Goal: Task Accomplishment & Management: Use online tool/utility

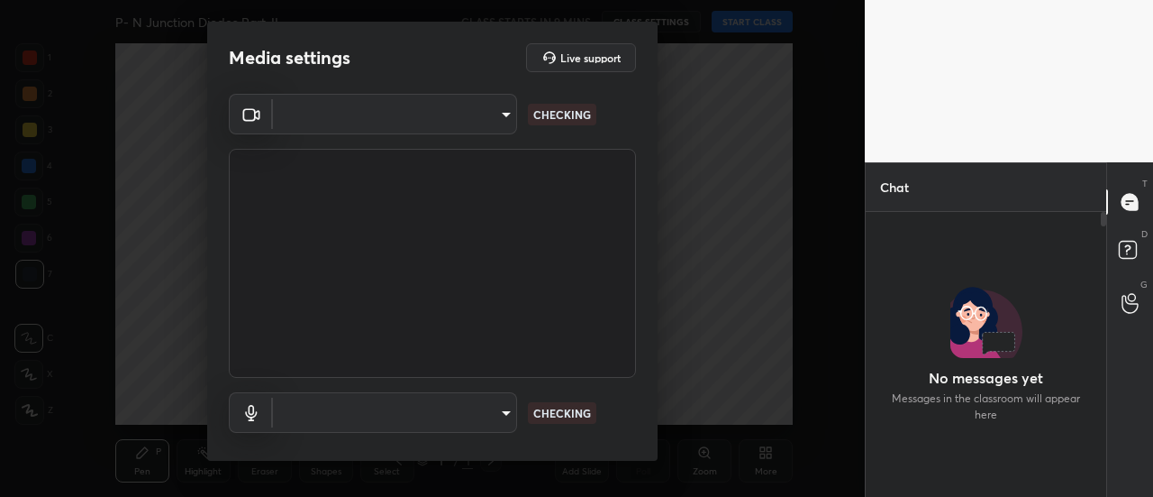
type input "35c4a768e563fe6e1c903404e246e02083655b096a1491f14ea5728ef294d39e"
type input "default"
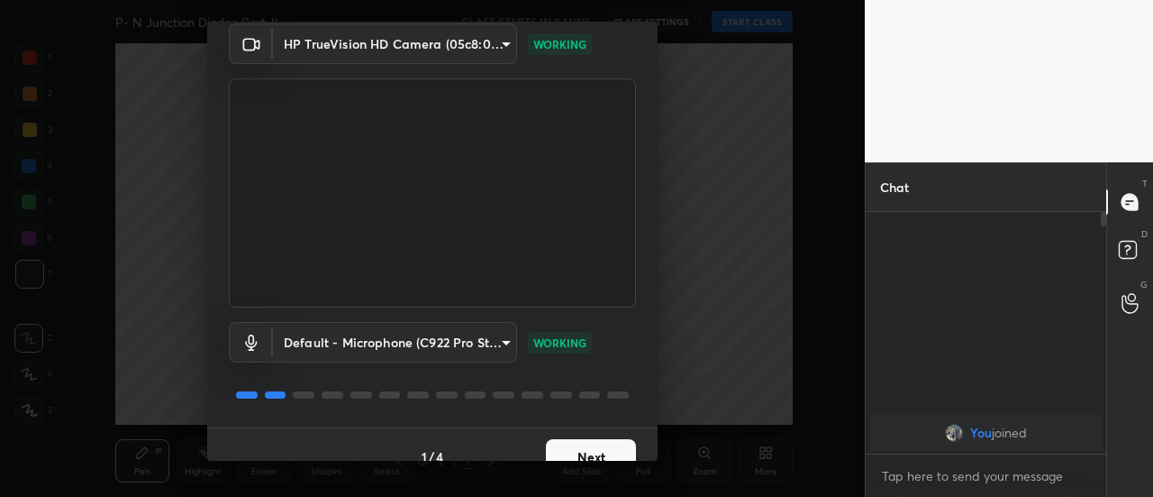
scroll to position [94, 0]
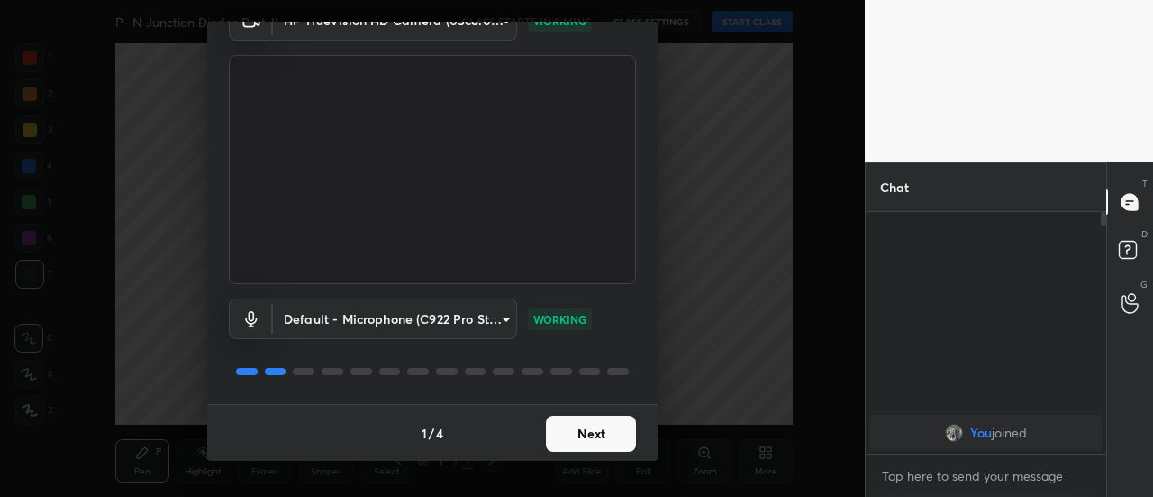
click at [570, 433] on button "Next" at bounding box center [591, 433] width 90 height 36
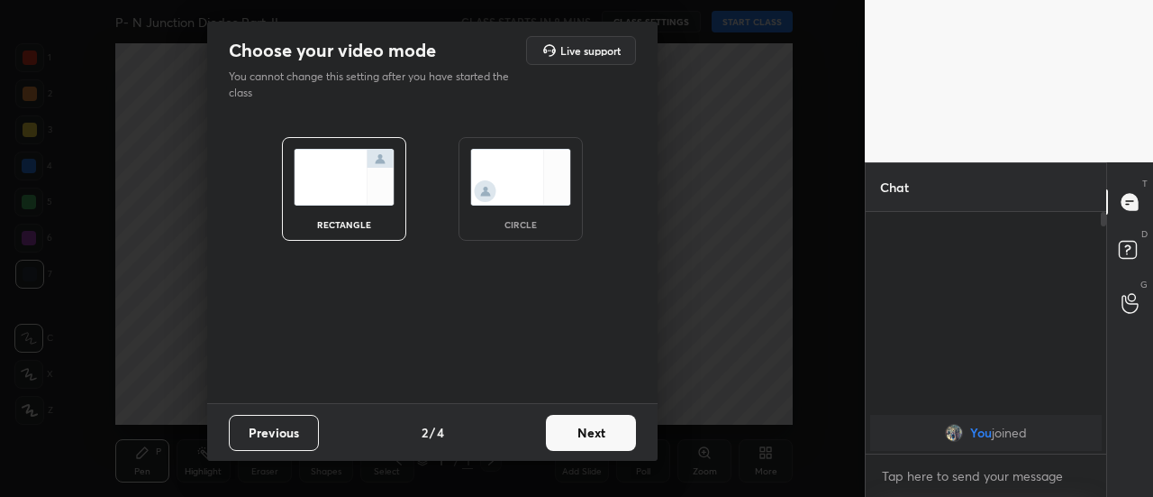
click at [591, 436] on button "Next" at bounding box center [591, 433] width 90 height 36
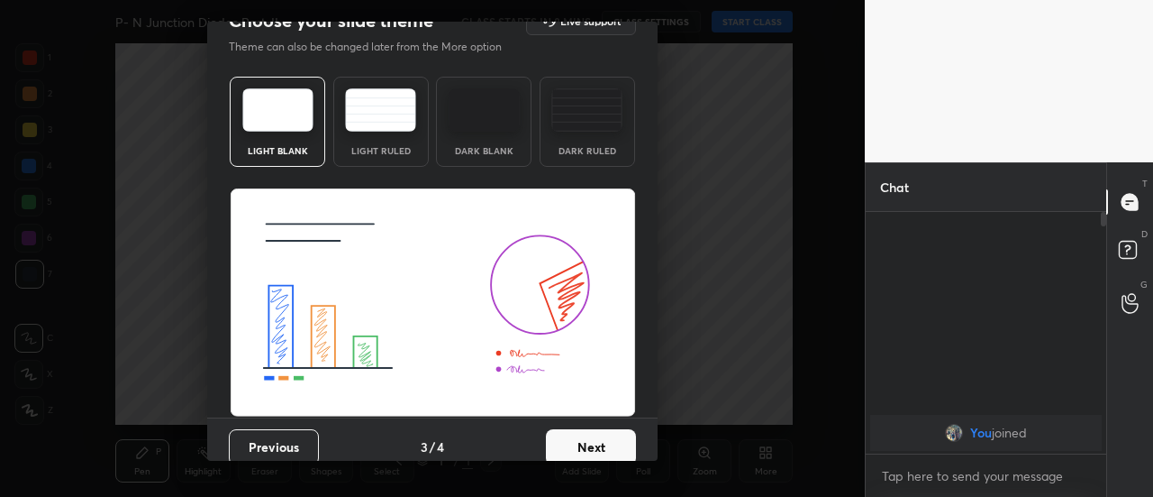
scroll to position [43, 0]
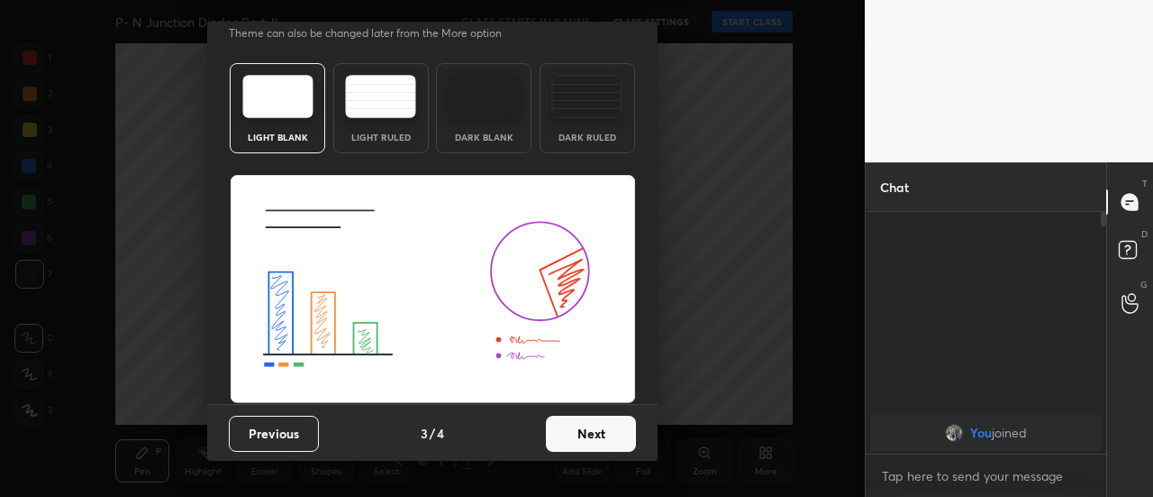
click at [595, 442] on button "Next" at bounding box center [591, 433] width 90 height 36
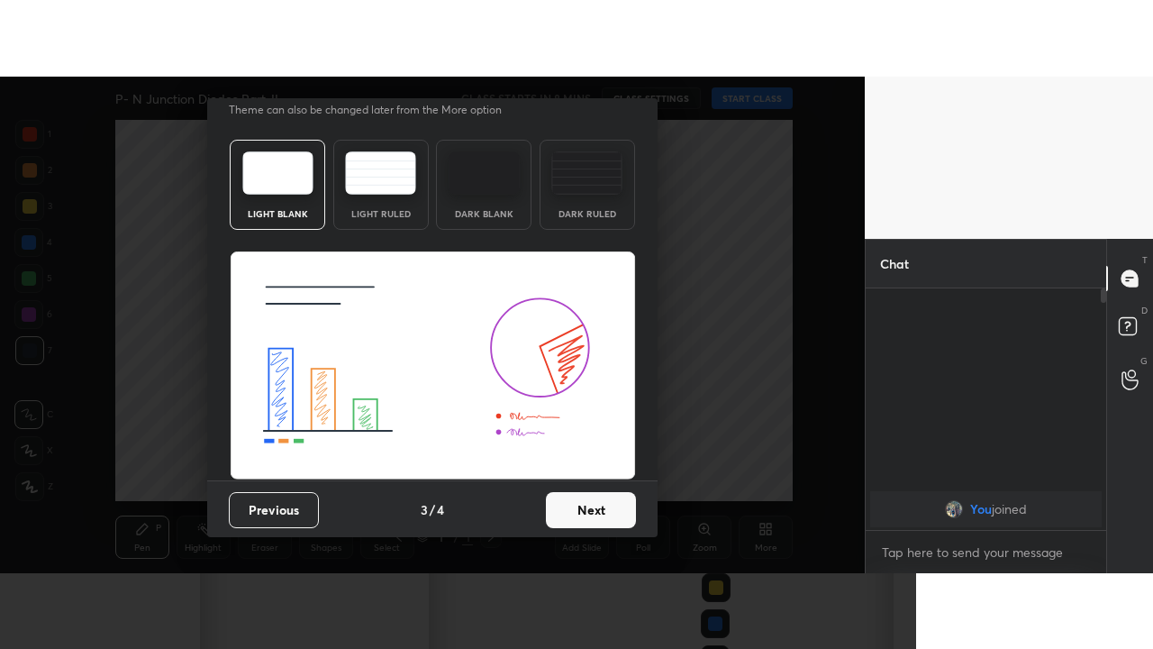
scroll to position [0, 0]
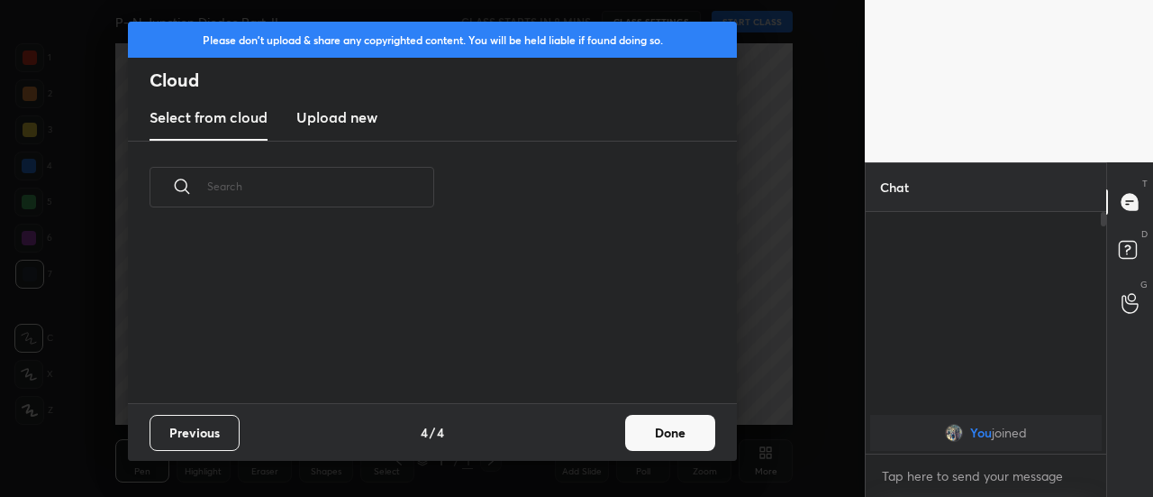
click at [668, 433] on button "Done" at bounding box center [670, 433] width 90 height 36
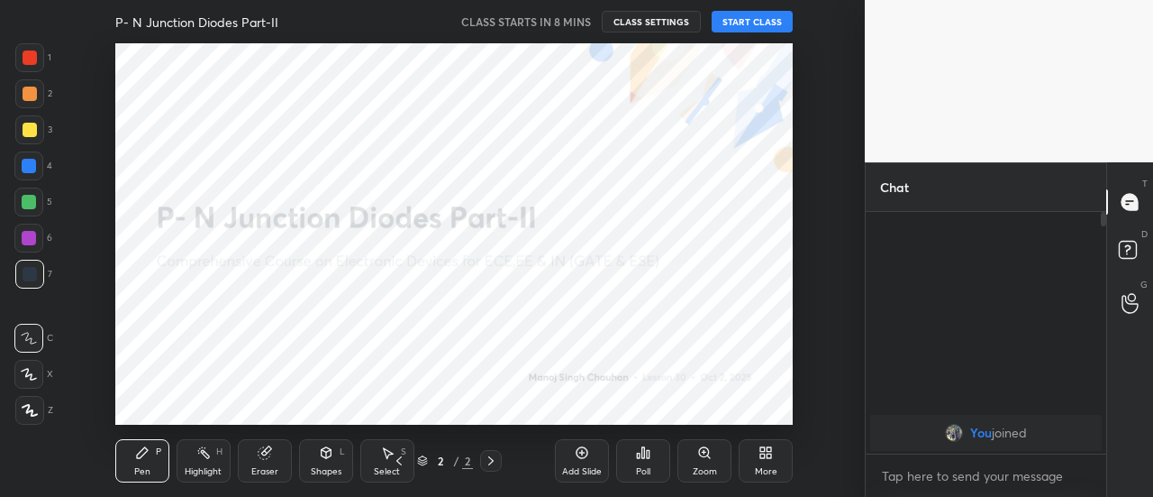
click at [746, 23] on button "START CLASS" at bounding box center [752, 22] width 81 height 22
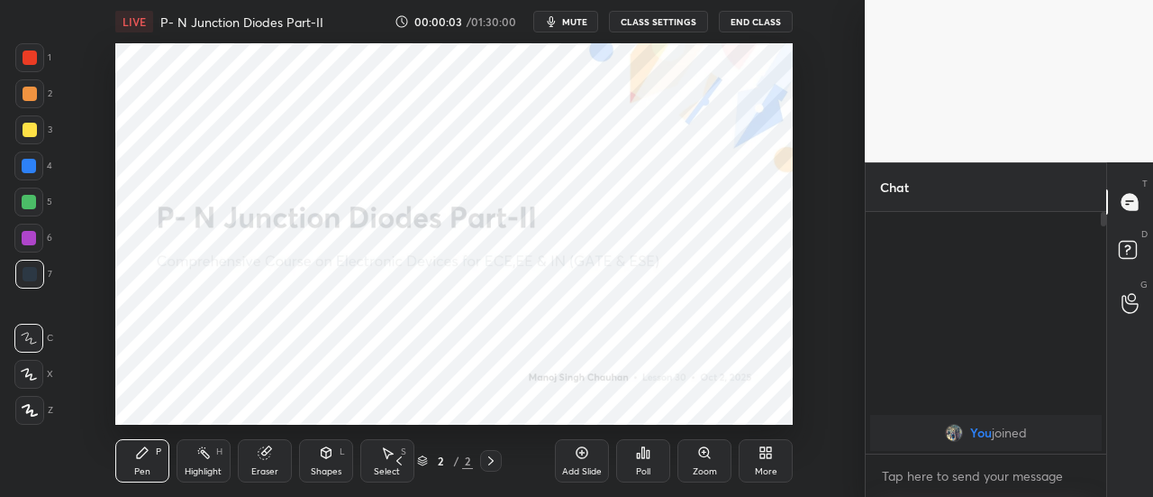
click at [761, 455] on icon at bounding box center [763, 455] width 5 height 5
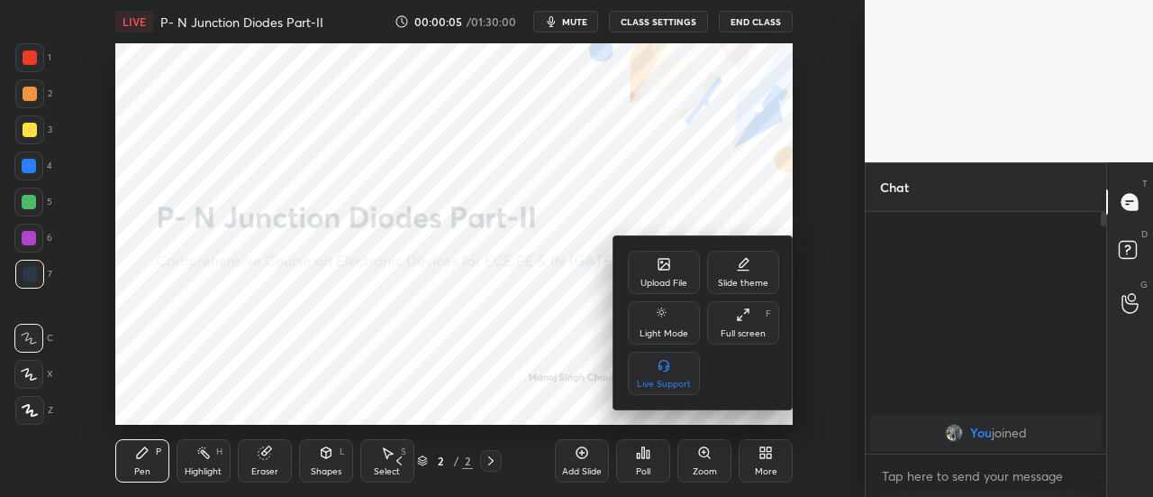
click at [739, 329] on div "Full screen" at bounding box center [743, 333] width 45 height 9
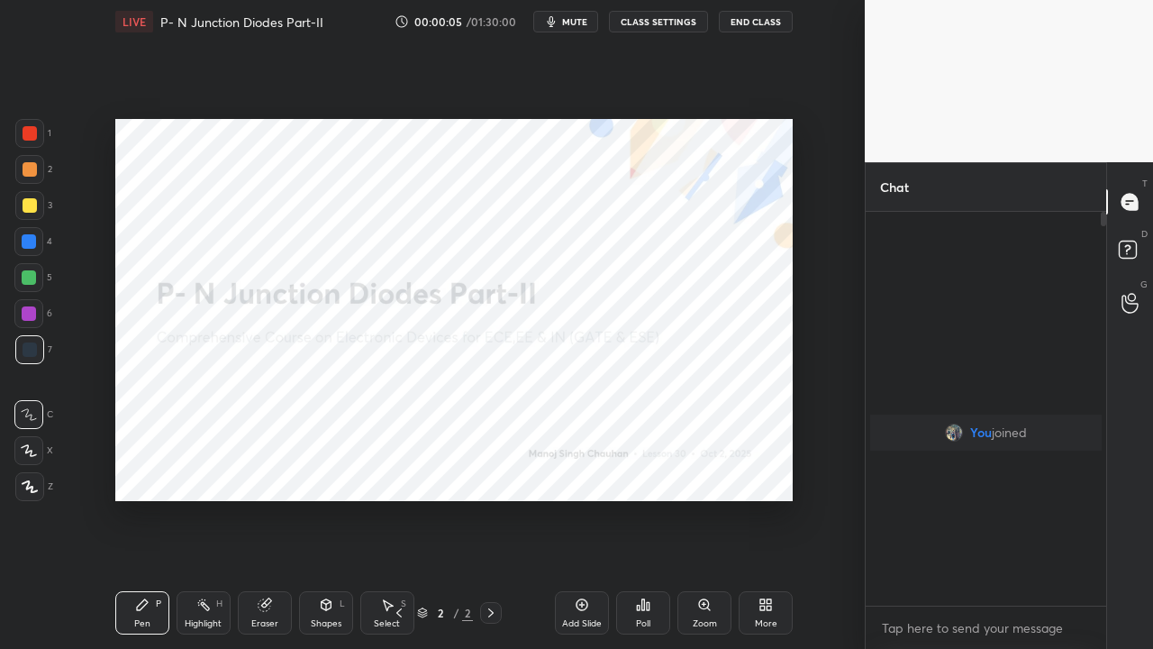
scroll to position [238, 235]
type textarea "x"
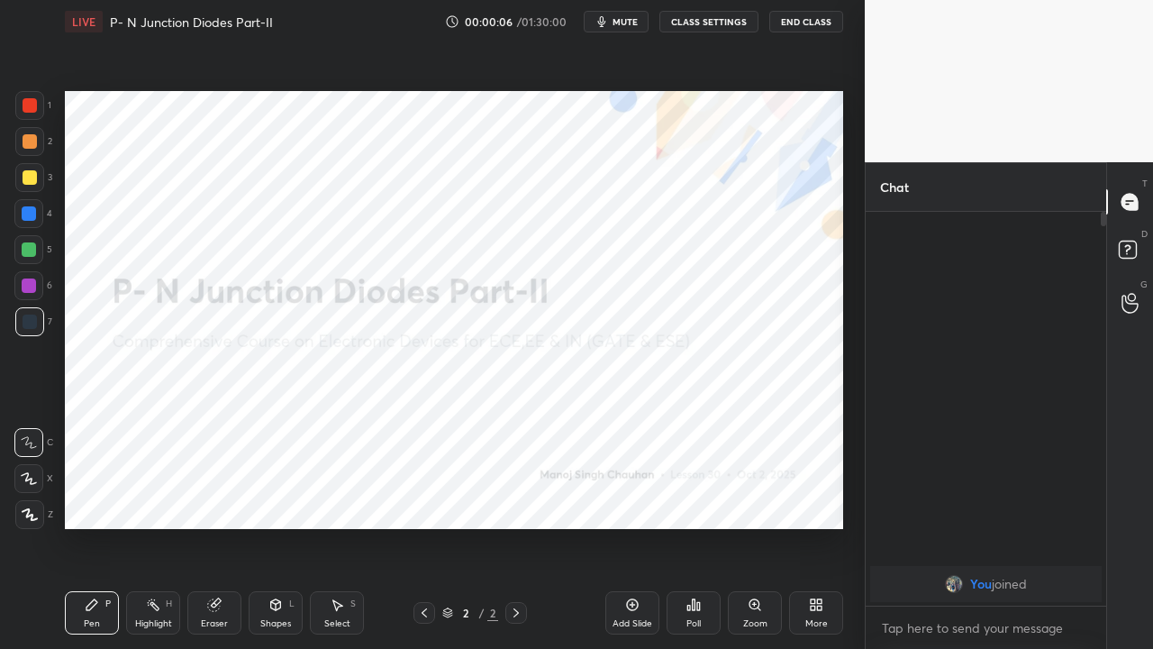
click at [32, 105] on div at bounding box center [30, 105] width 14 height 14
click at [27, 496] on icon at bounding box center [30, 514] width 14 height 11
click at [690, 496] on div "Poll" at bounding box center [694, 623] width 14 height 9
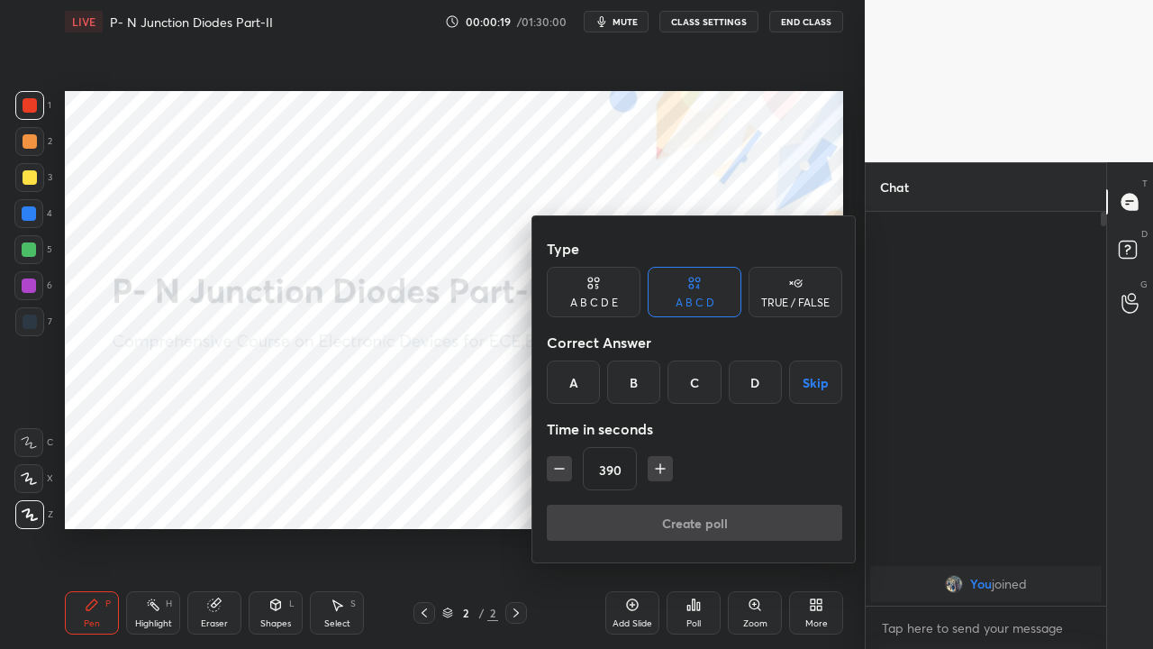
click at [668, 463] on button "button" at bounding box center [660, 468] width 25 height 25
click at [663, 465] on icon "button" at bounding box center [661, 469] width 18 height 18
click at [662, 469] on icon "button" at bounding box center [660, 469] width 9 height 0
click at [661, 469] on icon "button" at bounding box center [661, 469] width 18 height 18
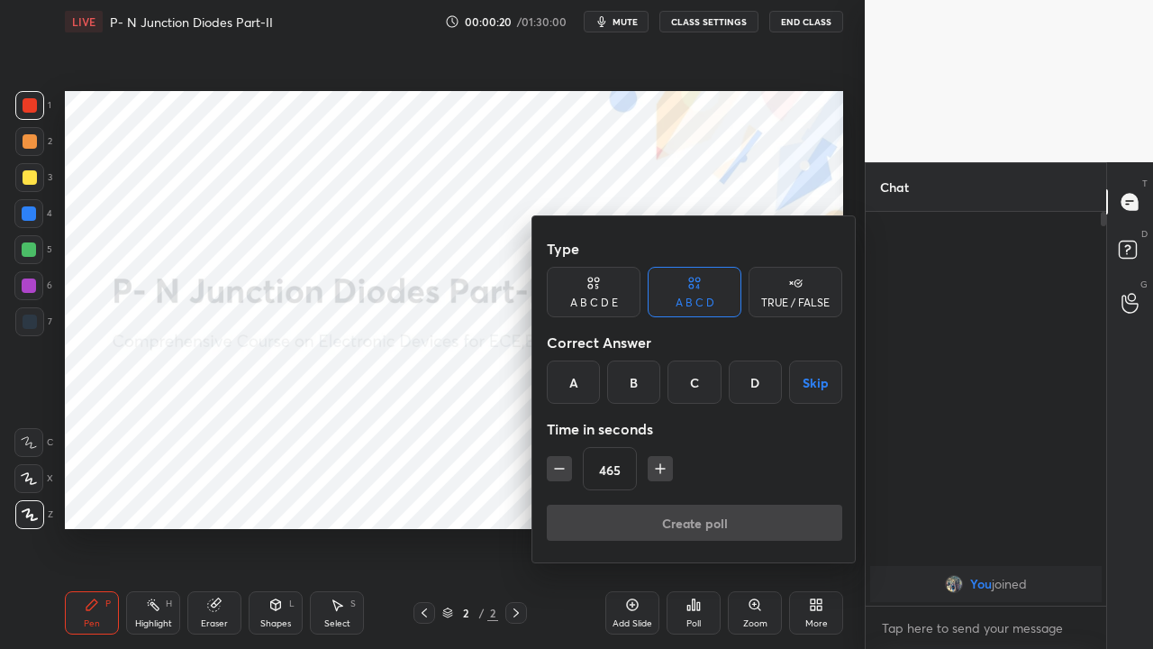
click at [661, 469] on icon "button" at bounding box center [660, 469] width 9 height 0
click at [659, 469] on icon "button" at bounding box center [660, 469] width 9 height 0
click at [661, 467] on icon "button" at bounding box center [661, 468] width 0 height 9
click at [658, 466] on icon "button" at bounding box center [661, 469] width 18 height 18
click at [658, 467] on icon "button" at bounding box center [661, 469] width 18 height 18
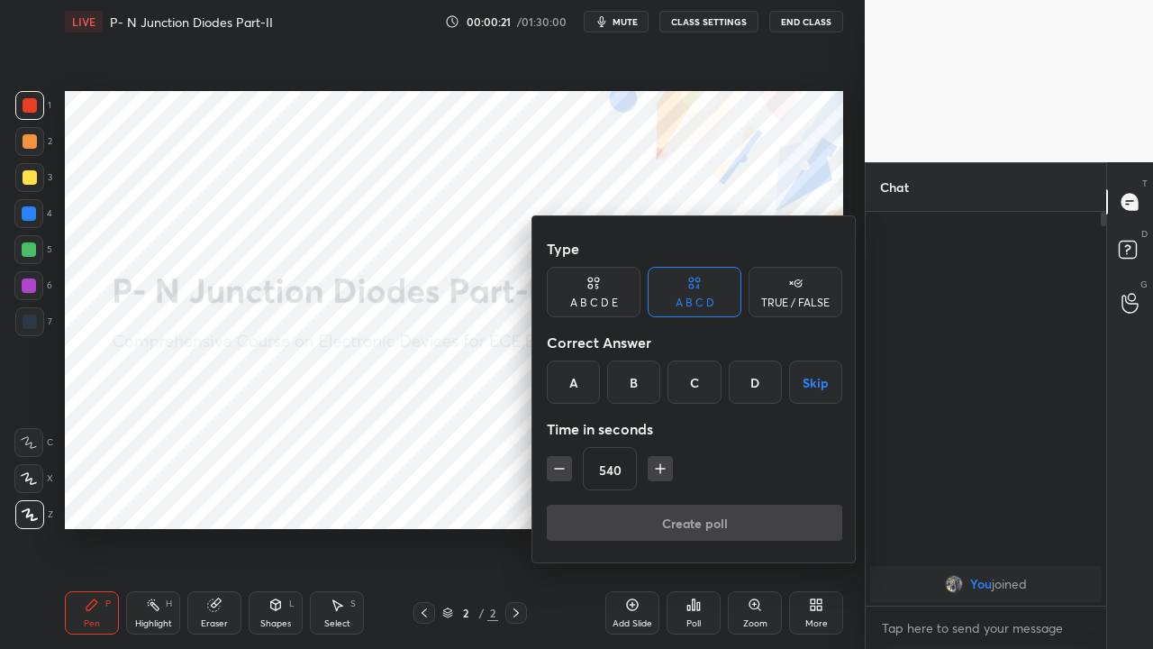
click at [656, 469] on icon "button" at bounding box center [660, 469] width 9 height 0
click at [655, 467] on icon "button" at bounding box center [661, 469] width 18 height 18
type input "570"
click at [812, 382] on button "Skip" at bounding box center [815, 381] width 53 height 43
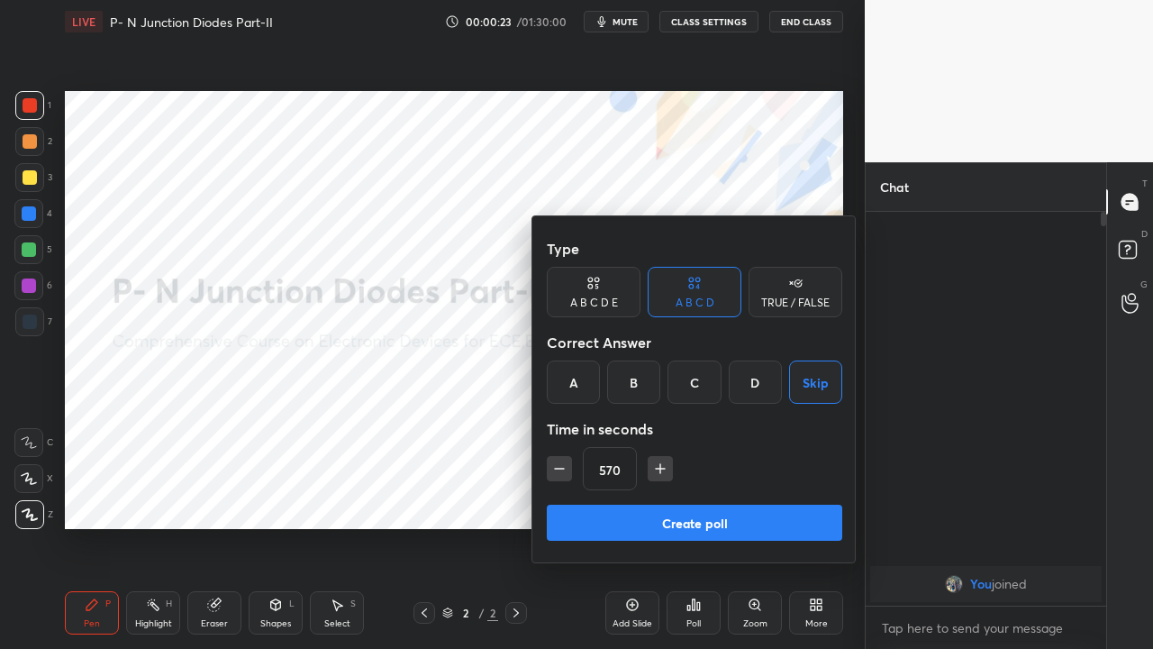
click at [736, 496] on button "Create poll" at bounding box center [695, 523] width 296 height 36
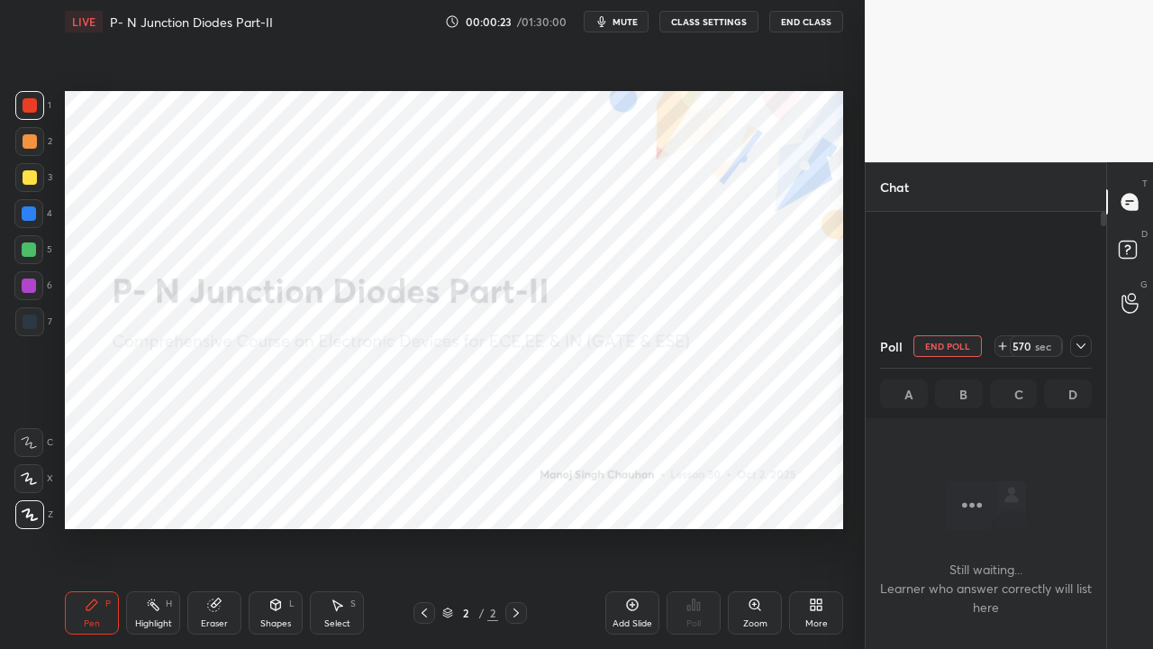
scroll to position [5, 5]
click at [1078, 345] on icon at bounding box center [1081, 346] width 14 height 14
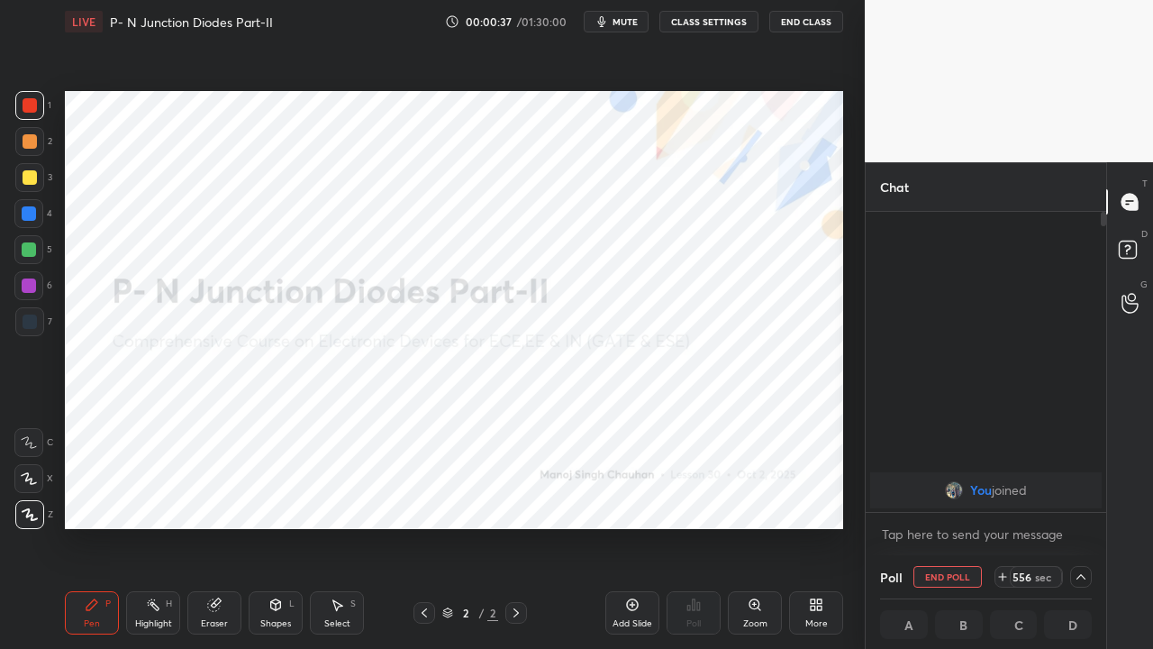
click at [626, 22] on span "mute" at bounding box center [625, 21] width 25 height 13
click at [205, 496] on div "Eraser" at bounding box center [214, 612] width 54 height 43
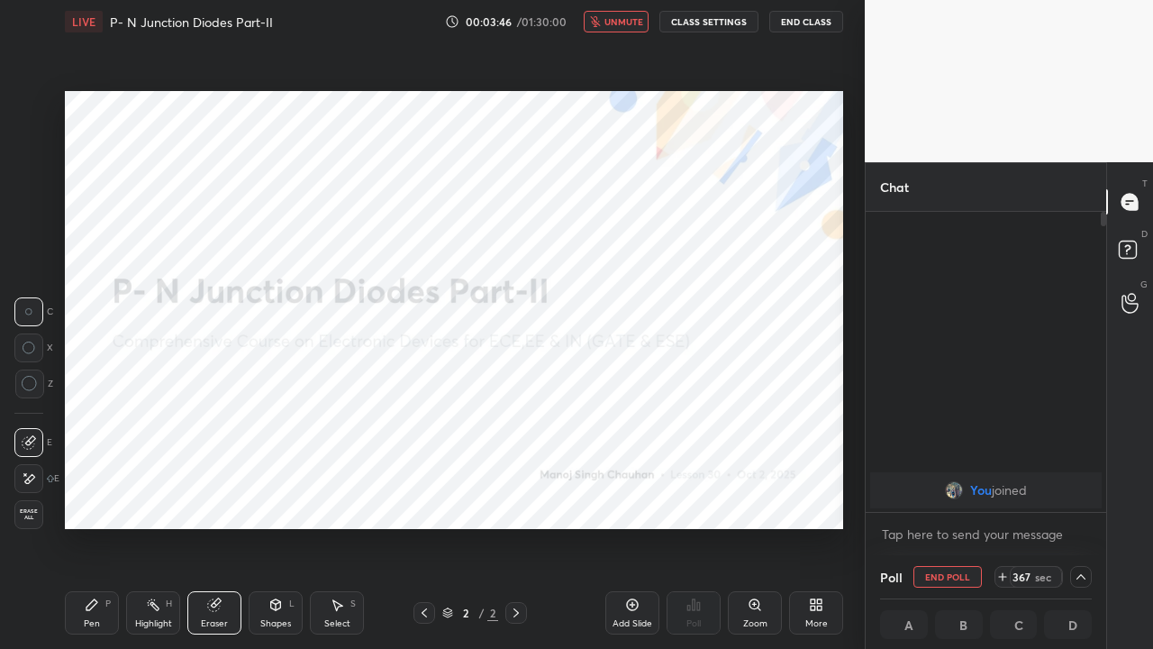
click at [29, 479] on icon at bounding box center [29, 478] width 14 height 15
click at [805, 24] on button "End Class" at bounding box center [807, 22] width 74 height 22
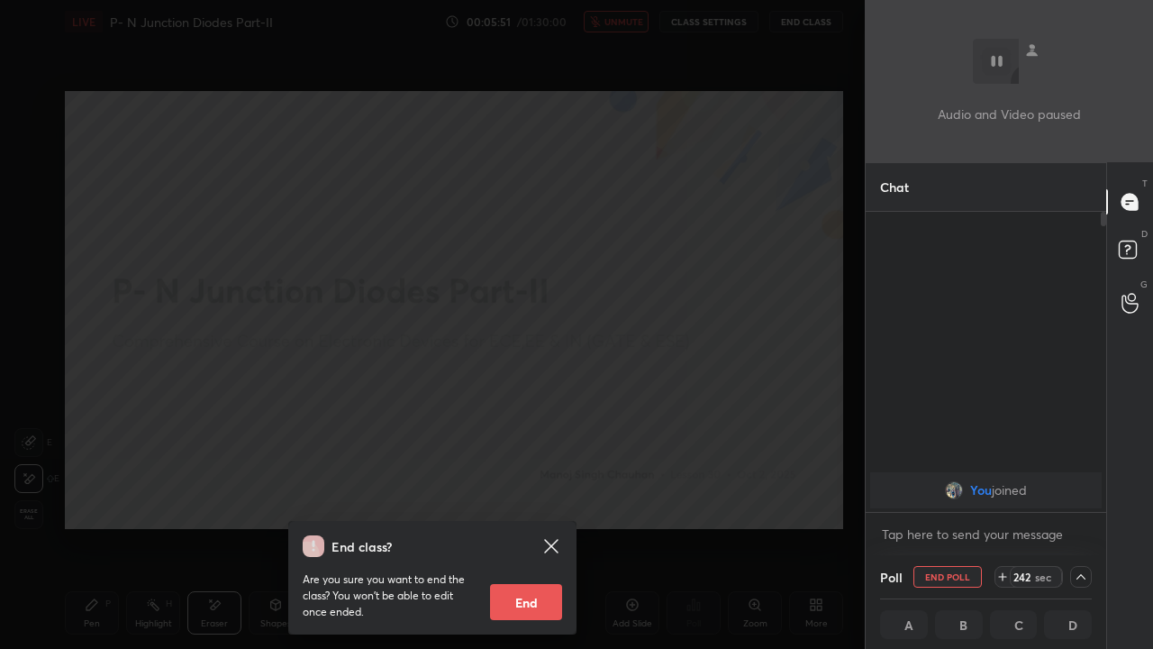
click at [316, 420] on div "End class? Are you sure you want to end the class? You won’t be able to edit on…" at bounding box center [432, 324] width 865 height 649
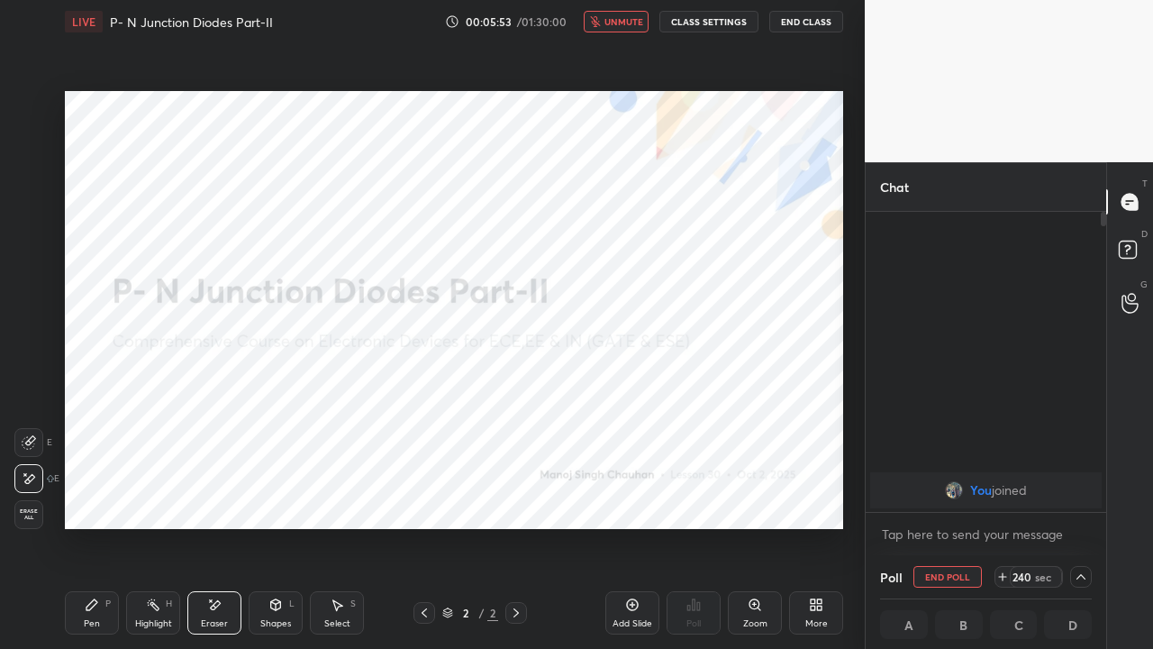
click at [83, 496] on div "Pen P" at bounding box center [92, 612] width 54 height 43
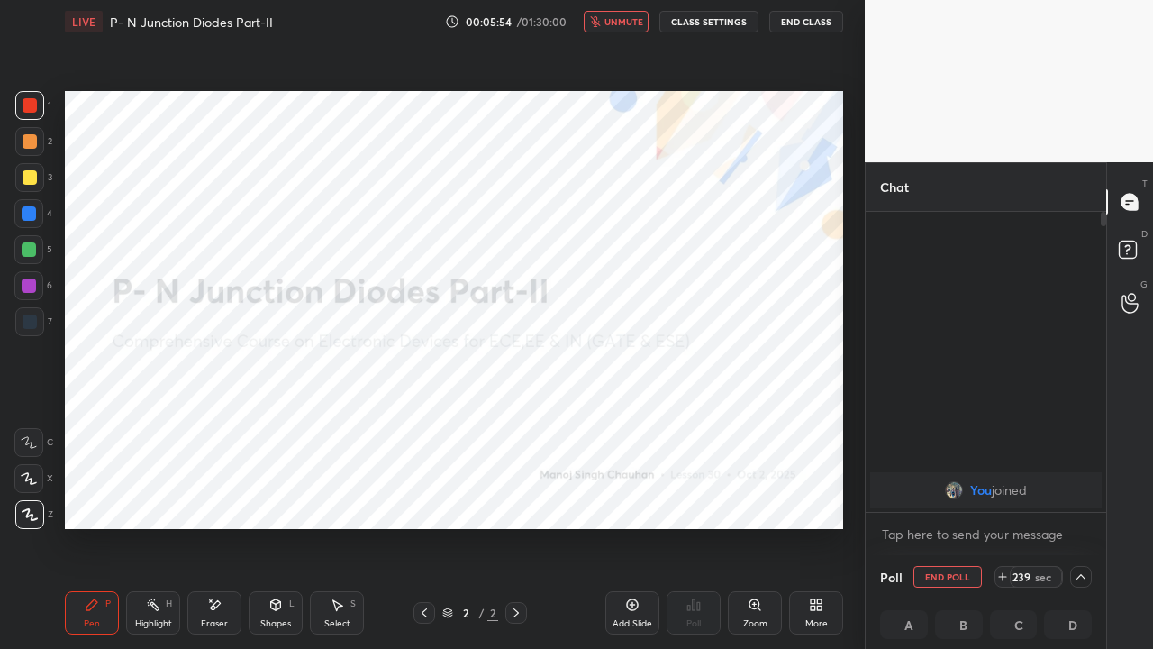
click at [216, 496] on icon at bounding box center [216, 604] width 10 height 9
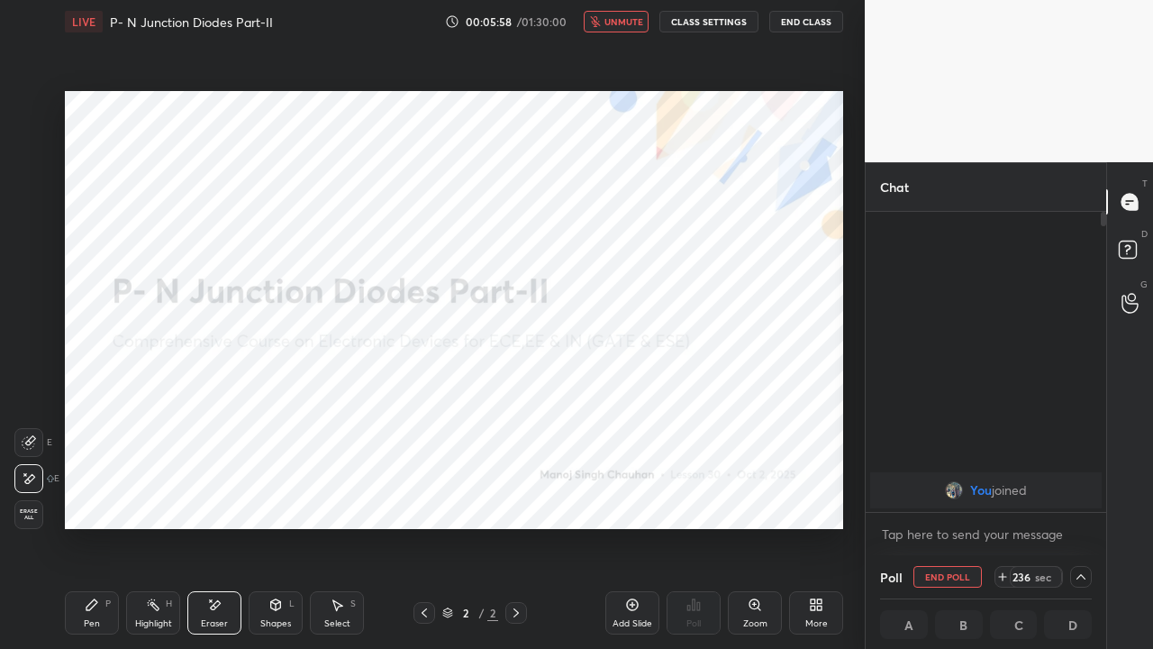
click at [631, 496] on icon at bounding box center [632, 604] width 5 height 5
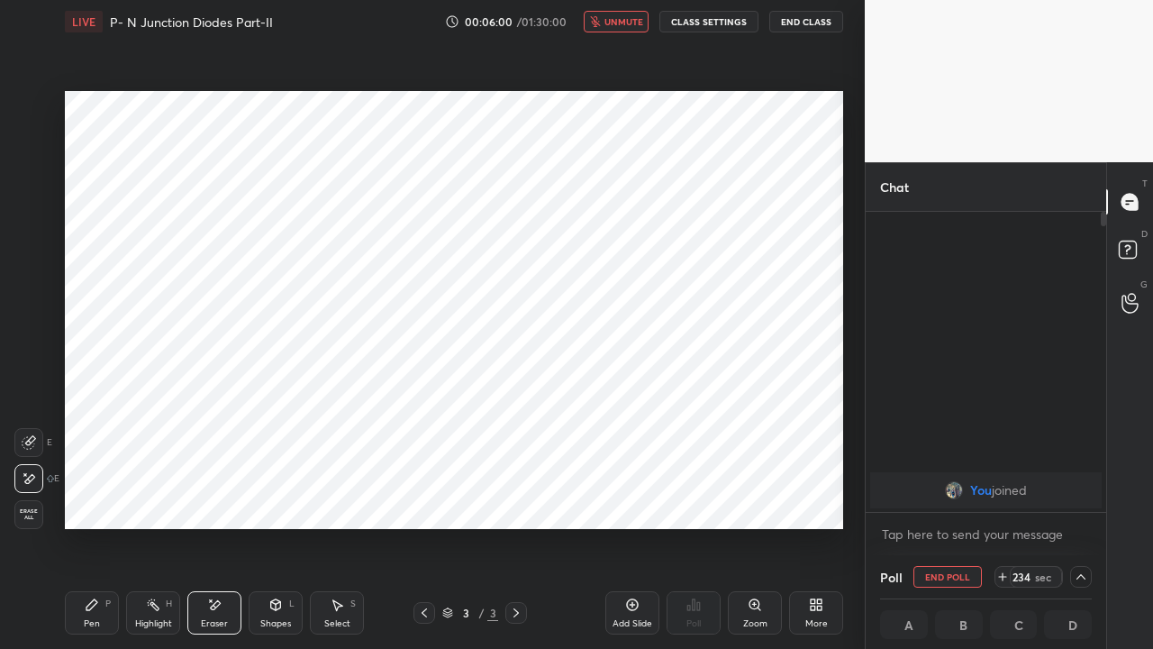
click at [92, 496] on icon at bounding box center [92, 604] width 14 height 14
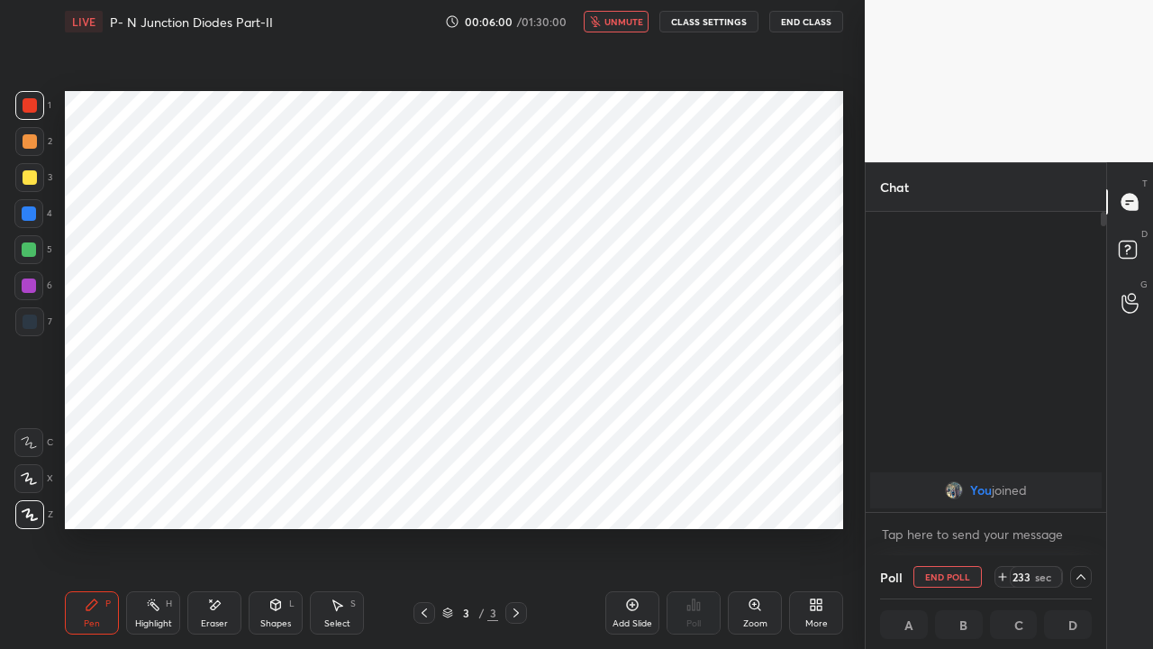
click at [427, 496] on icon at bounding box center [424, 613] width 14 height 14
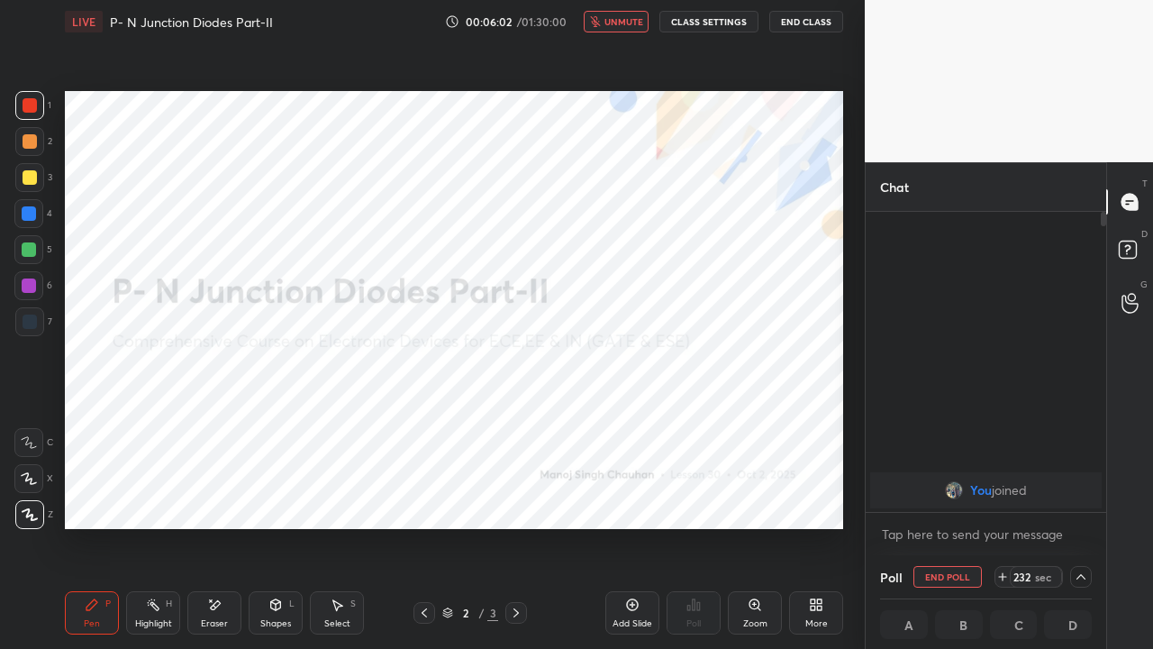
click at [213, 496] on div "Eraser" at bounding box center [214, 612] width 54 height 43
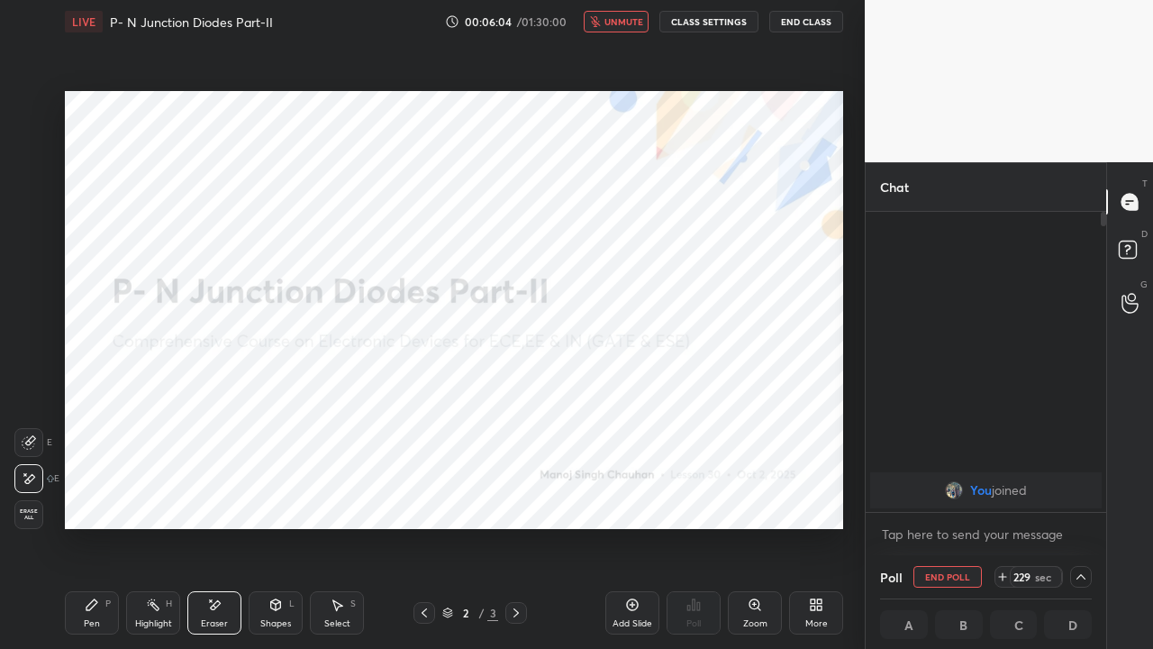
click at [94, 496] on div "Pen P" at bounding box center [92, 612] width 54 height 43
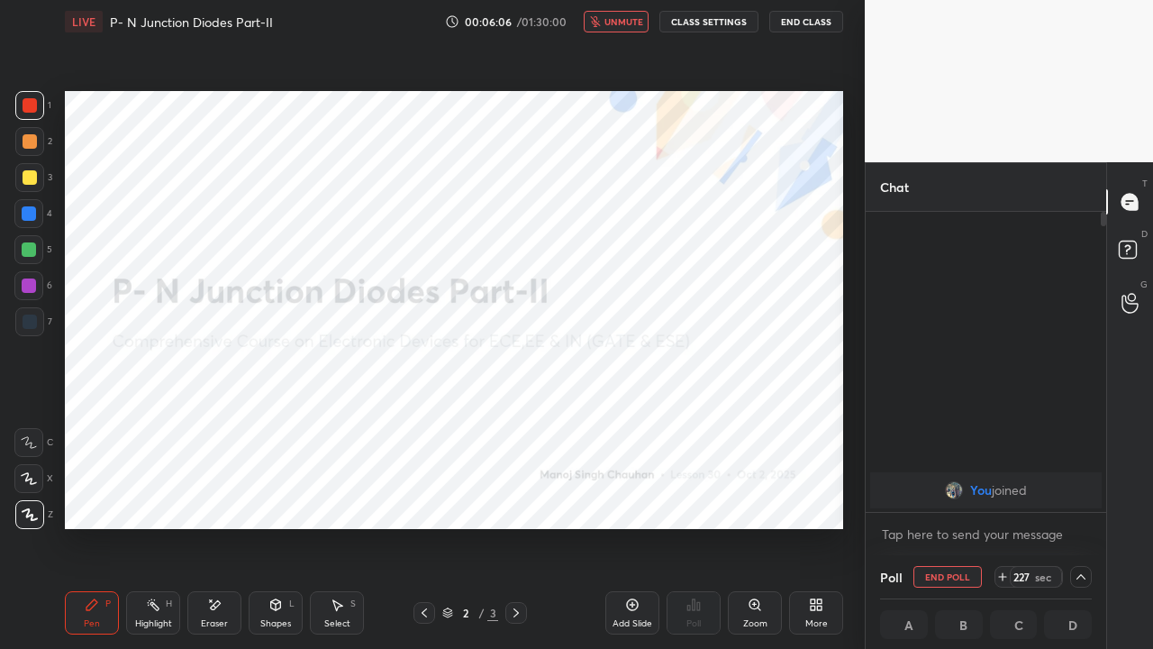
click at [510, 496] on icon at bounding box center [516, 613] width 14 height 14
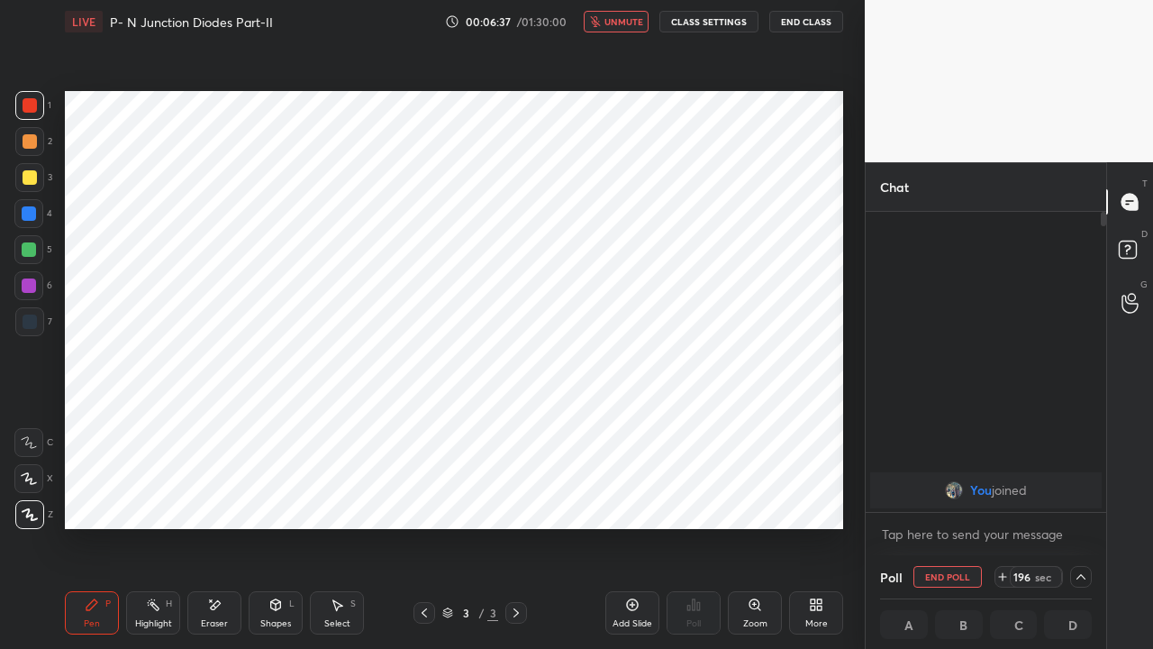
click at [799, 23] on button "End Class" at bounding box center [807, 22] width 74 height 22
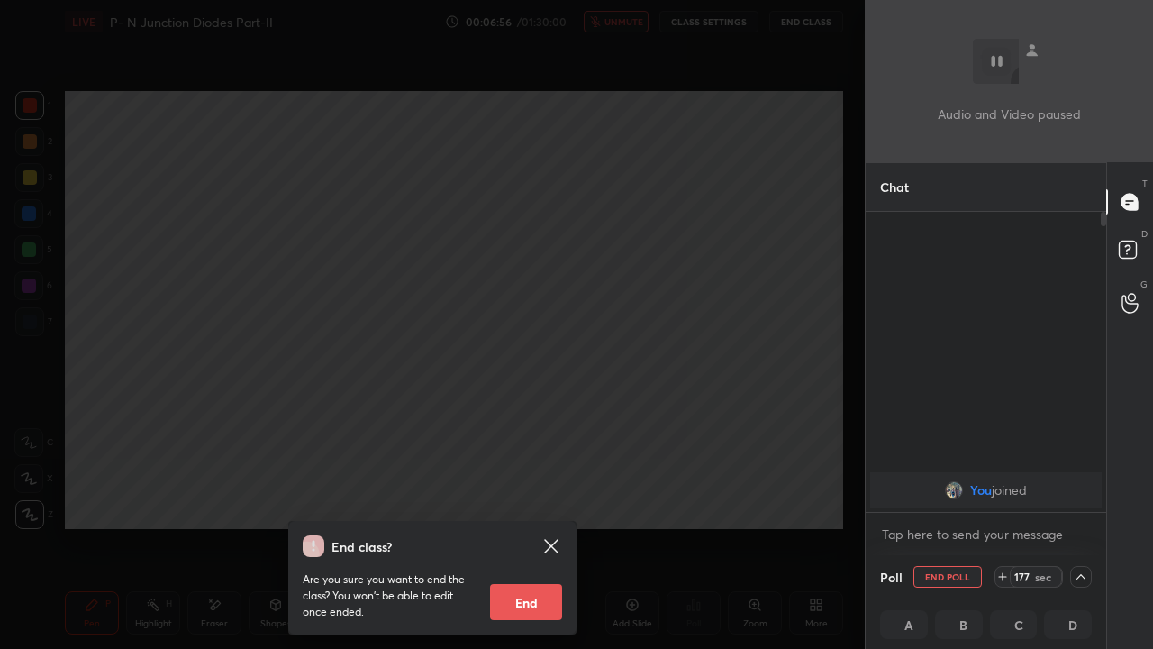
click at [637, 442] on div "End class? Are you sure you want to end the class? You won’t be able to edit on…" at bounding box center [432, 324] width 865 height 649
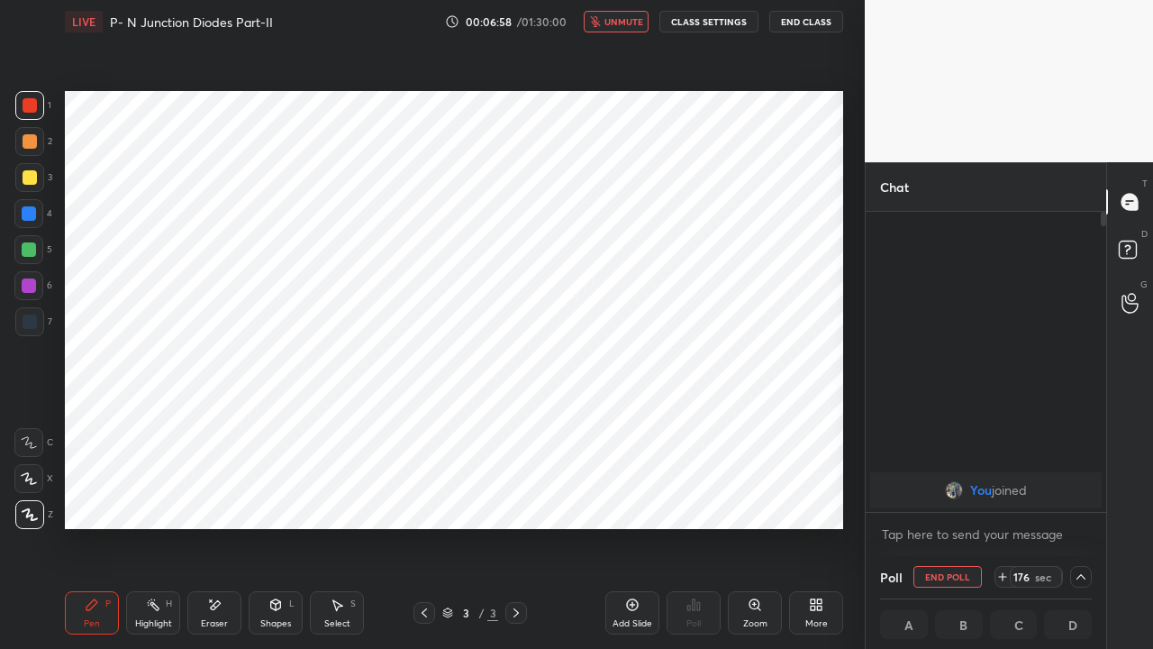
click at [942, 496] on button "End Poll" at bounding box center [948, 577] width 68 height 22
click at [691, 496] on div "Poll" at bounding box center [694, 612] width 54 height 43
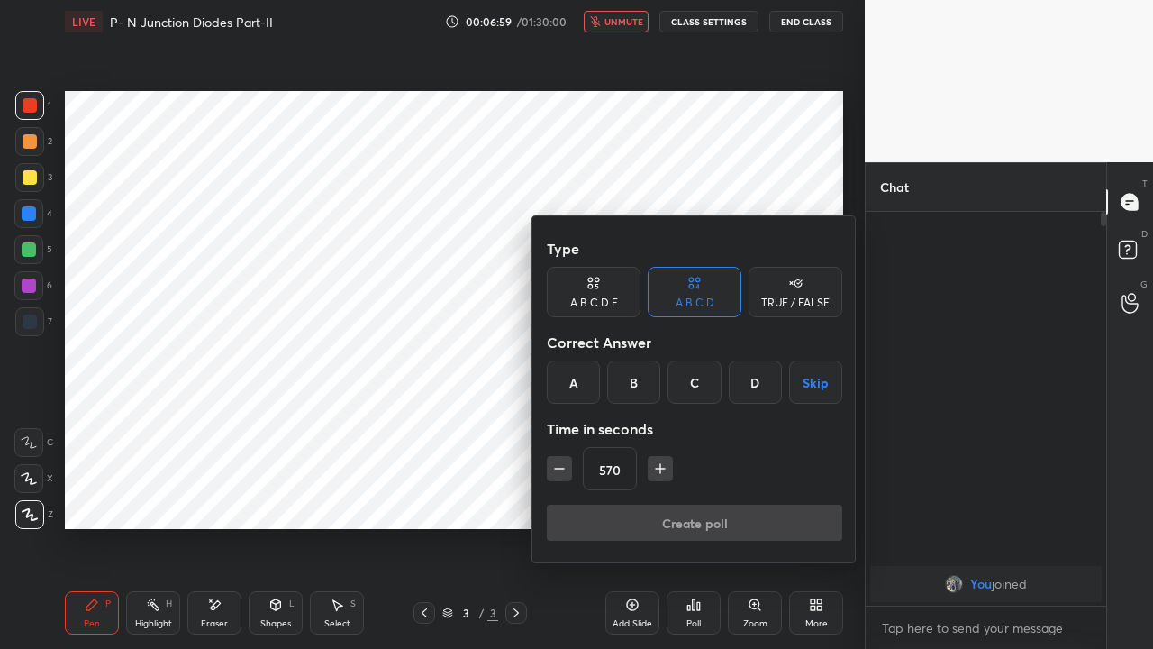
click at [809, 384] on button "Skip" at bounding box center [815, 381] width 53 height 43
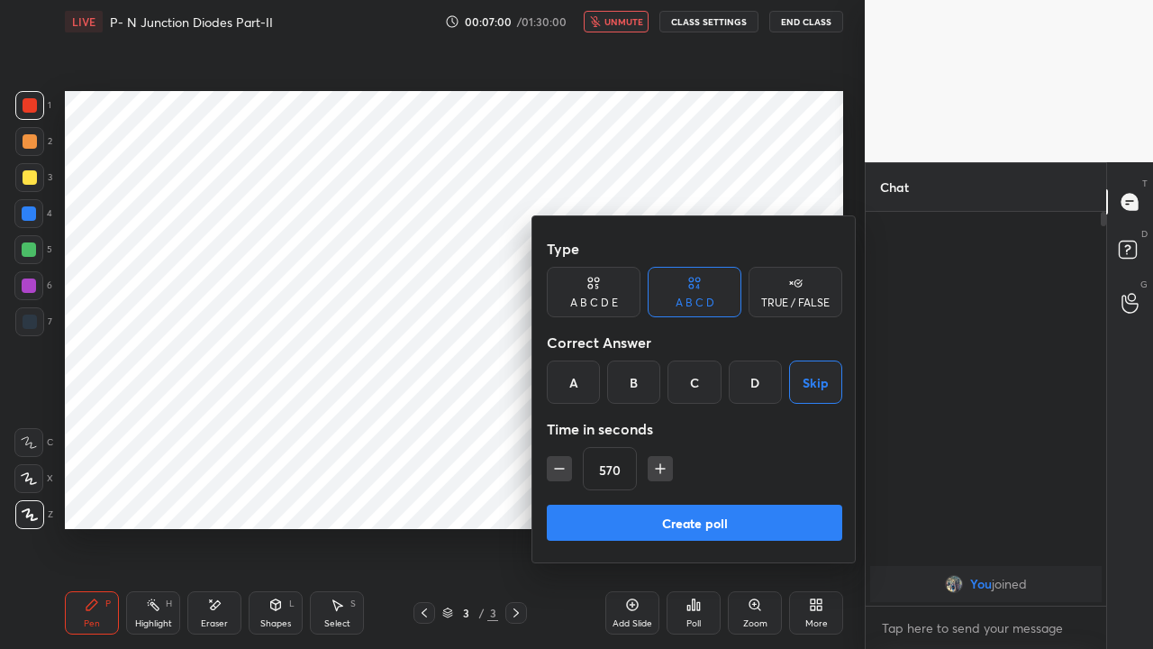
click at [748, 496] on button "Create poll" at bounding box center [695, 523] width 296 height 36
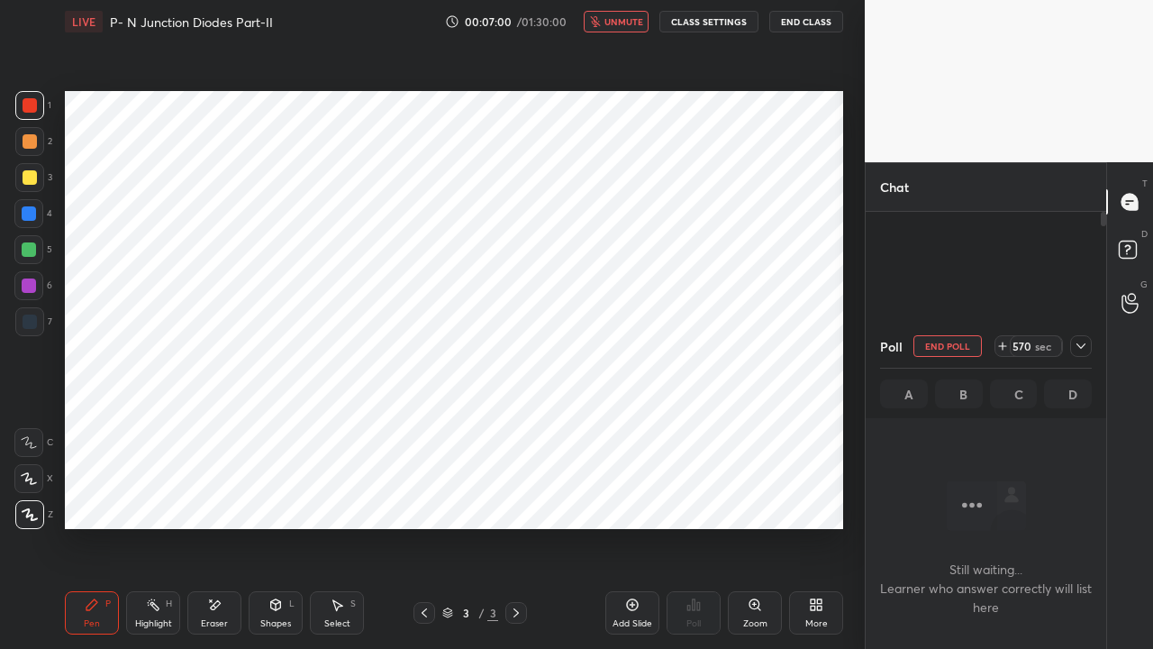
scroll to position [295, 235]
click at [1081, 351] on icon at bounding box center [1081, 346] width 14 height 14
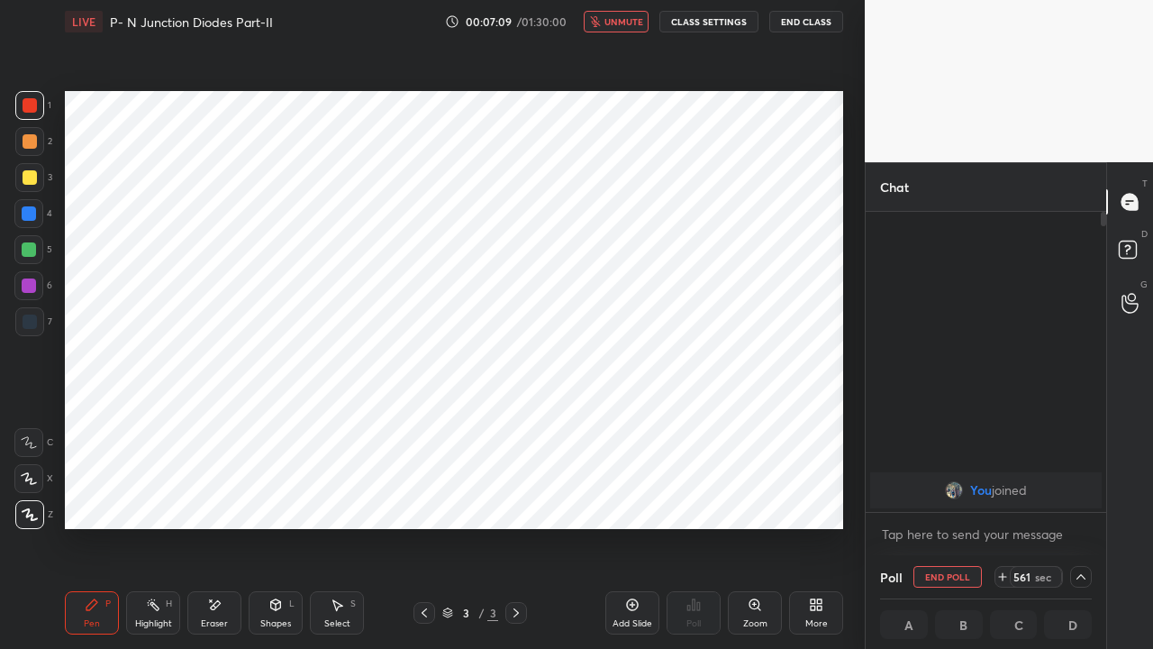
click at [804, 18] on button "End Class" at bounding box center [807, 22] width 74 height 22
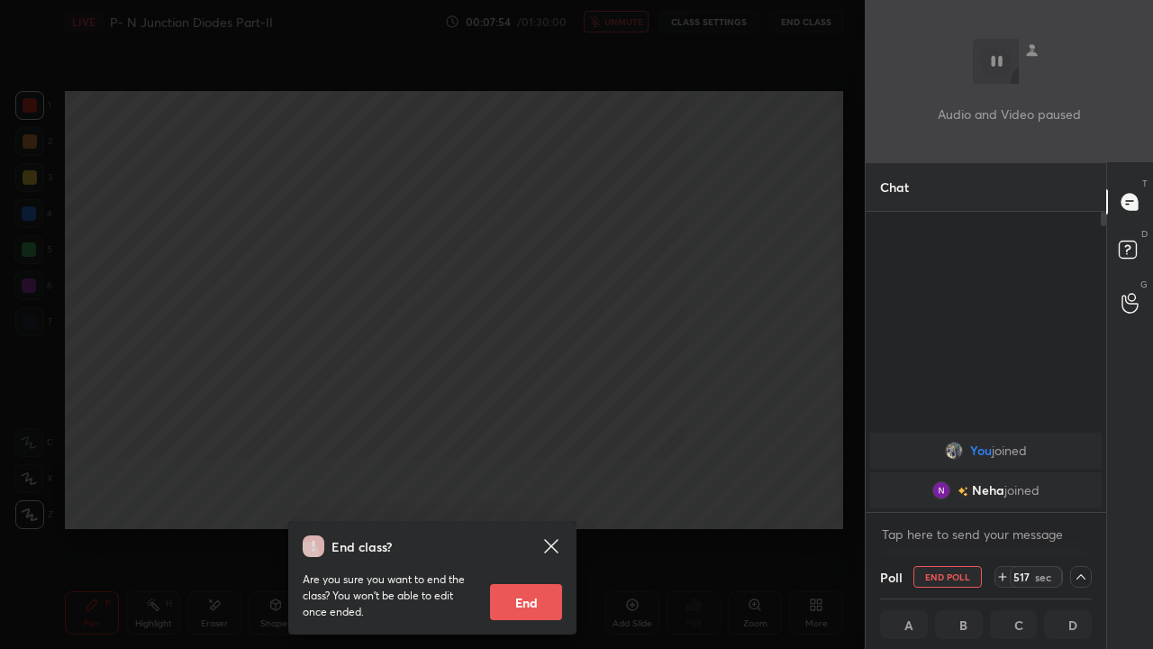
click at [379, 382] on div "End class? Are you sure you want to end the class? You won’t be able to edit on…" at bounding box center [432, 324] width 865 height 649
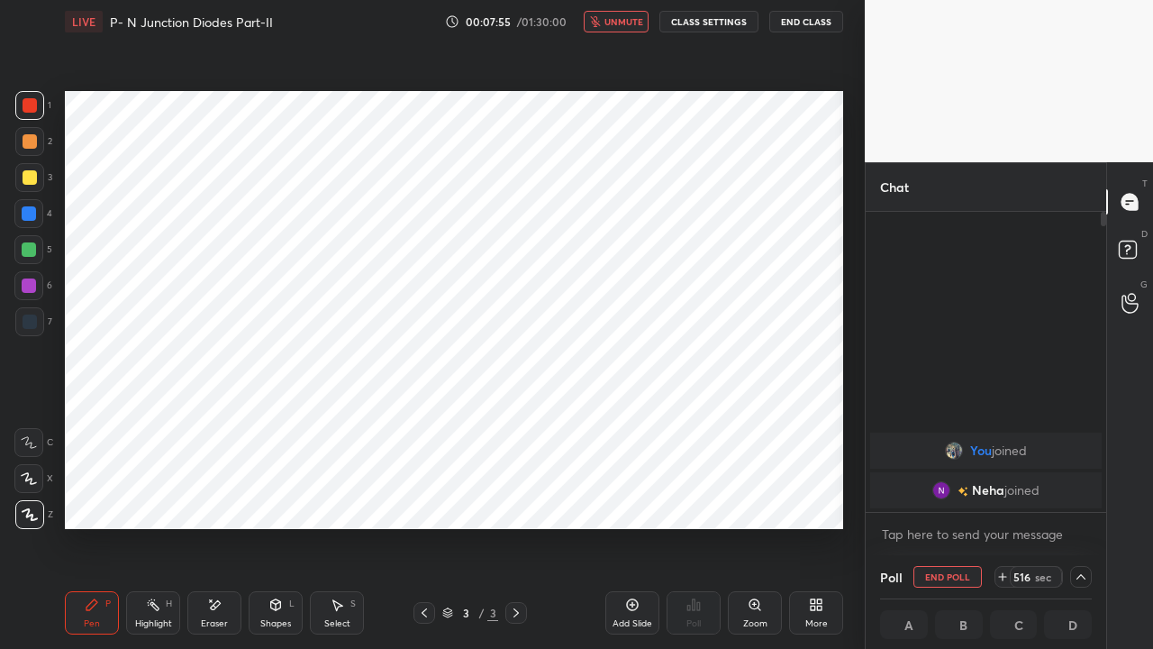
click at [622, 23] on span "unmute" at bounding box center [624, 21] width 39 height 13
click at [949, 496] on button "End Poll" at bounding box center [948, 577] width 68 height 22
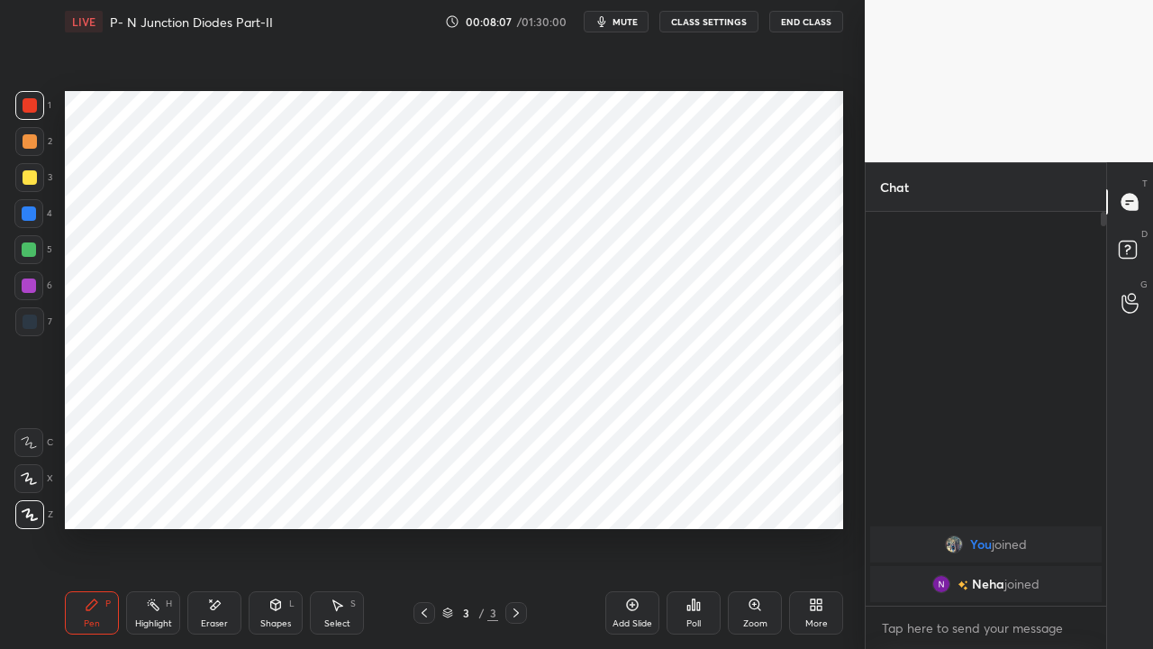
scroll to position [5, 5]
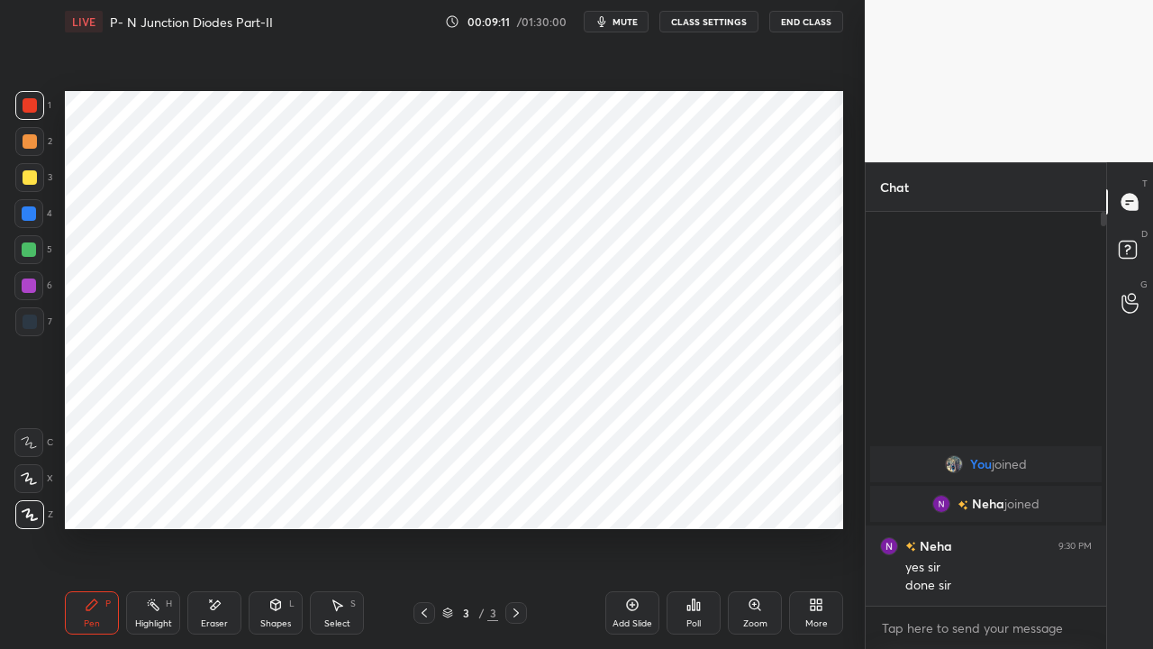
click at [269, 496] on div "Shapes" at bounding box center [275, 623] width 31 height 9
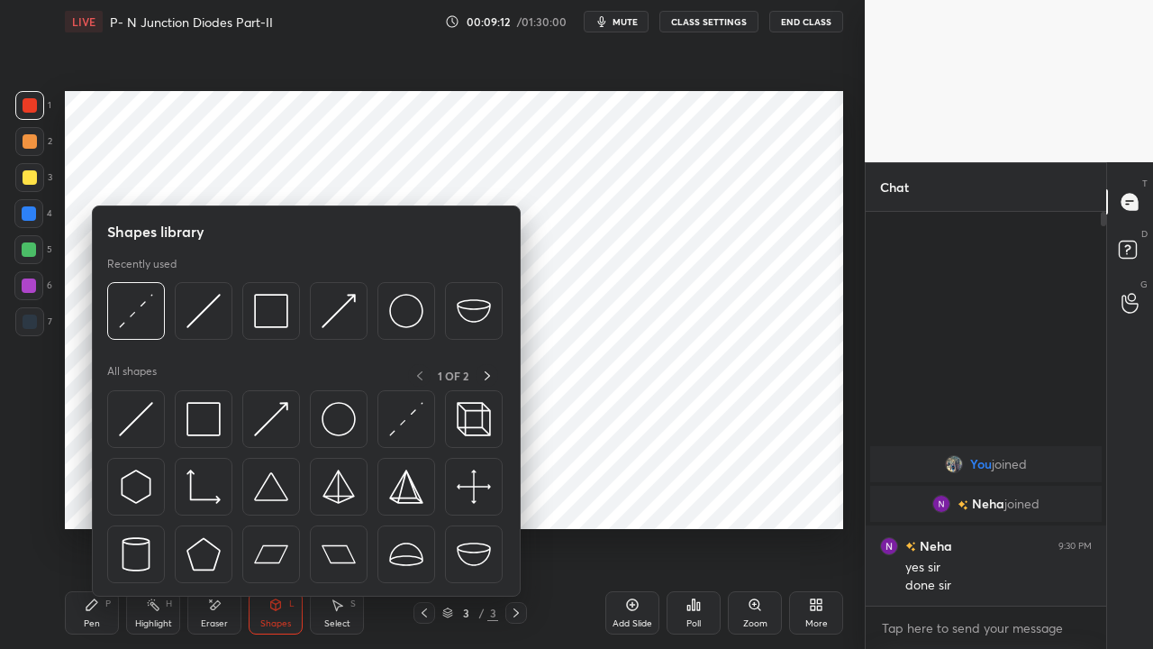
click at [254, 425] on img at bounding box center [271, 419] width 34 height 34
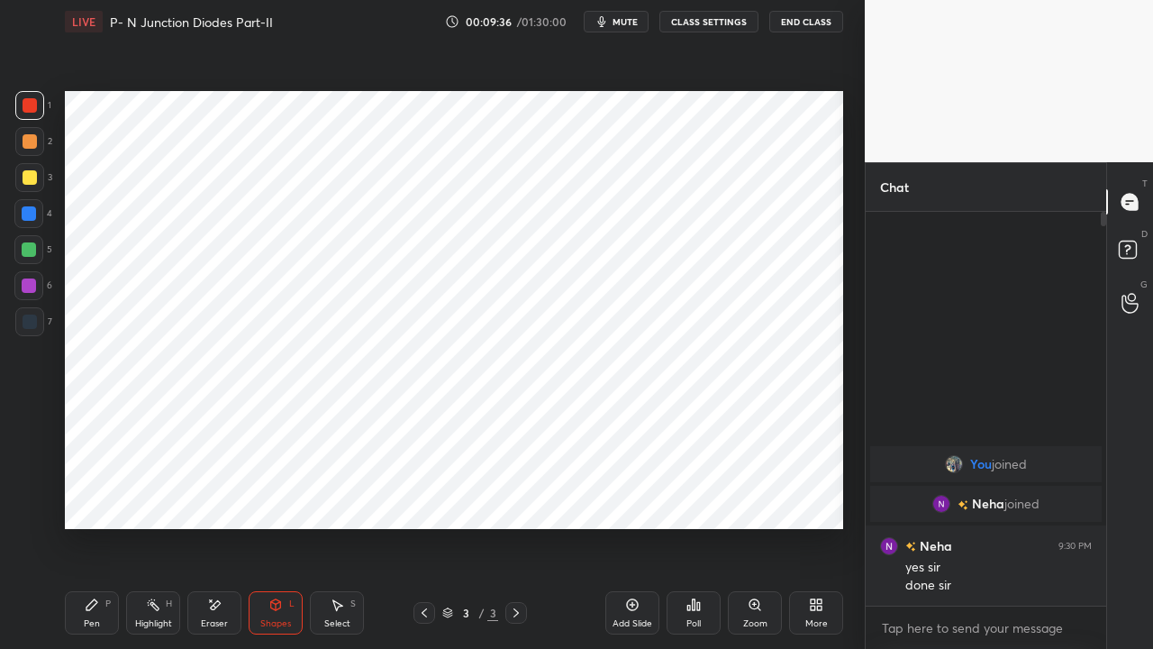
click at [93, 496] on div "Pen P" at bounding box center [92, 612] width 54 height 43
click at [270, 496] on div "Shapes L" at bounding box center [276, 612] width 54 height 43
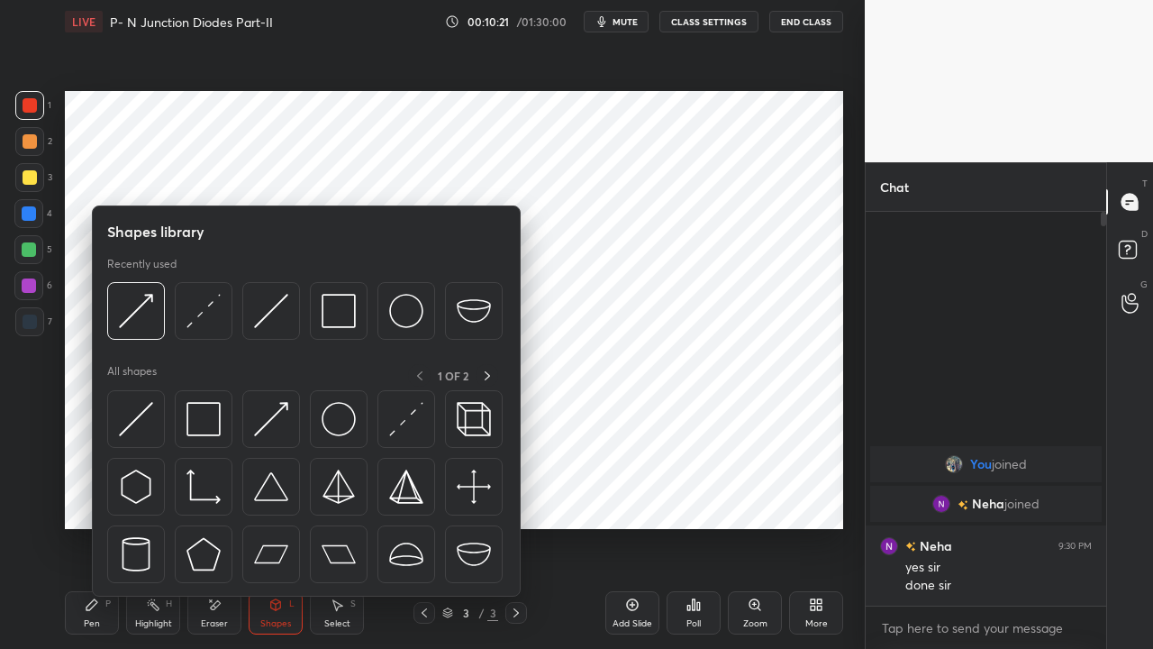
click at [209, 431] on img at bounding box center [204, 419] width 34 height 34
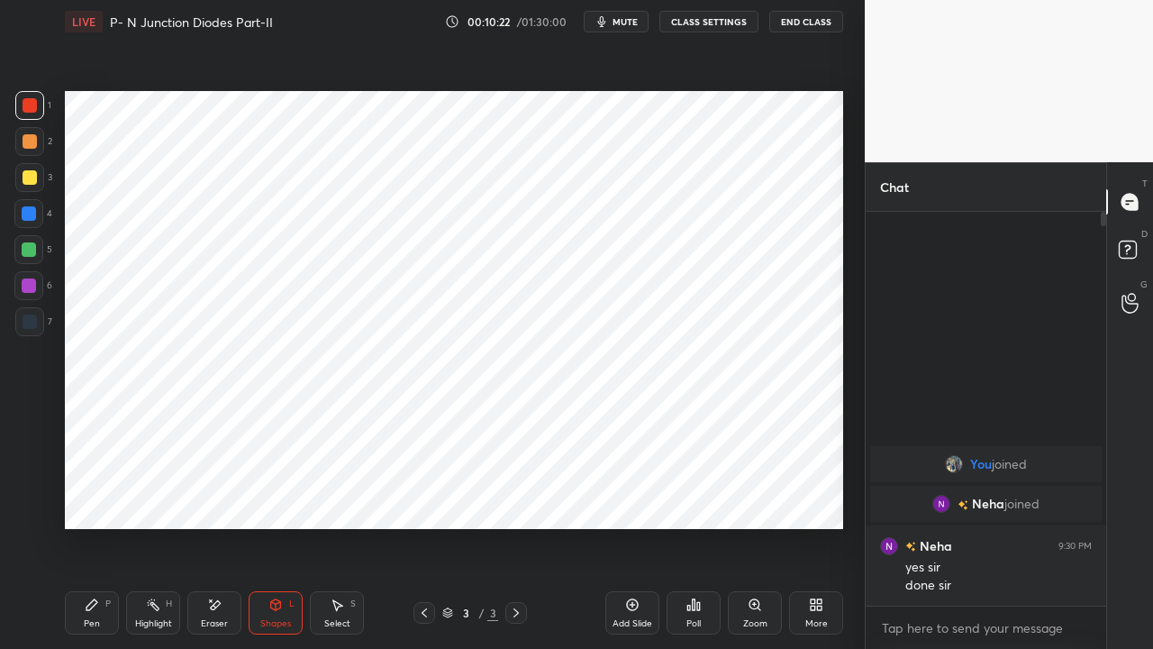
click at [29, 216] on div at bounding box center [29, 213] width 14 height 14
click at [87, 496] on icon at bounding box center [92, 604] width 11 height 11
click at [276, 496] on div "Shapes L" at bounding box center [276, 612] width 54 height 43
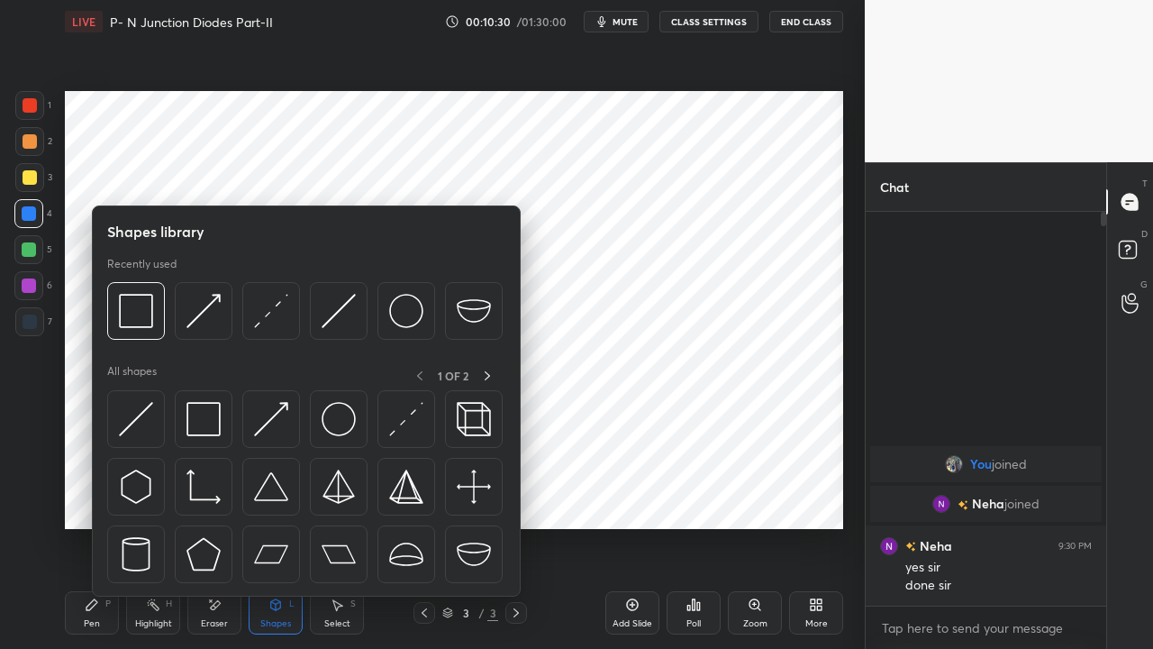
click at [267, 418] on img at bounding box center [271, 419] width 34 height 34
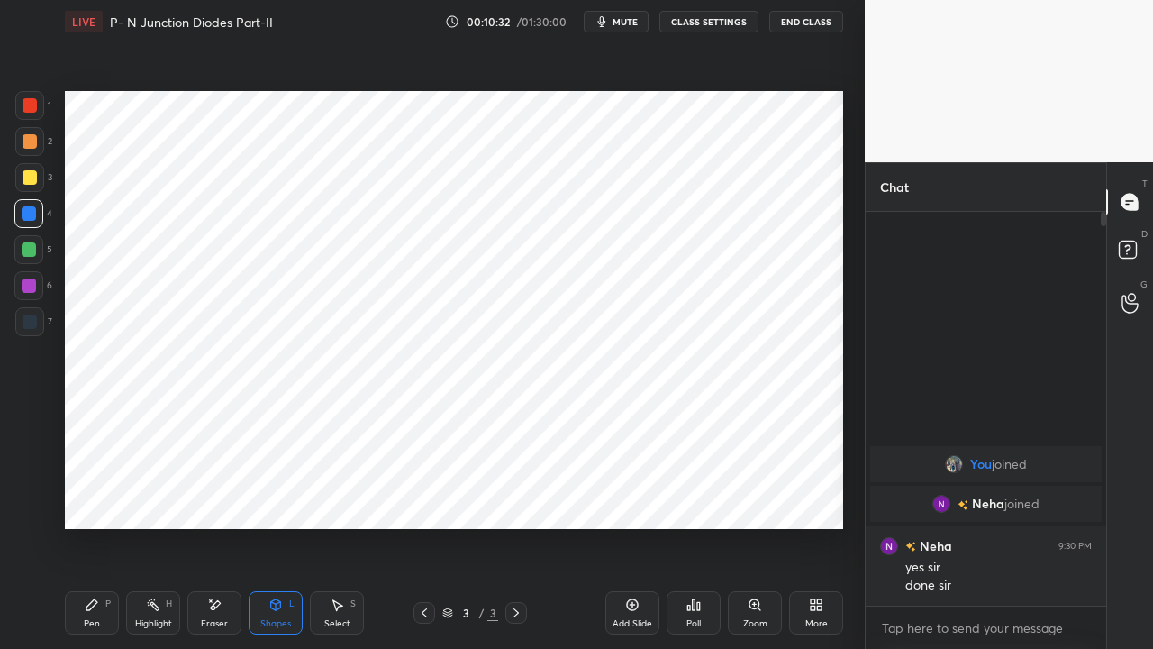
click at [27, 110] on div at bounding box center [30, 105] width 14 height 14
click at [95, 496] on div "Pen" at bounding box center [92, 623] width 16 height 9
click at [23, 247] on div at bounding box center [29, 249] width 14 height 14
click at [29, 285] on div at bounding box center [29, 285] width 14 height 14
click at [29, 249] on div at bounding box center [29, 249] width 14 height 14
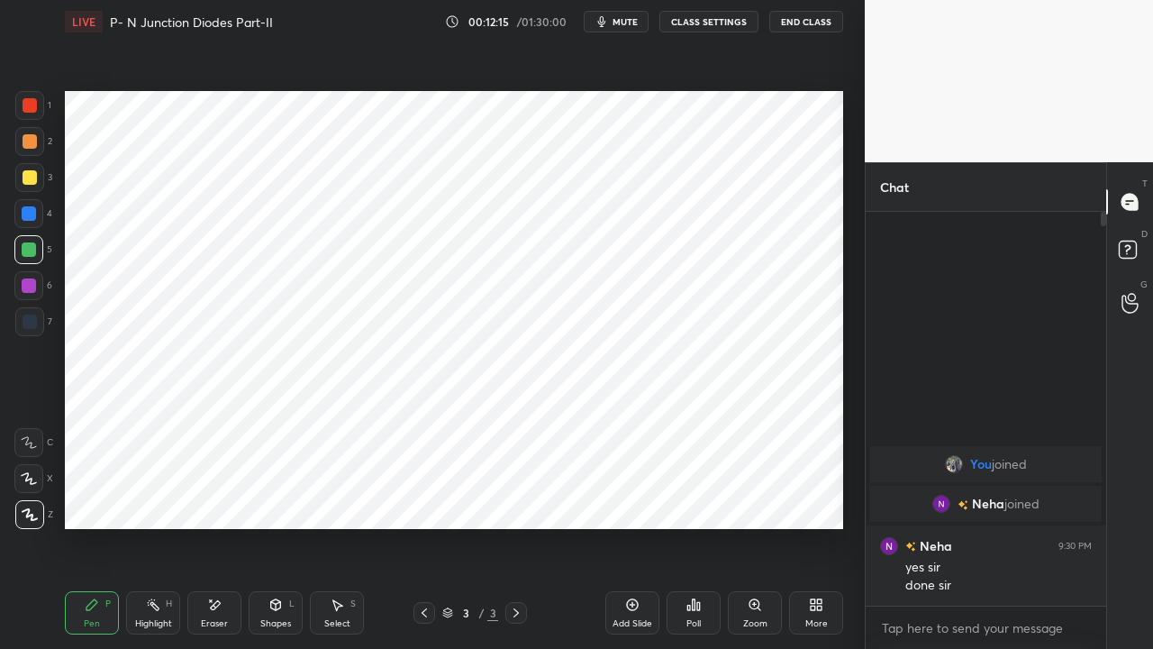
click at [285, 496] on div "Shapes L" at bounding box center [276, 612] width 54 height 43
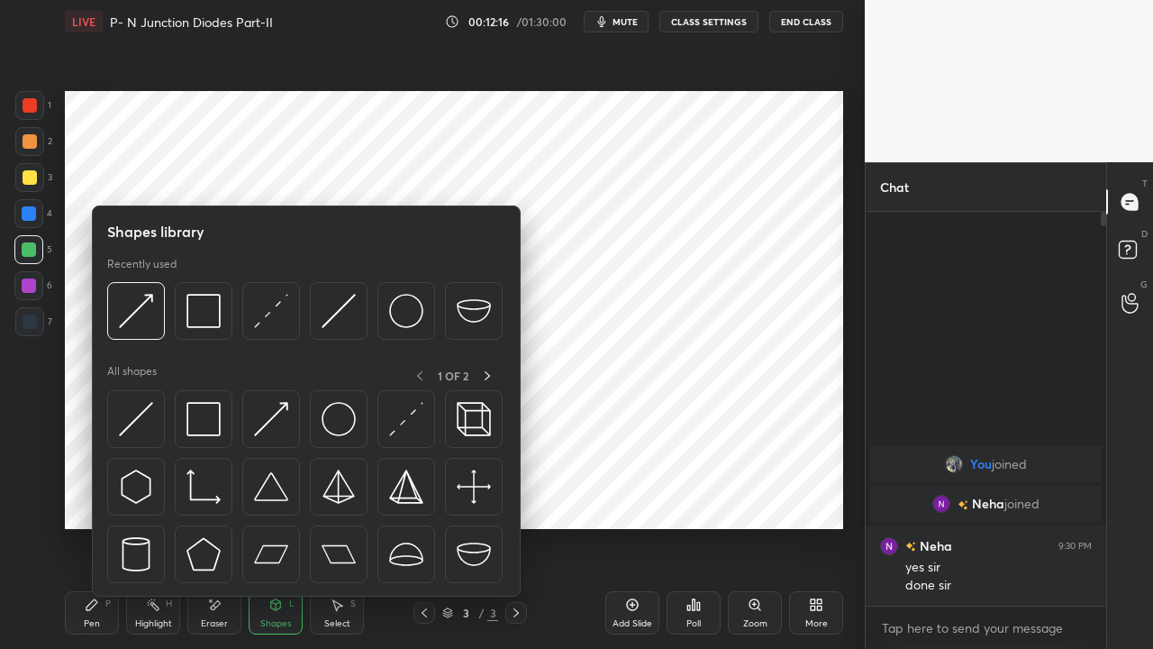
click at [277, 417] on img at bounding box center [271, 419] width 34 height 34
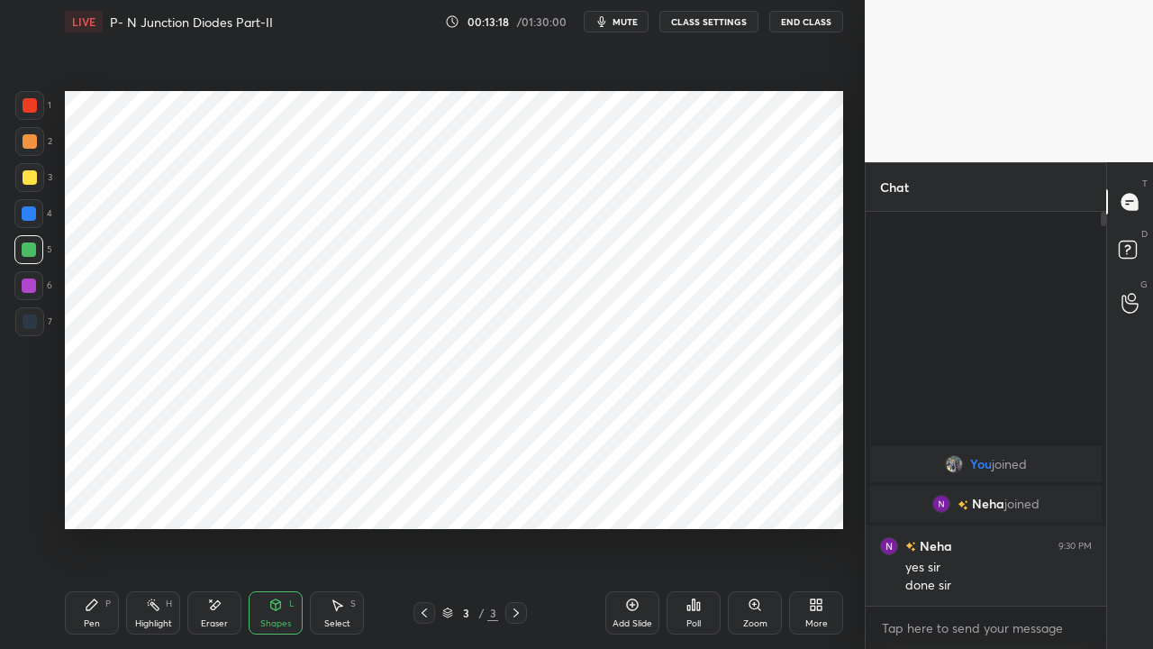
click at [624, 20] on span "mute" at bounding box center [625, 21] width 25 height 13
click at [620, 23] on span "unmute" at bounding box center [624, 21] width 39 height 13
click at [159, 496] on div "Highlight H" at bounding box center [153, 612] width 54 height 43
click at [624, 23] on span "mute" at bounding box center [625, 21] width 25 height 13
click at [624, 25] on span "unmute" at bounding box center [624, 21] width 39 height 13
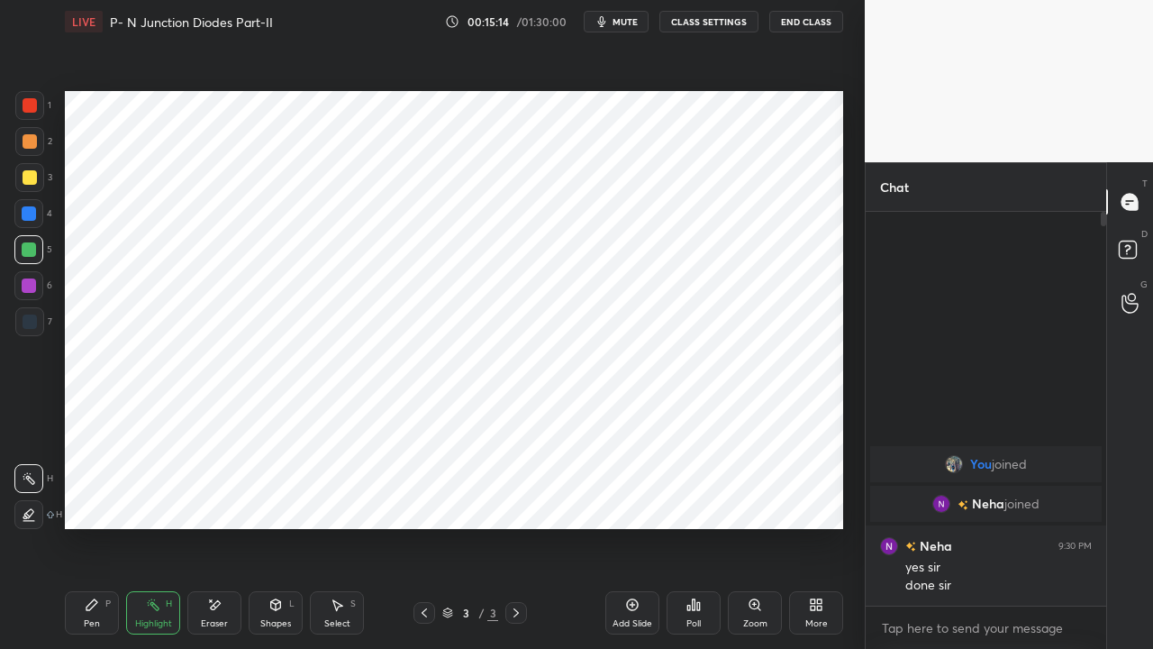
click at [98, 496] on div "Pen" at bounding box center [92, 623] width 16 height 9
click at [513, 496] on icon at bounding box center [516, 613] width 14 height 14
click at [627, 496] on icon at bounding box center [633, 605] width 12 height 12
click at [29, 105] on div at bounding box center [30, 105] width 14 height 14
click at [330, 496] on div "Select" at bounding box center [337, 623] width 26 height 9
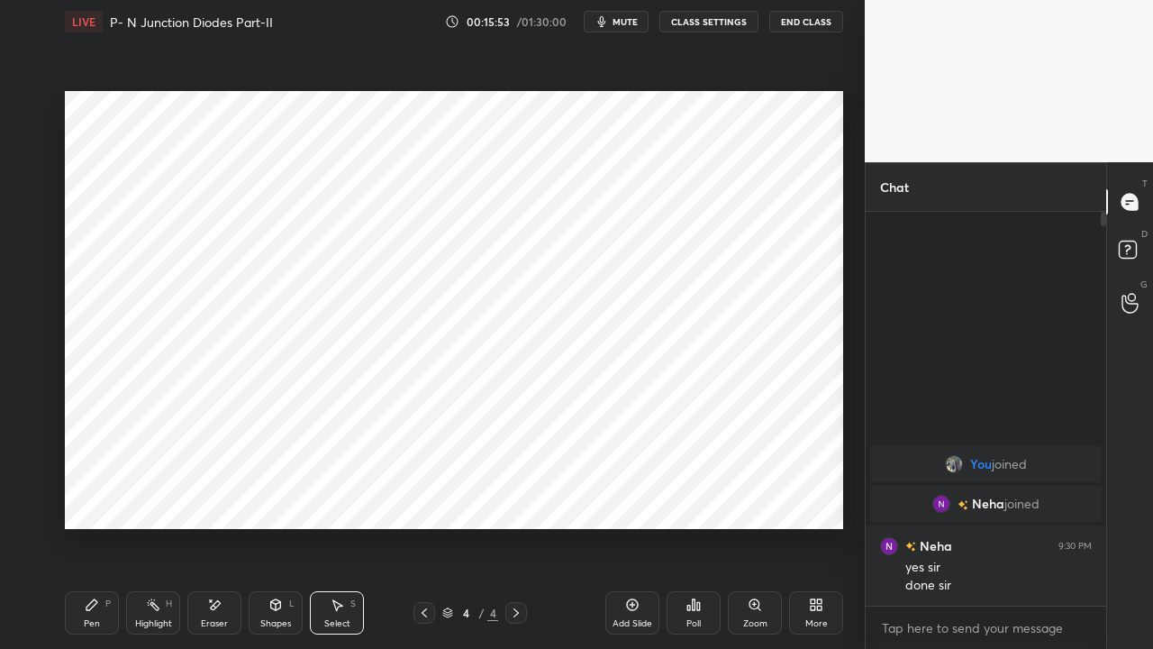
click at [422, 496] on icon at bounding box center [424, 613] width 14 height 14
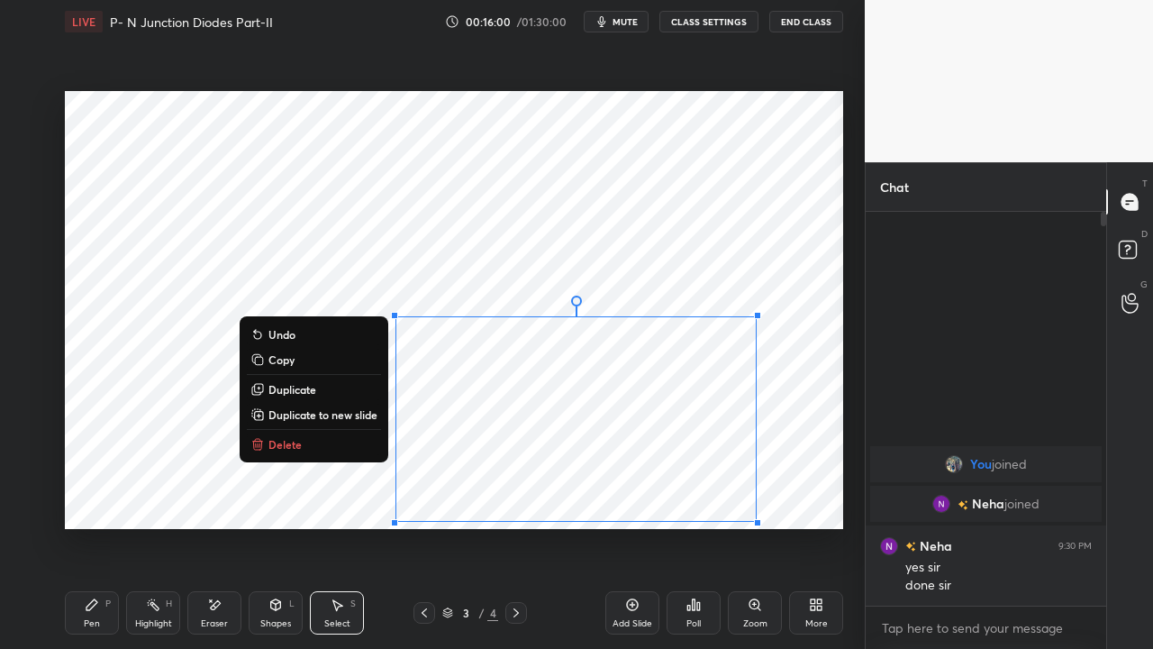
click at [281, 362] on p "Copy" at bounding box center [282, 359] width 26 height 14
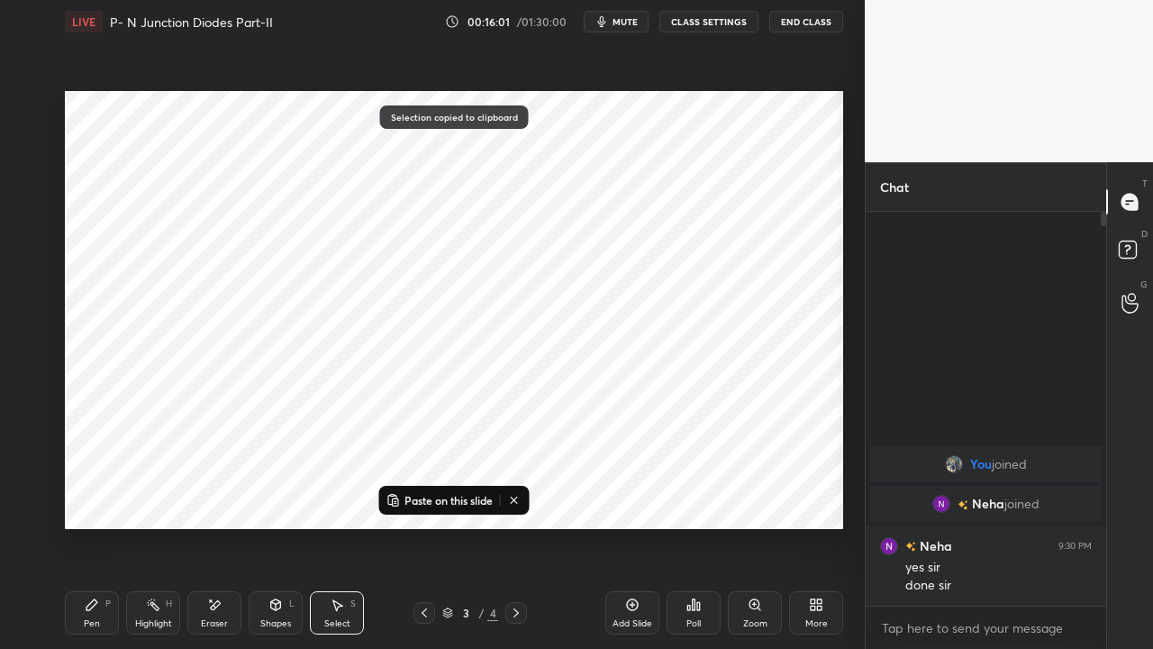
click at [523, 496] on icon at bounding box center [516, 613] width 14 height 14
click at [478, 496] on p "Paste on this slide" at bounding box center [449, 500] width 88 height 14
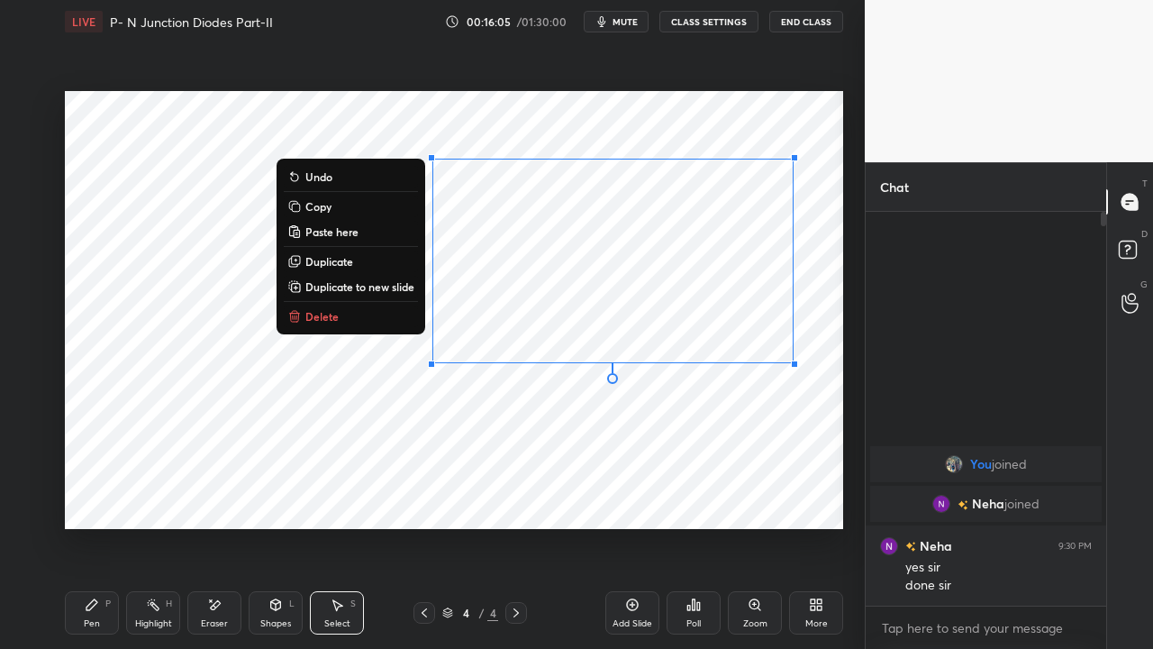
click at [96, 496] on div "Pen P" at bounding box center [92, 612] width 54 height 43
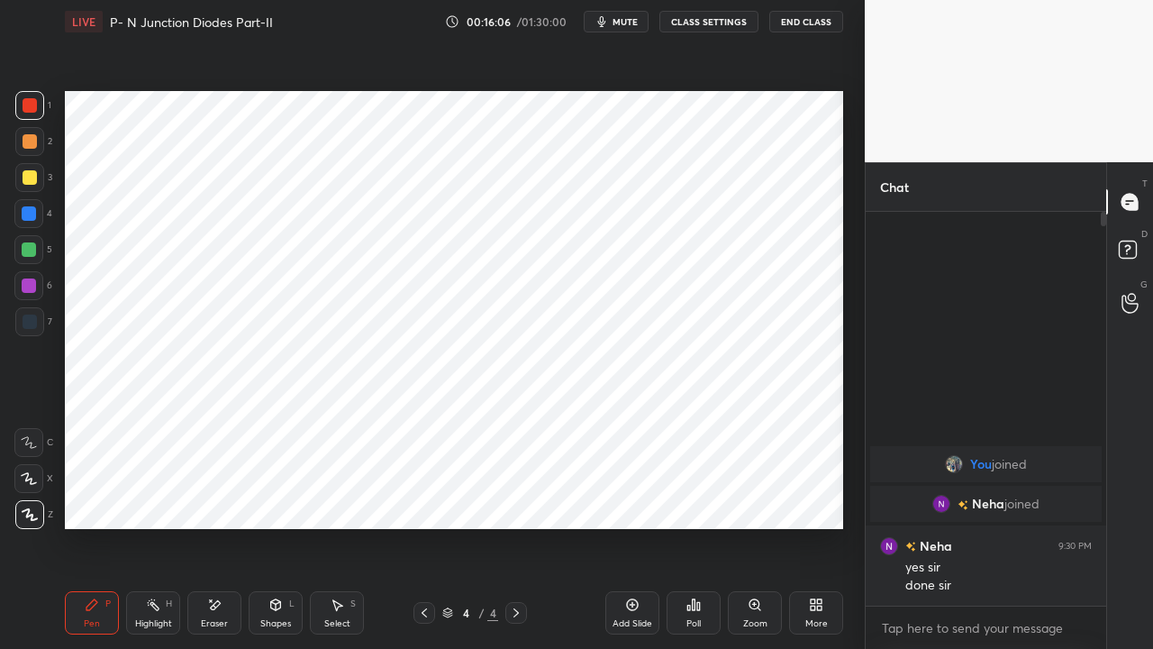
click at [218, 496] on div "Eraser" at bounding box center [214, 623] width 27 height 9
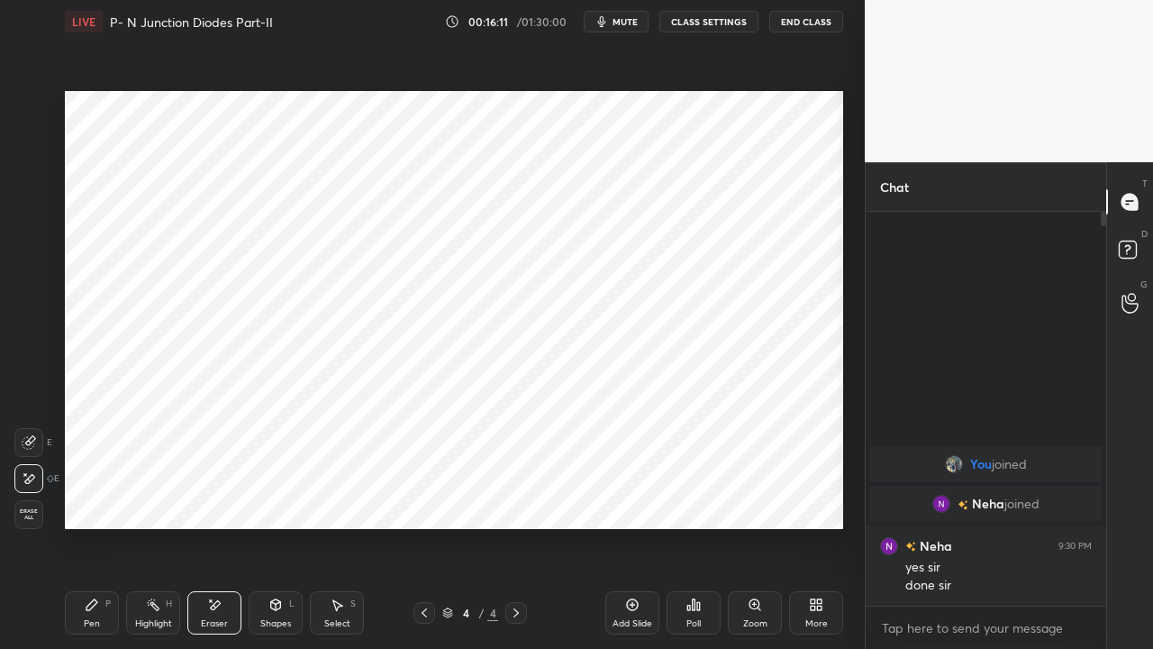
click at [94, 496] on div "Pen P" at bounding box center [92, 612] width 54 height 43
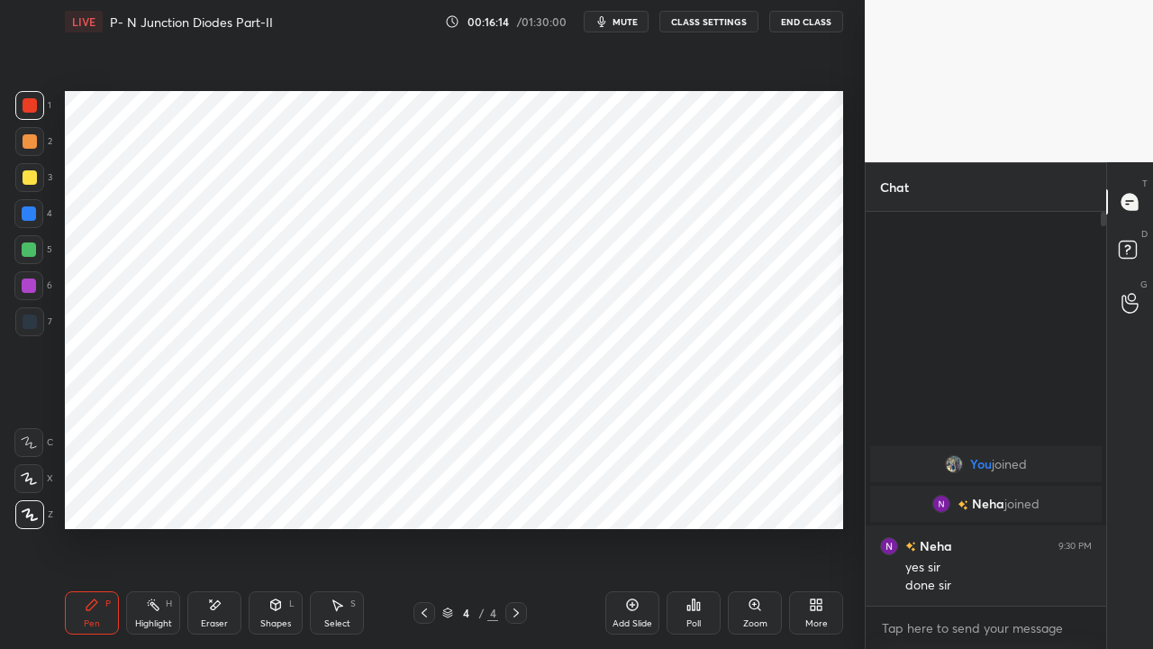
click at [31, 140] on div at bounding box center [30, 141] width 14 height 14
click at [274, 496] on icon at bounding box center [276, 604] width 14 height 14
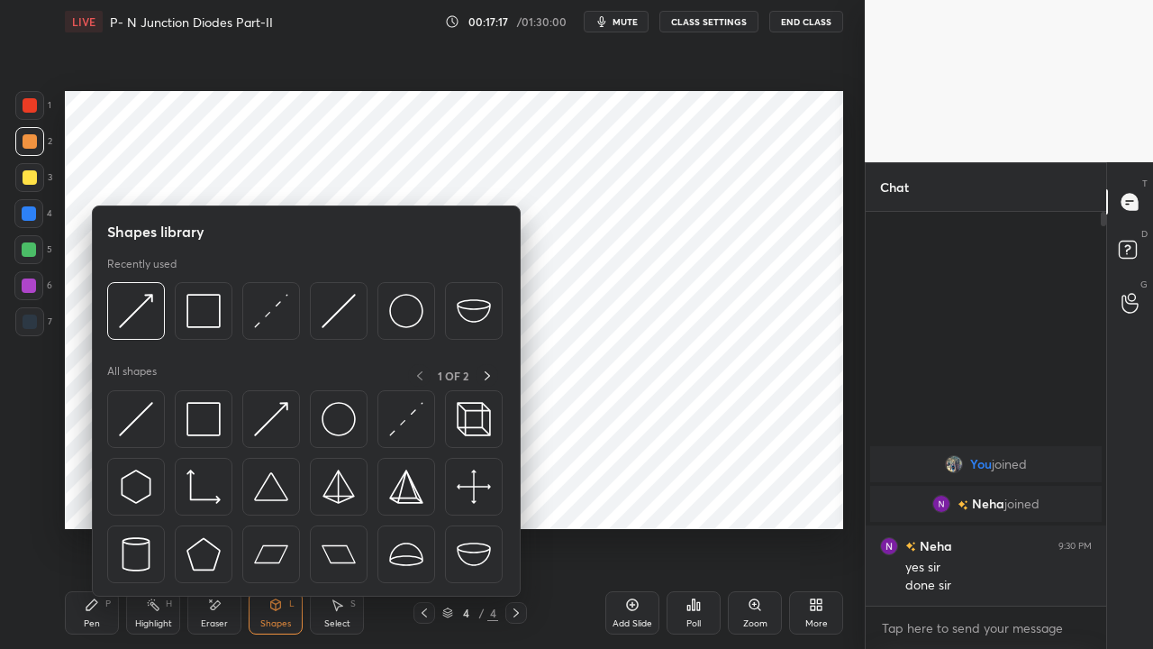
click at [262, 424] on img at bounding box center [271, 419] width 34 height 34
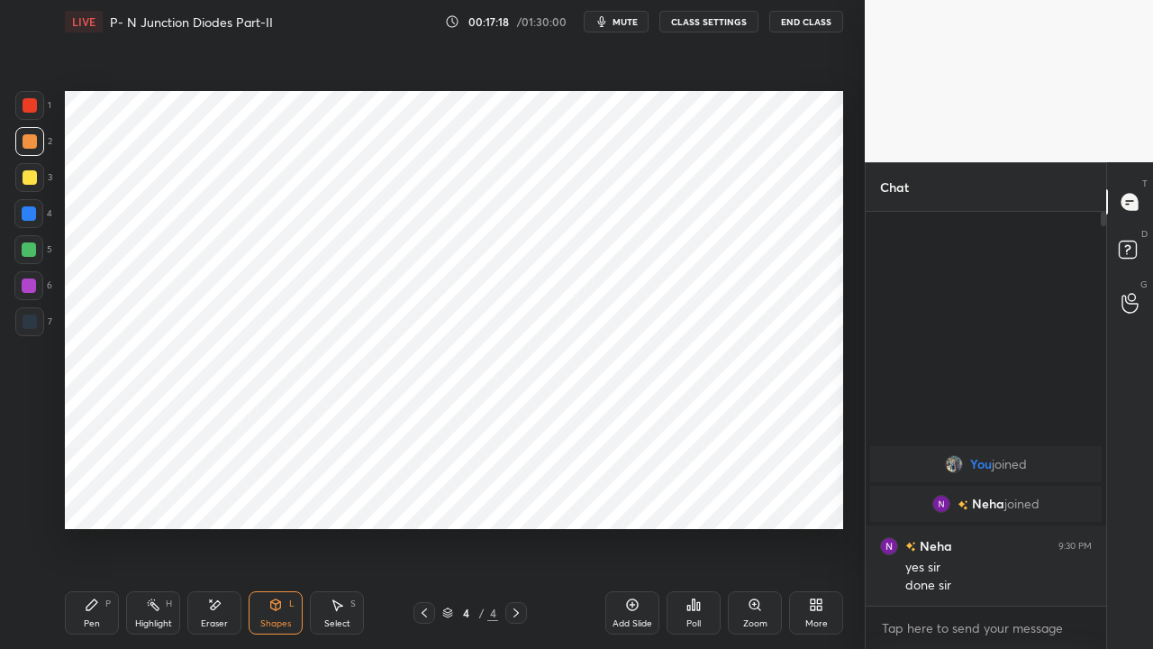
click at [25, 251] on div at bounding box center [29, 249] width 14 height 14
click at [92, 496] on div "Pen P" at bounding box center [92, 612] width 54 height 43
click at [31, 249] on div at bounding box center [29, 249] width 14 height 14
click at [274, 496] on div "Shapes" at bounding box center [275, 623] width 31 height 9
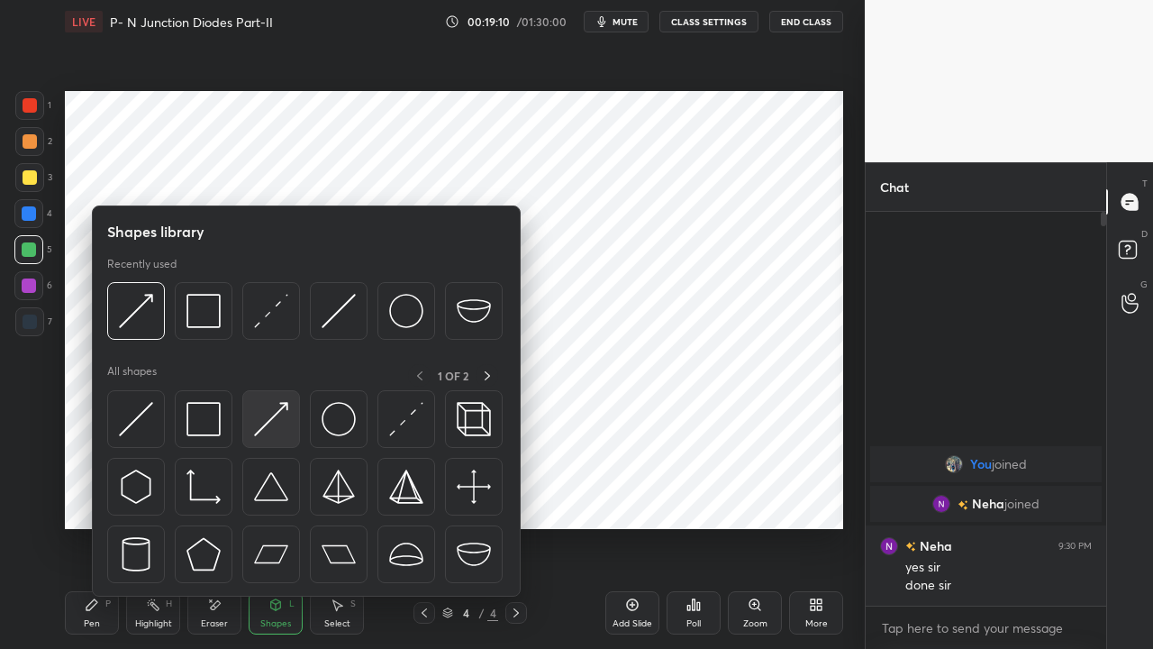
click at [273, 423] on img at bounding box center [271, 419] width 34 height 34
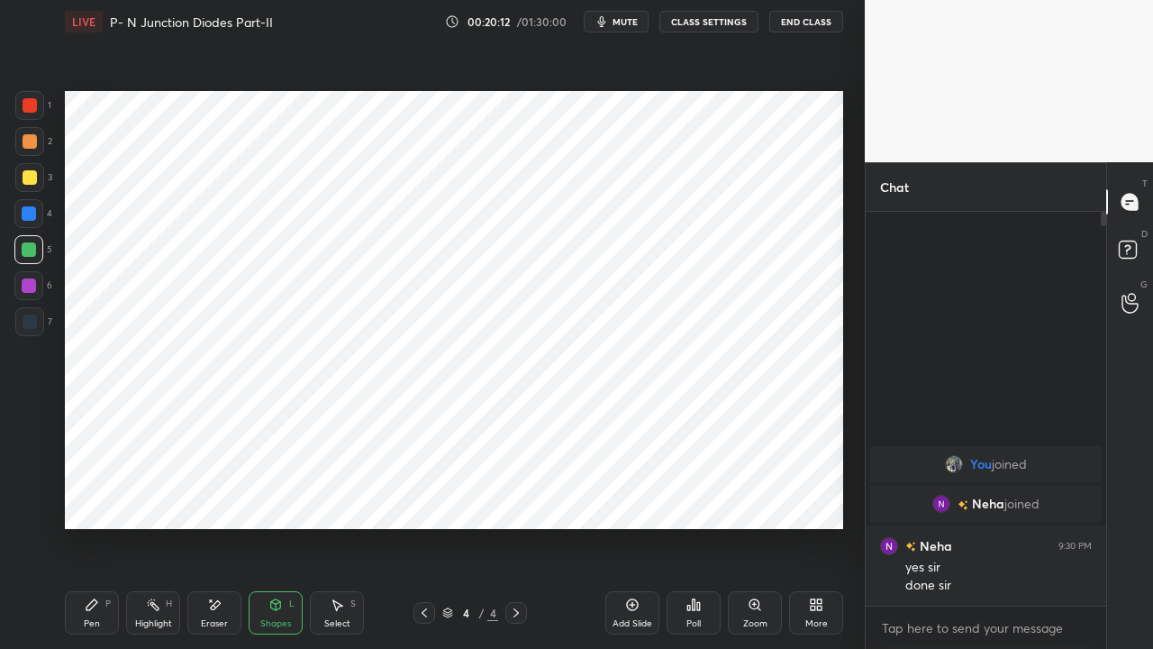
click at [103, 496] on div "Pen P" at bounding box center [92, 612] width 54 height 43
click at [150, 496] on div "Highlight H" at bounding box center [153, 612] width 54 height 43
click at [106, 496] on div "Pen P" at bounding box center [92, 612] width 54 height 43
click at [155, 496] on div "Highlight H" at bounding box center [153, 612] width 54 height 43
click at [92, 496] on div "Pen P" at bounding box center [92, 612] width 54 height 43
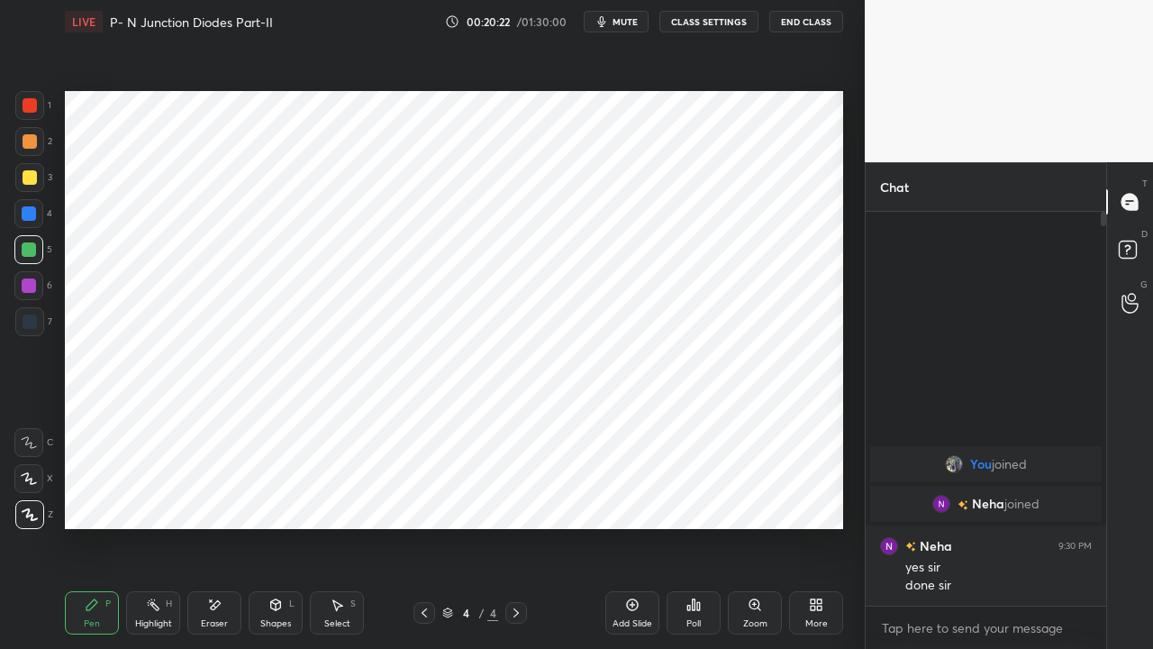
click at [32, 214] on div at bounding box center [29, 213] width 14 height 14
click at [205, 496] on div "Eraser" at bounding box center [214, 623] width 27 height 9
click at [97, 496] on div "Pen P" at bounding box center [92, 612] width 54 height 43
click at [269, 496] on div "Shapes L" at bounding box center [276, 612] width 54 height 43
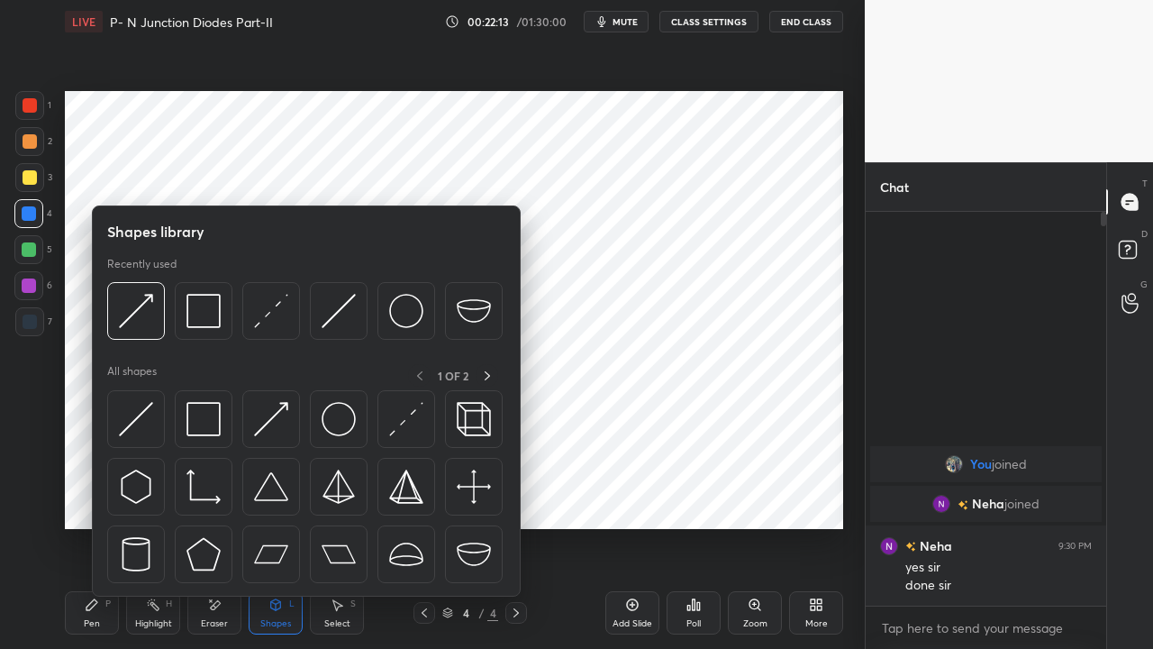
click at [207, 424] on img at bounding box center [204, 419] width 34 height 34
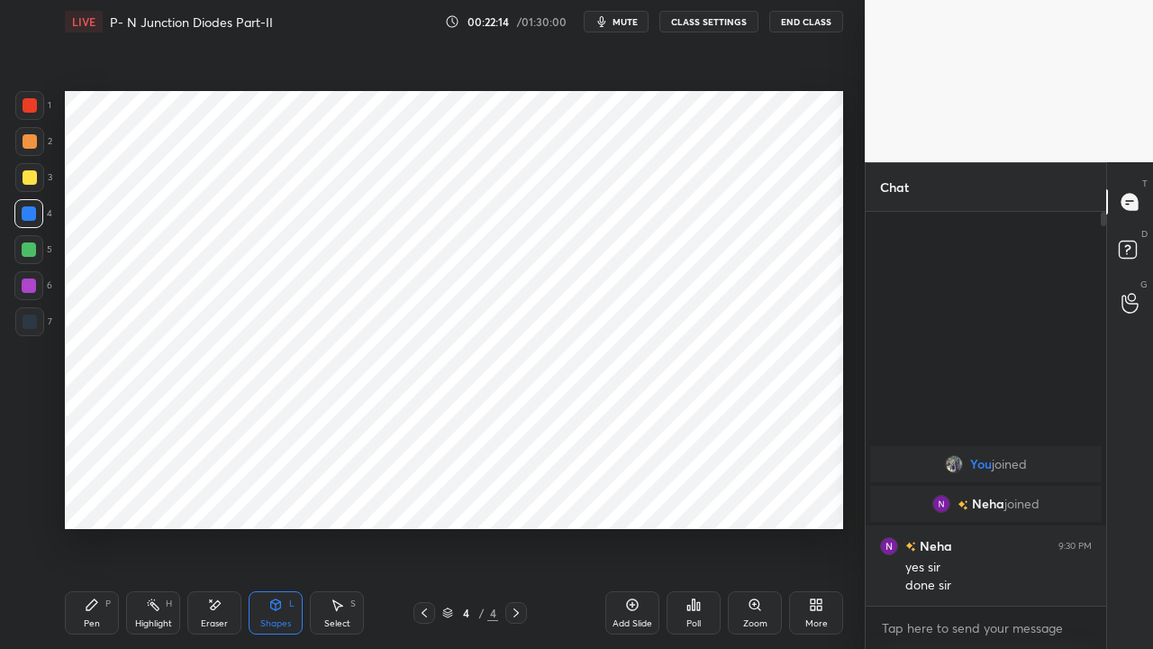
click at [23, 98] on div at bounding box center [30, 105] width 14 height 14
click at [99, 496] on div "Pen P" at bounding box center [92, 612] width 54 height 43
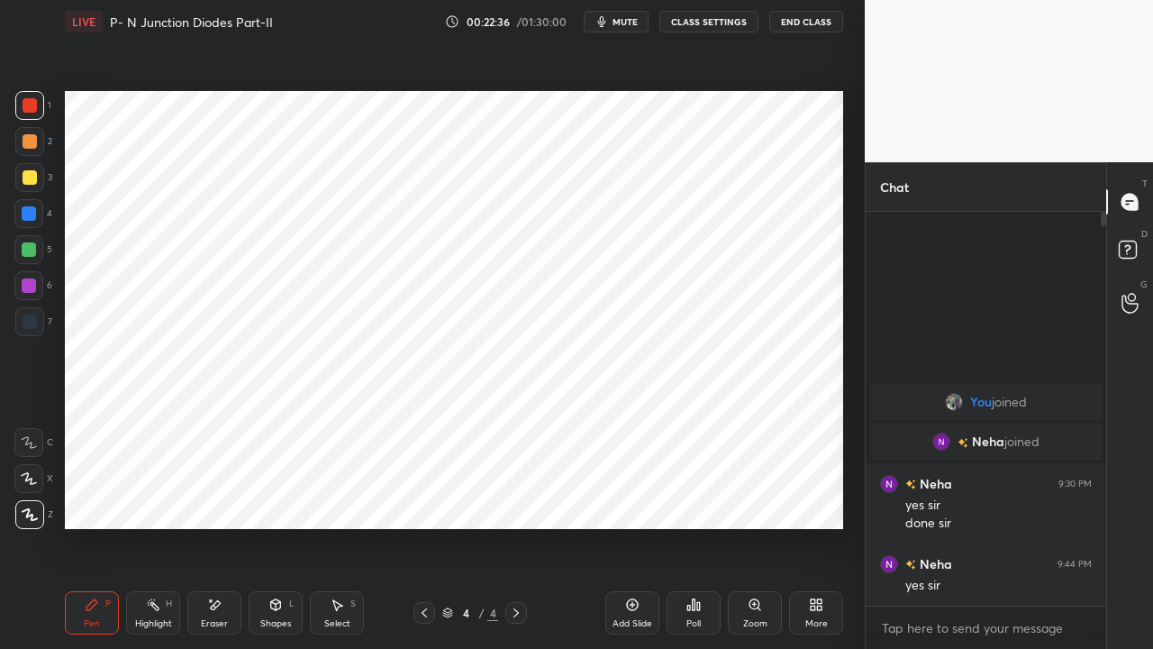
click at [517, 496] on icon at bounding box center [516, 613] width 14 height 14
click at [626, 496] on icon at bounding box center [632, 604] width 14 height 14
click at [30, 215] on div at bounding box center [29, 213] width 14 height 14
click at [278, 496] on div "Shapes L" at bounding box center [276, 612] width 54 height 43
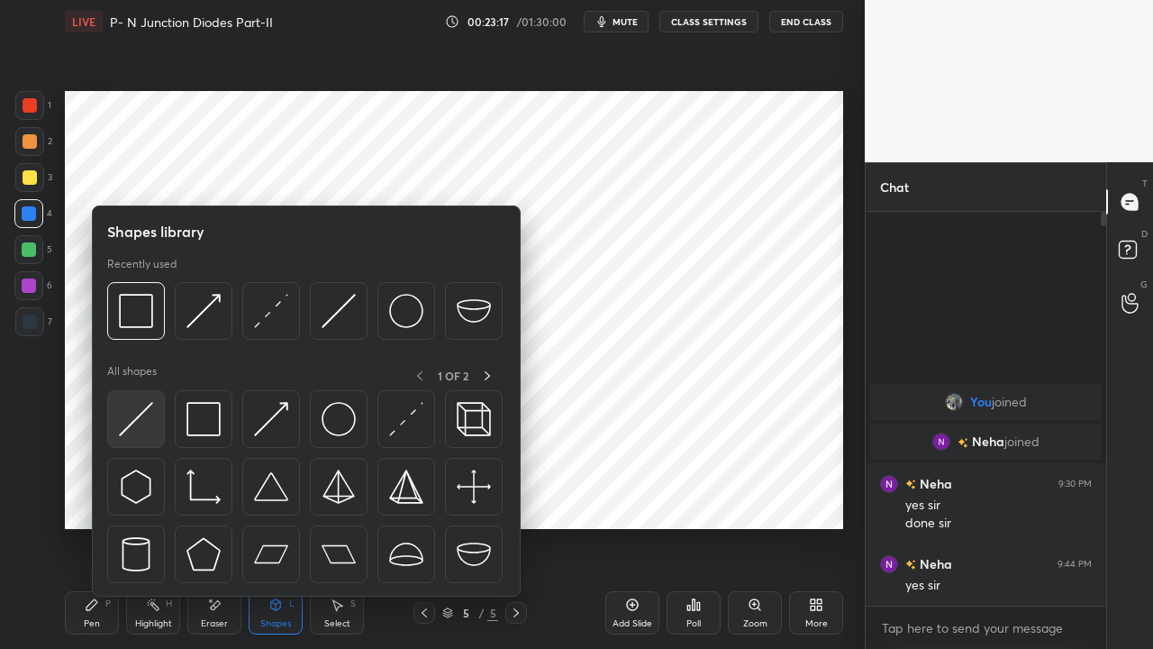
click at [133, 425] on img at bounding box center [136, 419] width 34 height 34
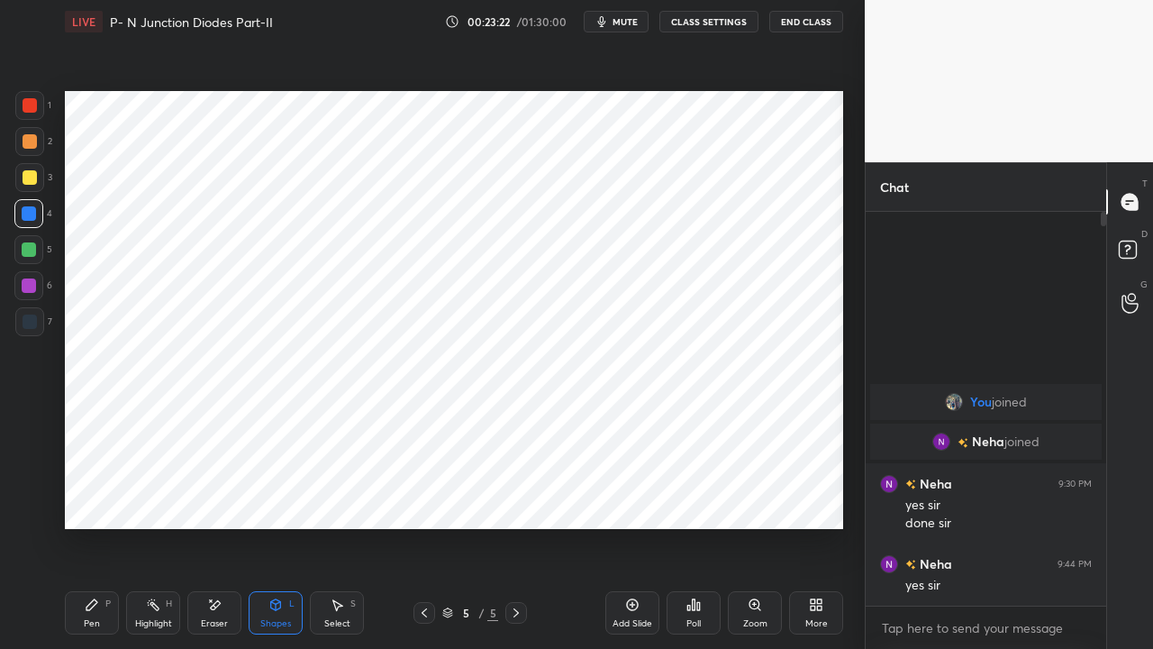
click at [98, 496] on div "Pen P" at bounding box center [92, 612] width 54 height 43
click at [32, 246] on div at bounding box center [29, 249] width 14 height 14
click at [26, 105] on div at bounding box center [30, 105] width 14 height 14
click at [274, 496] on div "Shapes L" at bounding box center [276, 612] width 54 height 43
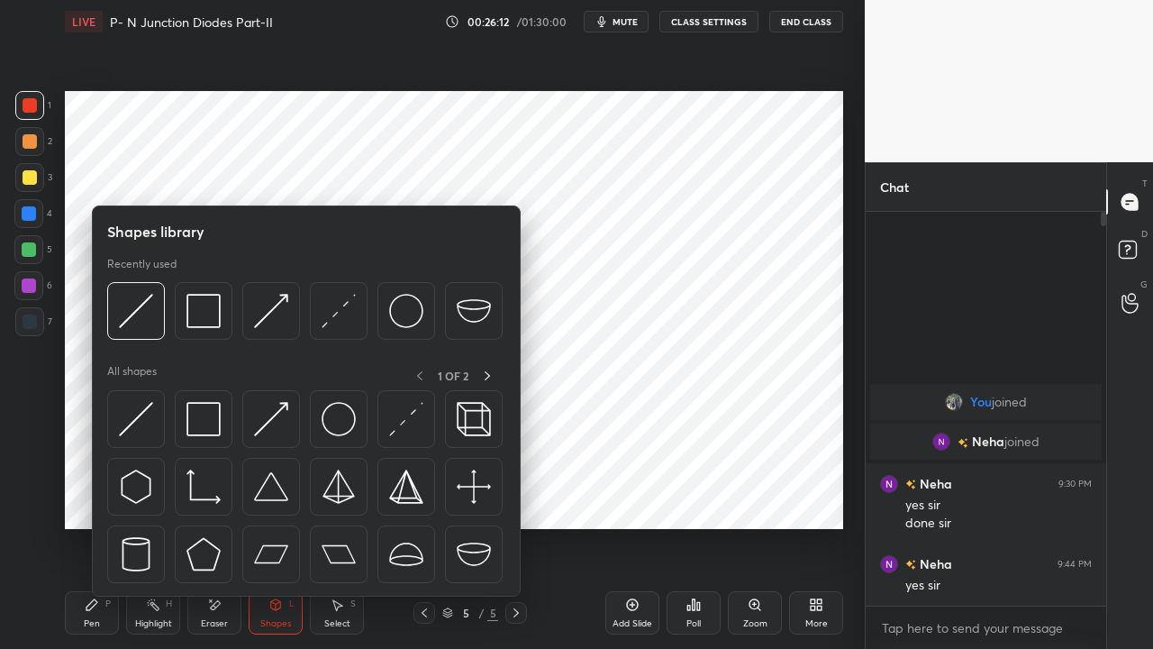
click at [404, 429] on img at bounding box center [406, 419] width 34 height 34
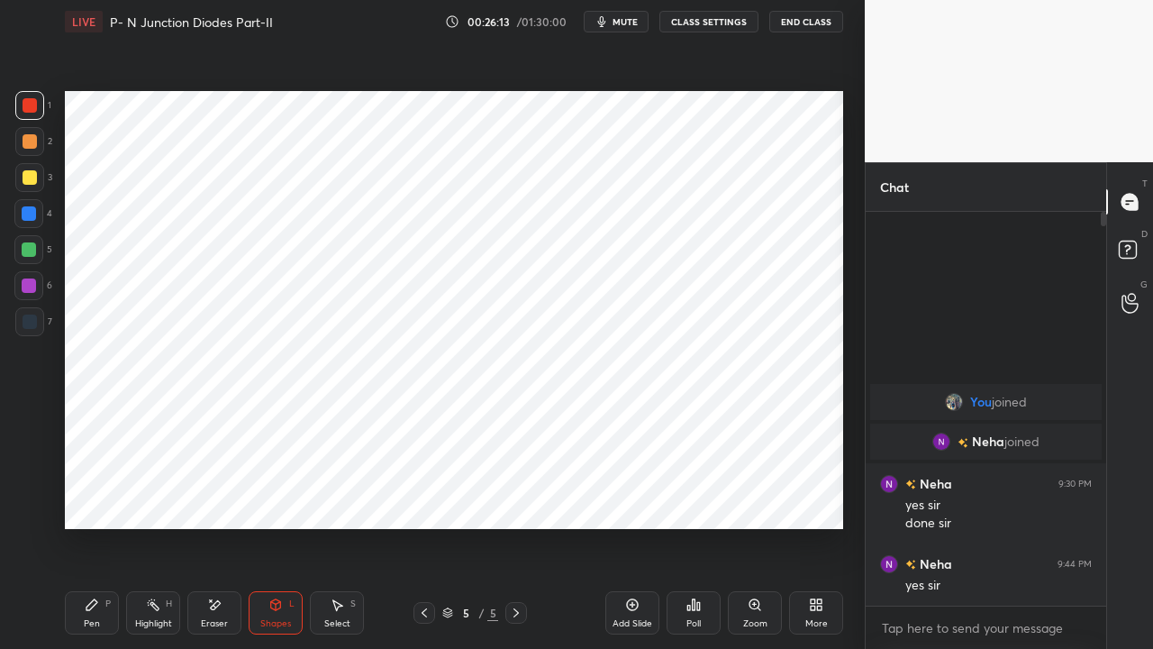
click at [23, 250] on div at bounding box center [29, 249] width 14 height 14
click at [94, 496] on icon at bounding box center [92, 604] width 11 height 11
click at [216, 496] on div "Eraser" at bounding box center [214, 612] width 54 height 43
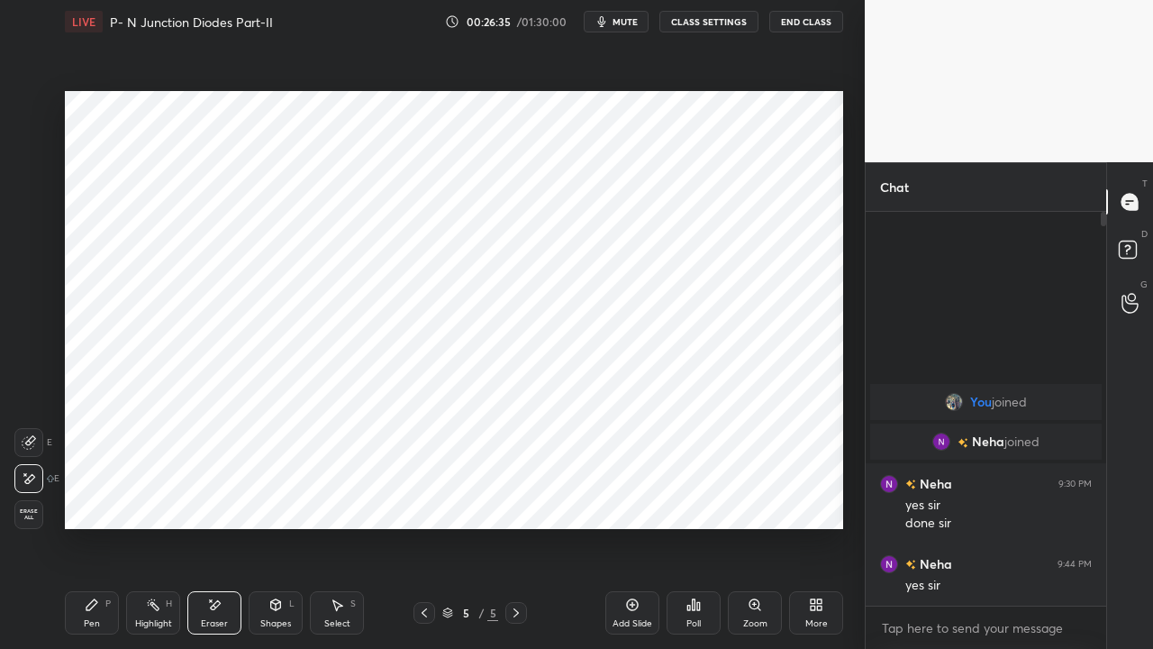
click at [99, 496] on div "Pen P" at bounding box center [92, 612] width 54 height 43
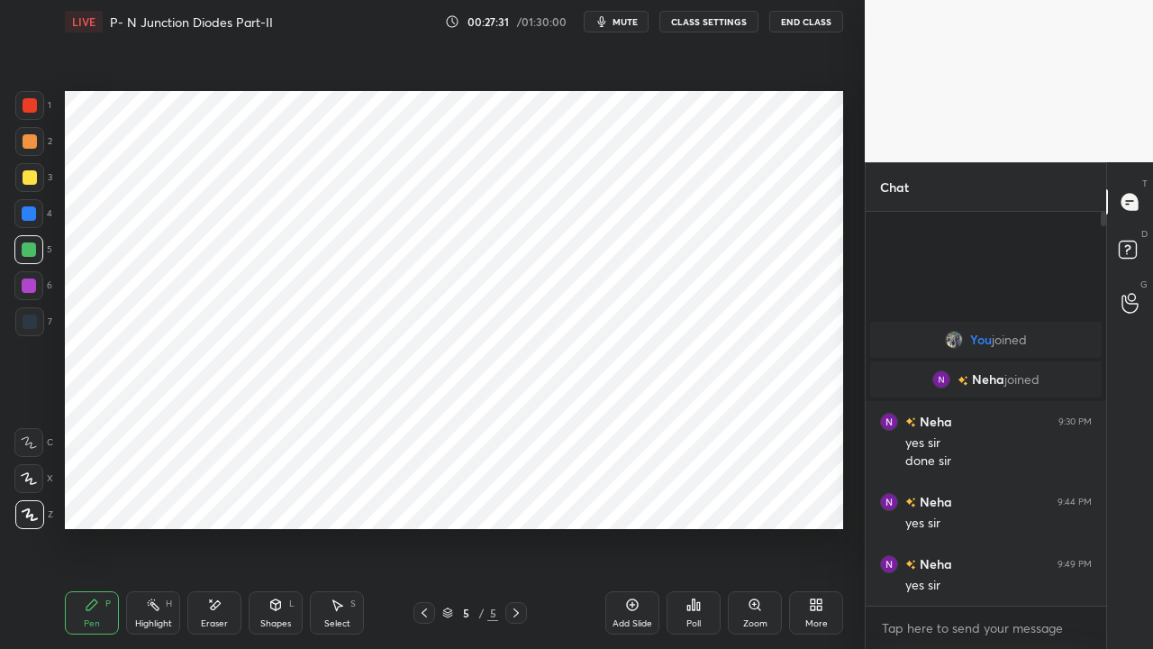
click at [515, 496] on icon at bounding box center [516, 613] width 14 height 14
click at [628, 496] on icon at bounding box center [632, 604] width 14 height 14
click at [32, 112] on div at bounding box center [30, 105] width 14 height 14
click at [285, 496] on div "Shapes L" at bounding box center [276, 612] width 54 height 43
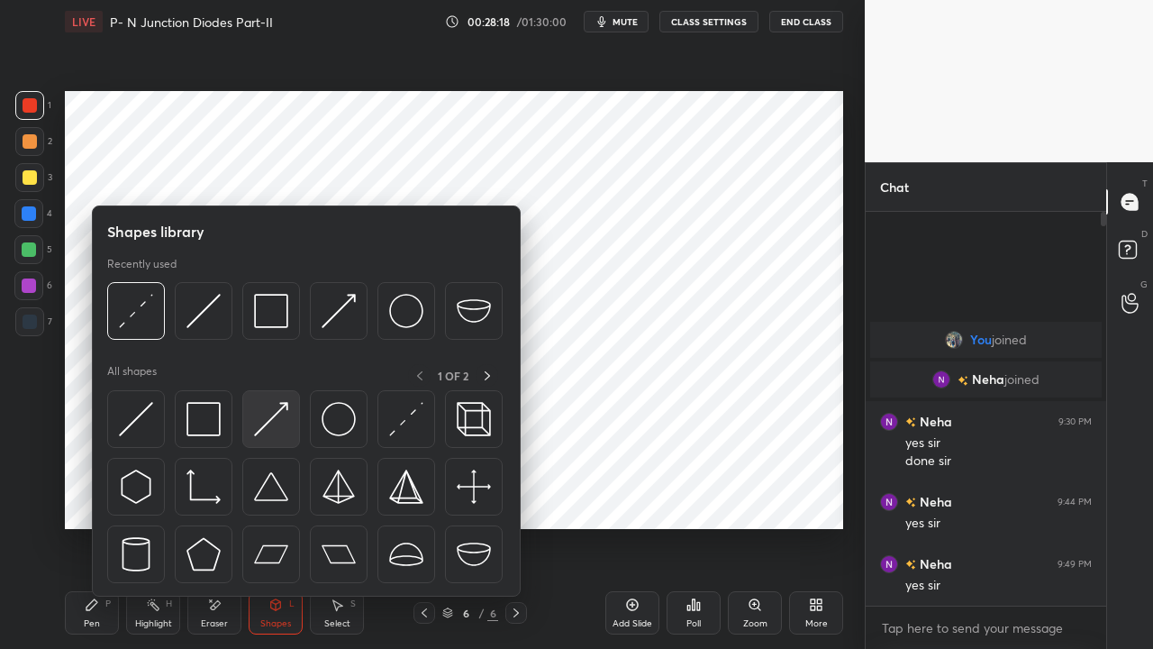
click at [259, 420] on img at bounding box center [271, 419] width 34 height 34
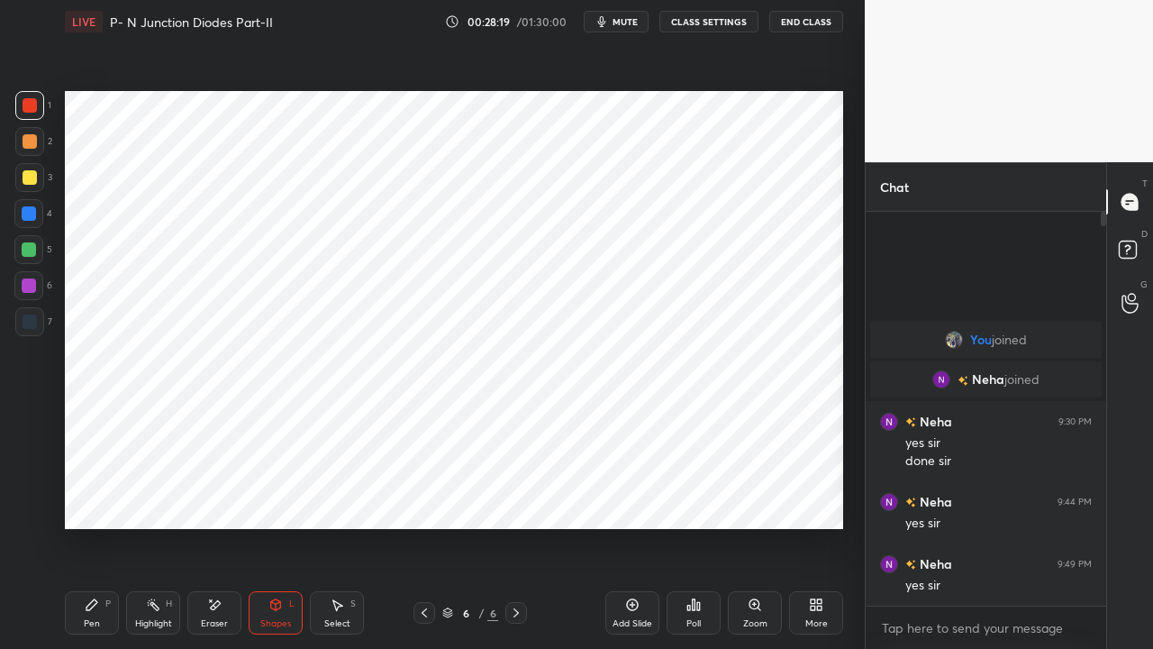
click at [31, 251] on div at bounding box center [29, 249] width 14 height 14
click at [213, 496] on div "Eraser" at bounding box center [214, 612] width 54 height 43
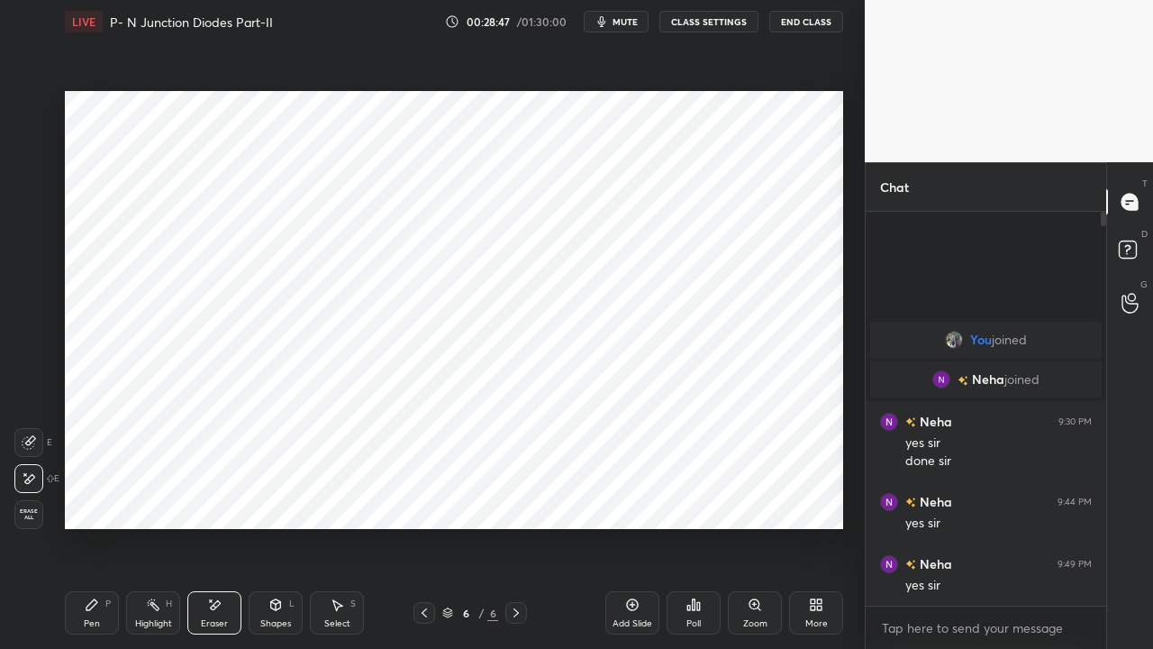
click at [99, 496] on div "Pen P" at bounding box center [92, 612] width 54 height 43
click at [205, 496] on div "Eraser" at bounding box center [214, 623] width 27 height 9
click at [96, 496] on div "Pen P" at bounding box center [92, 612] width 54 height 43
click at [27, 101] on div at bounding box center [30, 105] width 14 height 14
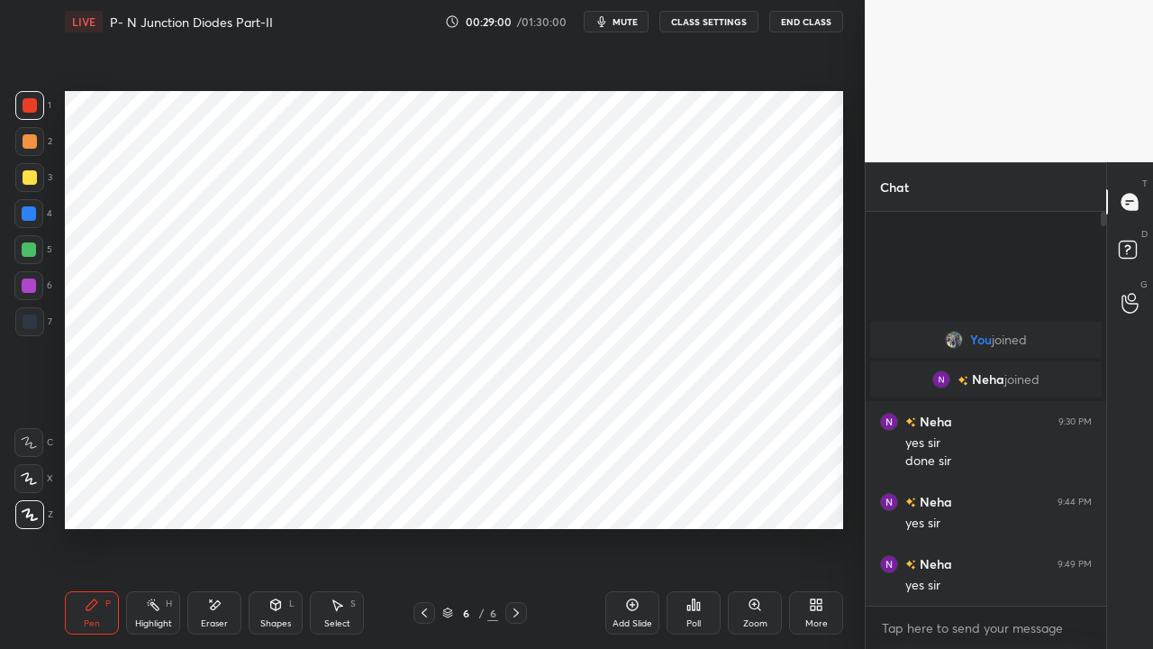
click at [209, 496] on div "Eraser" at bounding box center [214, 612] width 54 height 43
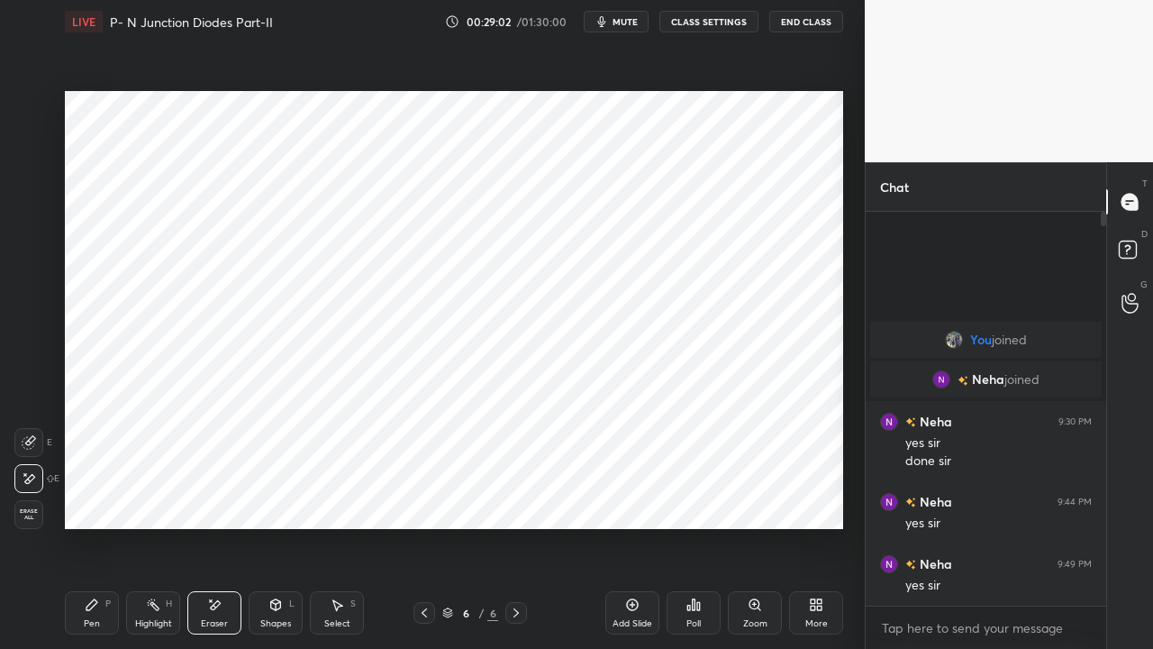
click at [279, 496] on div "Shapes" at bounding box center [275, 623] width 31 height 9
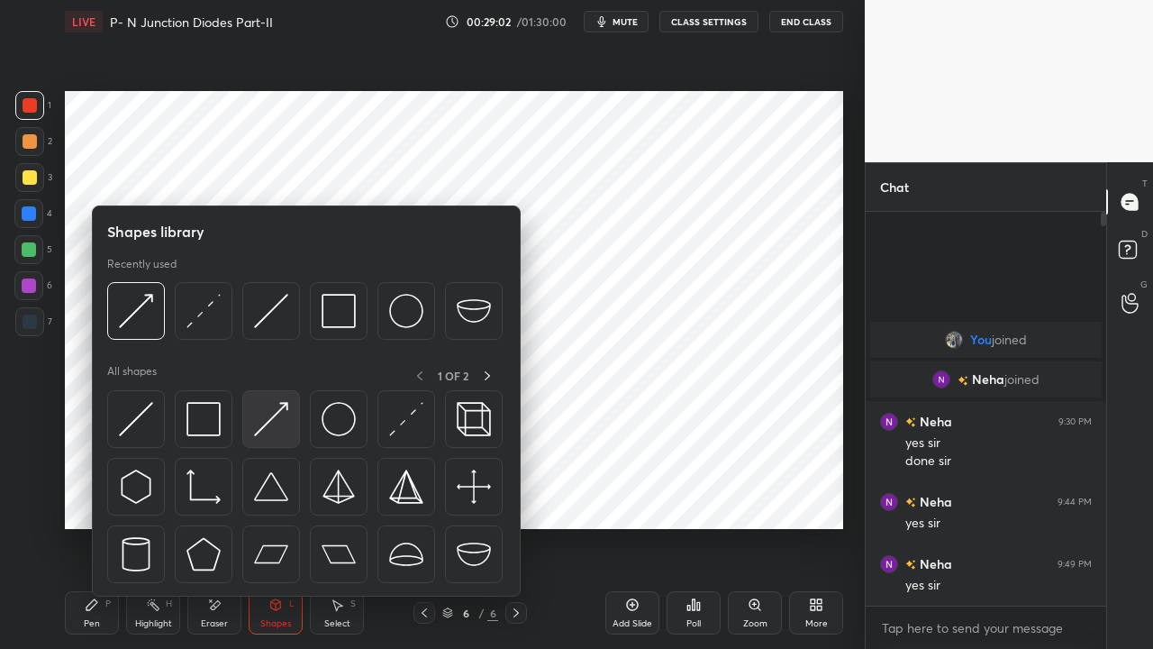
click at [273, 422] on img at bounding box center [271, 419] width 34 height 34
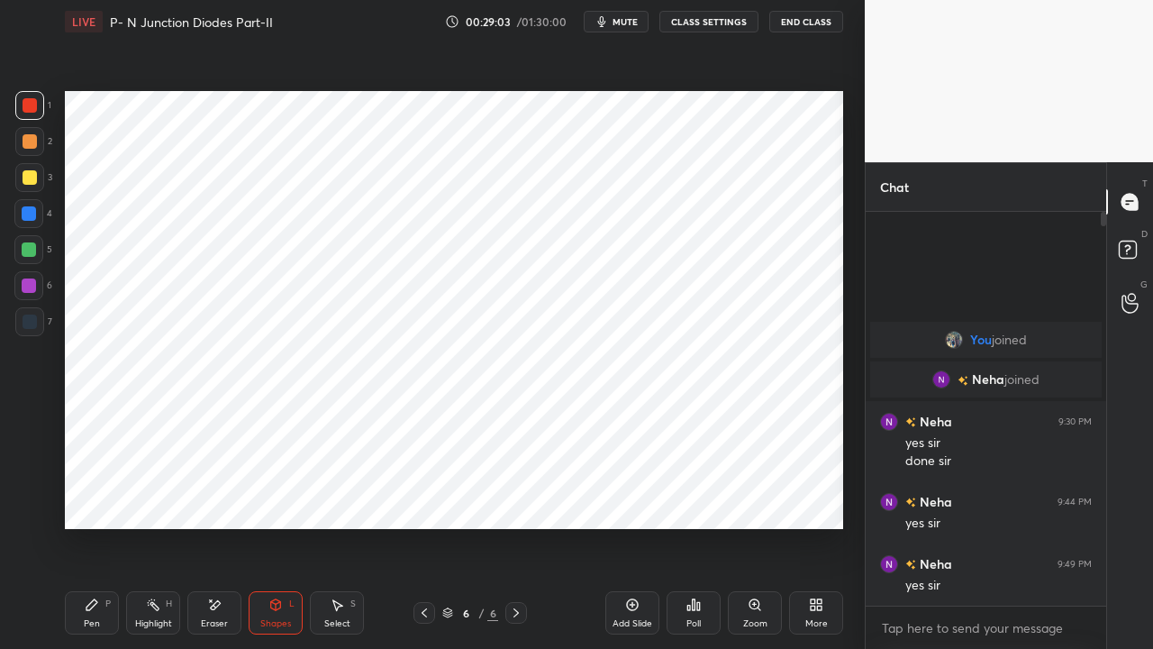
click at [27, 251] on div at bounding box center [29, 249] width 14 height 14
click at [91, 496] on icon at bounding box center [92, 604] width 11 height 11
click at [31, 104] on div at bounding box center [30, 105] width 14 height 14
click at [26, 220] on div at bounding box center [29, 213] width 14 height 14
click at [28, 256] on div at bounding box center [29, 249] width 14 height 14
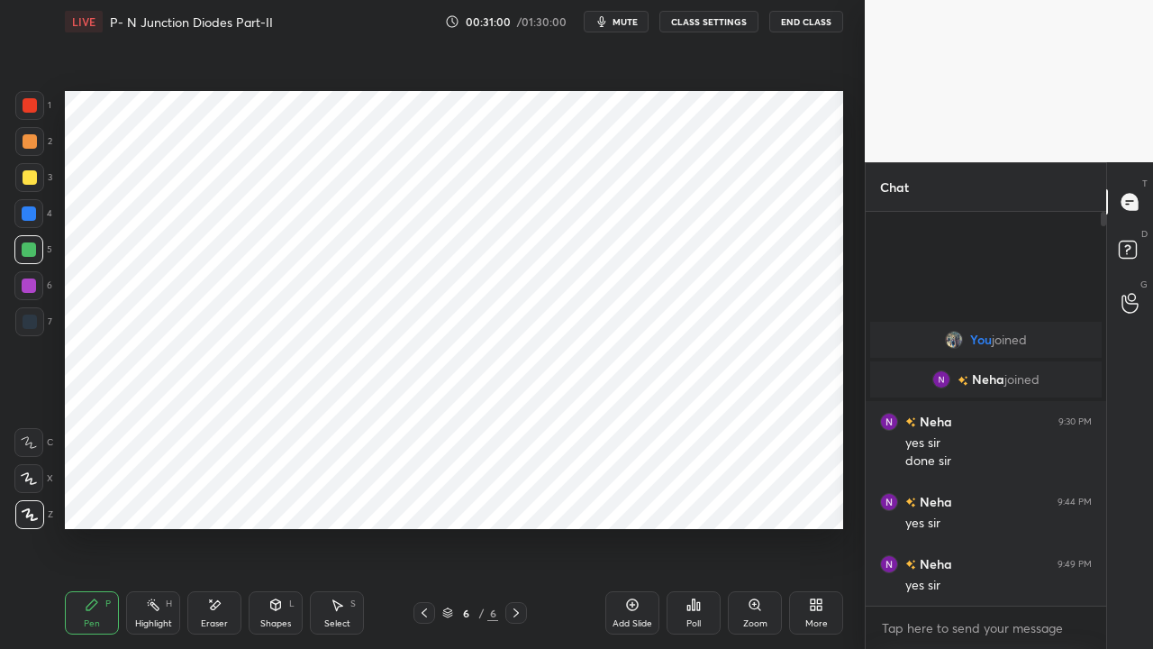
click at [27, 216] on div at bounding box center [29, 213] width 14 height 14
click at [27, 249] on div at bounding box center [29, 249] width 14 height 14
click at [26, 248] on div at bounding box center [29, 249] width 14 height 14
click at [276, 496] on icon at bounding box center [276, 604] width 14 height 14
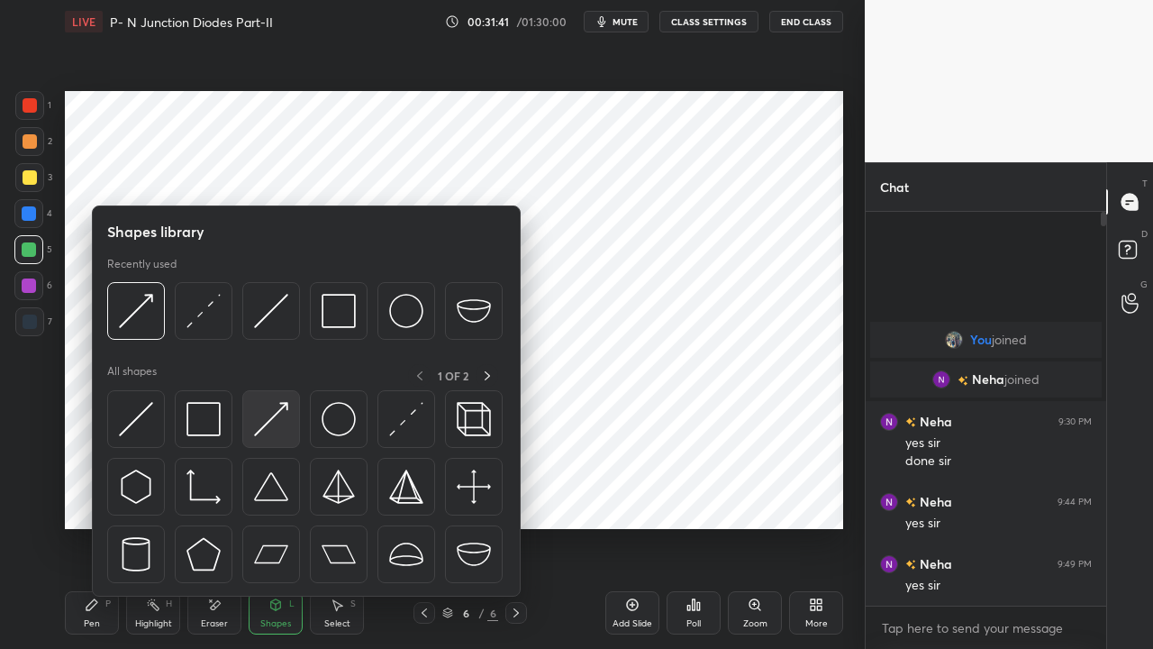
click at [266, 436] on img at bounding box center [271, 419] width 34 height 34
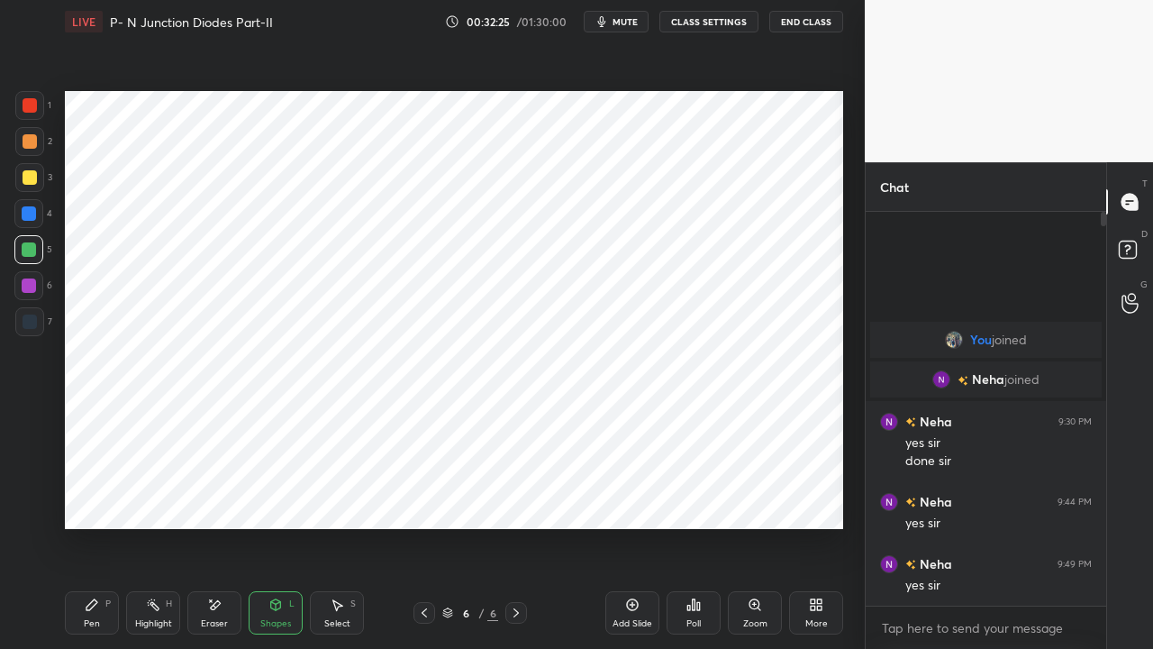
click at [513, 496] on icon at bounding box center [516, 613] width 14 height 14
click at [624, 496] on div "Add Slide" at bounding box center [633, 612] width 54 height 43
click at [92, 496] on div "Pen" at bounding box center [92, 623] width 16 height 9
click at [32, 105] on div at bounding box center [30, 105] width 14 height 14
click at [30, 217] on div at bounding box center [29, 213] width 14 height 14
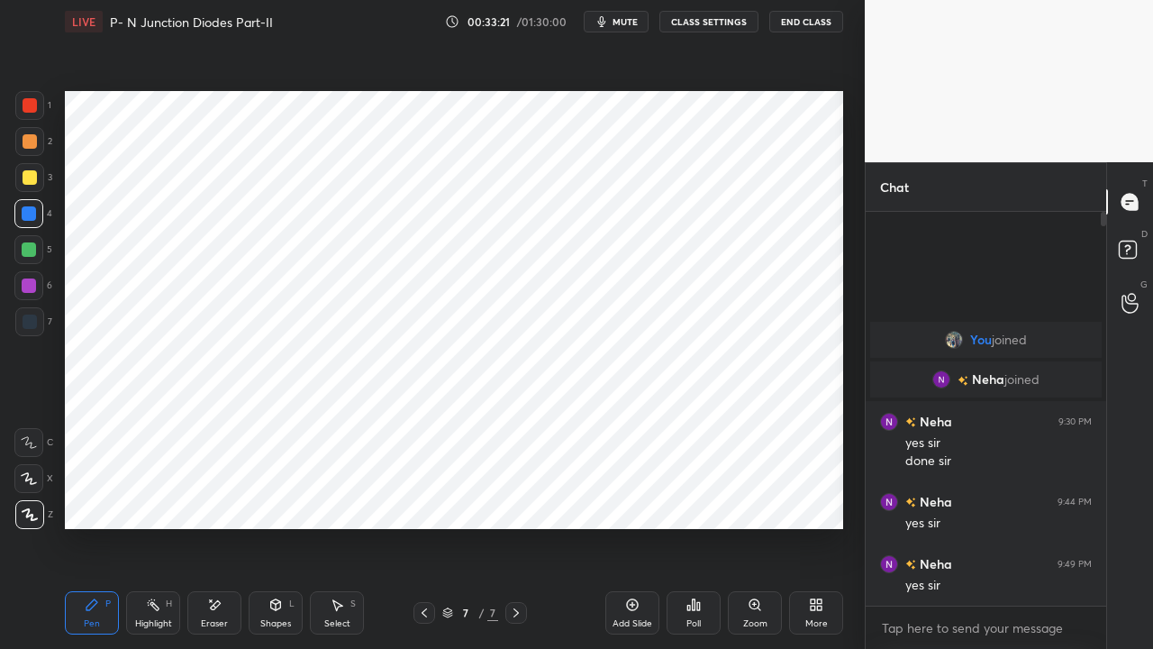
click at [27, 141] on div at bounding box center [30, 141] width 14 height 14
click at [279, 496] on div "Shapes L" at bounding box center [276, 612] width 54 height 43
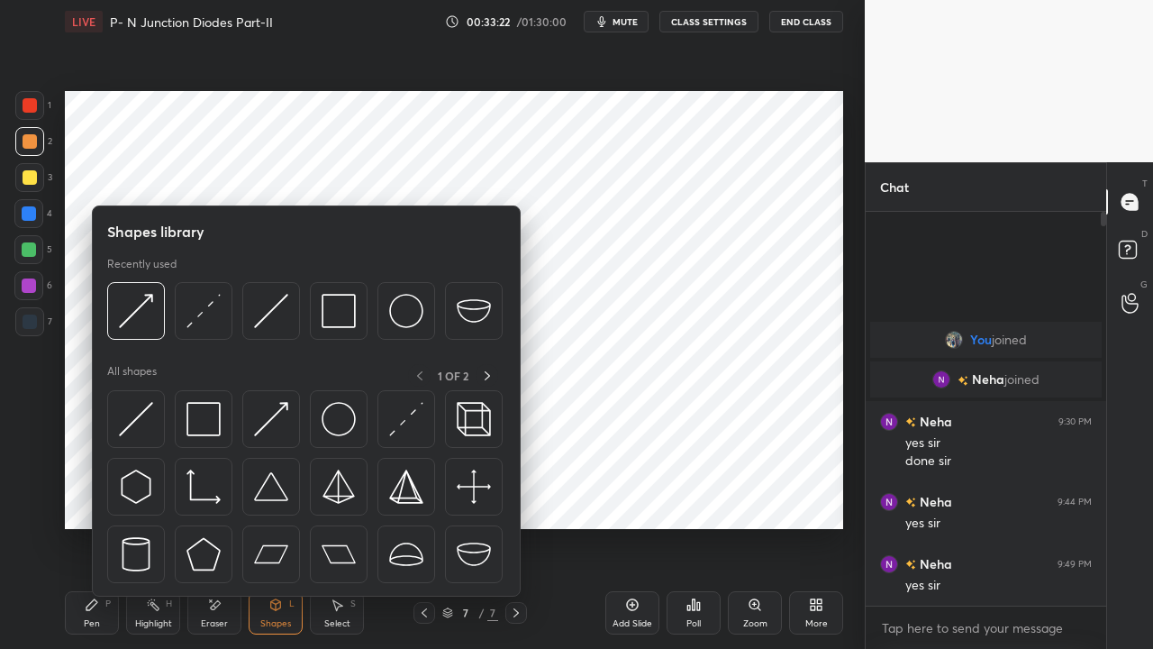
click at [196, 425] on img at bounding box center [204, 419] width 34 height 34
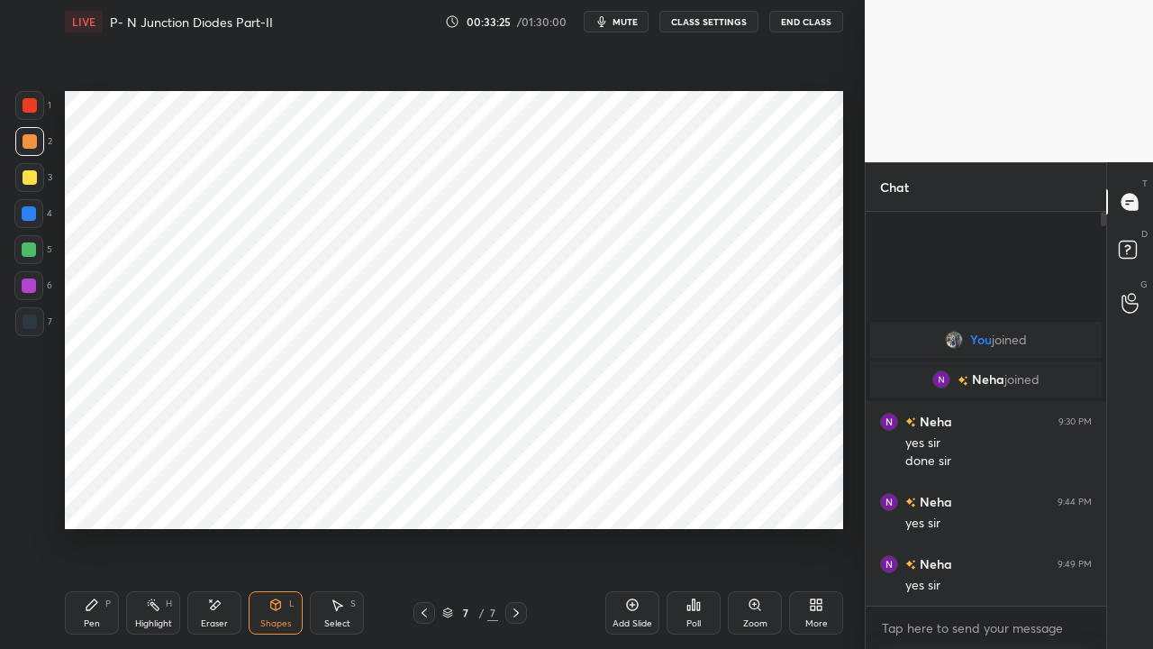
click at [102, 496] on div "Pen P" at bounding box center [92, 612] width 54 height 43
click at [25, 287] on div at bounding box center [29, 285] width 14 height 14
click at [278, 496] on div "Shapes" at bounding box center [275, 623] width 31 height 9
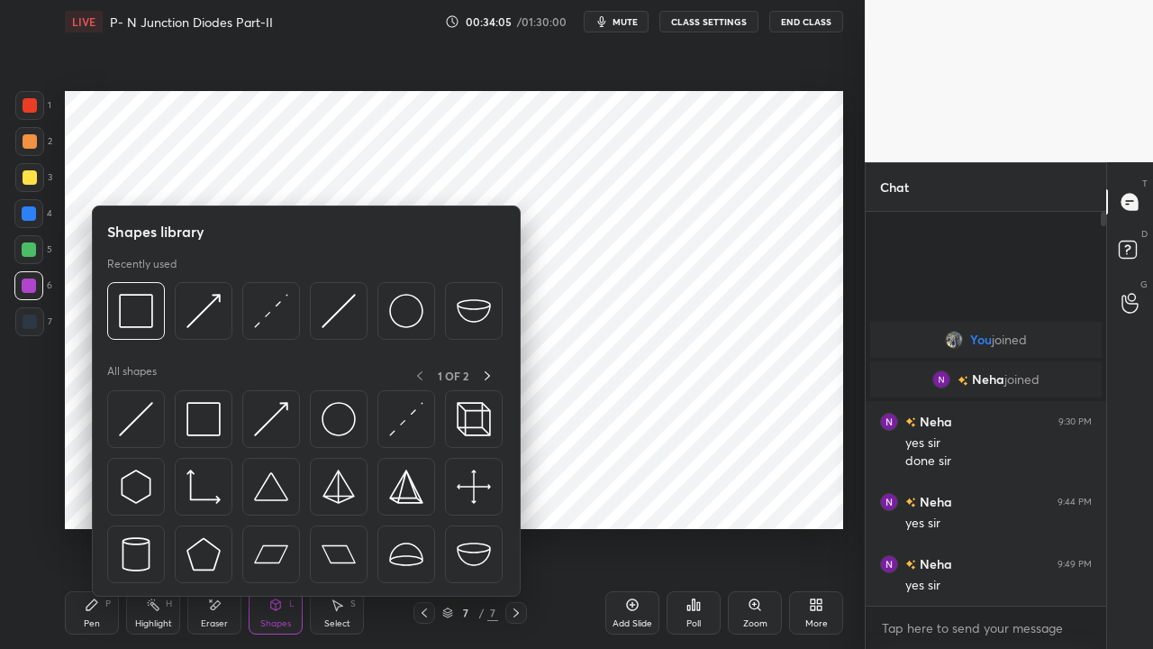
click at [271, 423] on img at bounding box center [271, 419] width 34 height 34
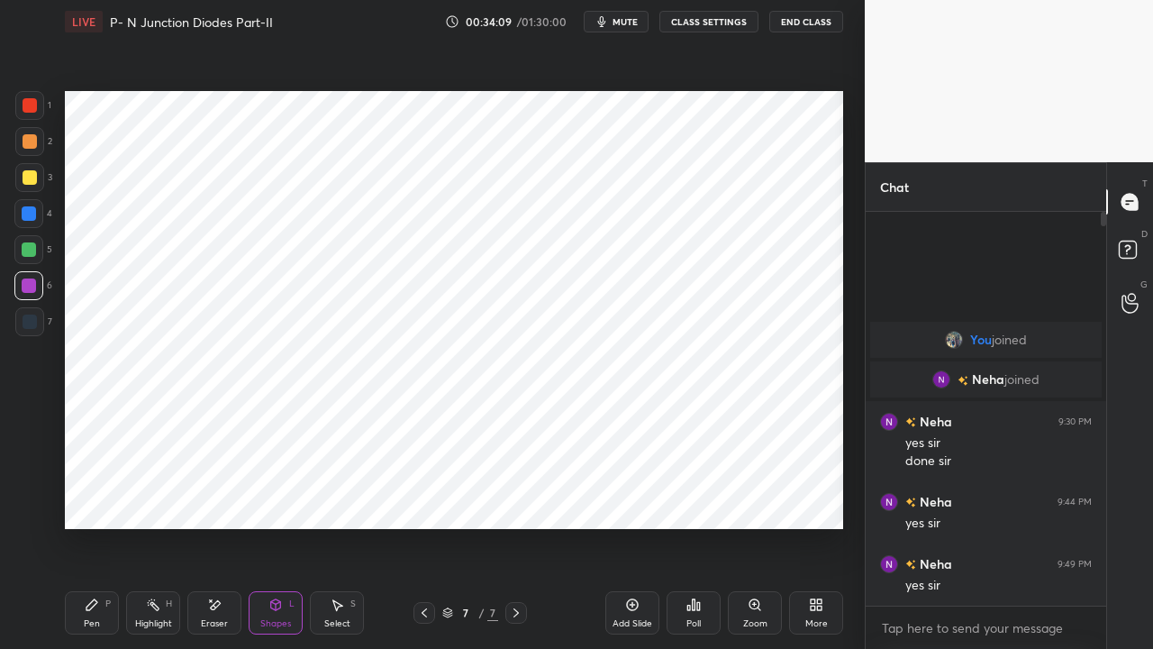
click at [98, 496] on icon at bounding box center [92, 604] width 14 height 14
click at [271, 496] on div "Shapes L" at bounding box center [276, 612] width 54 height 43
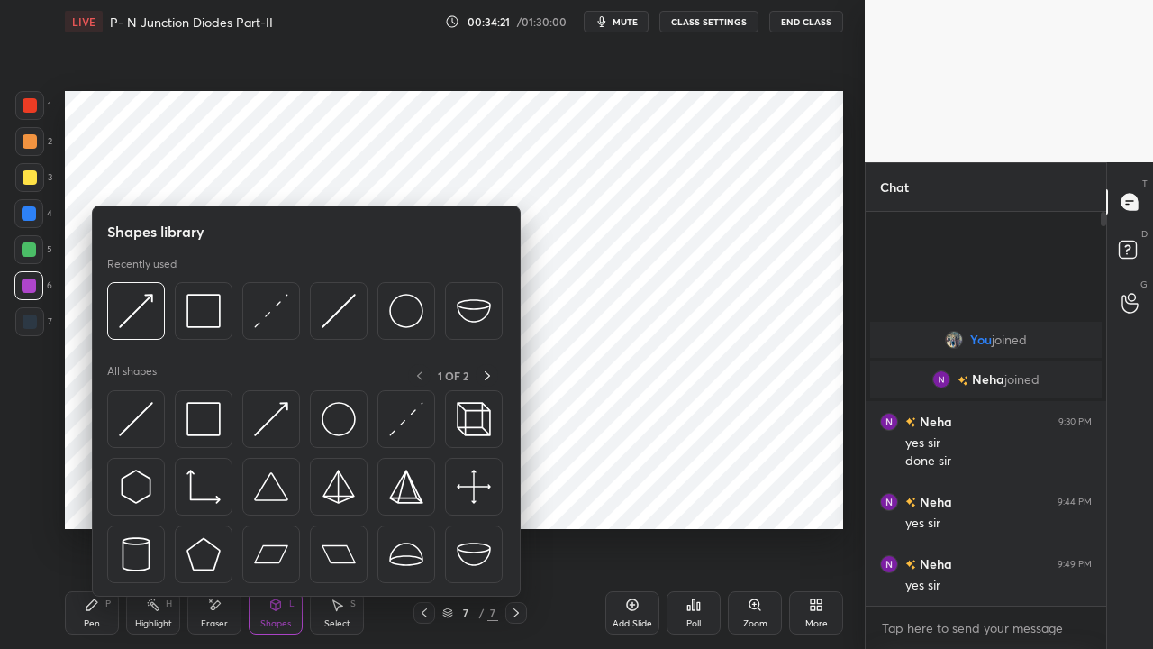
click at [158, 496] on div "Highlight" at bounding box center [153, 623] width 37 height 9
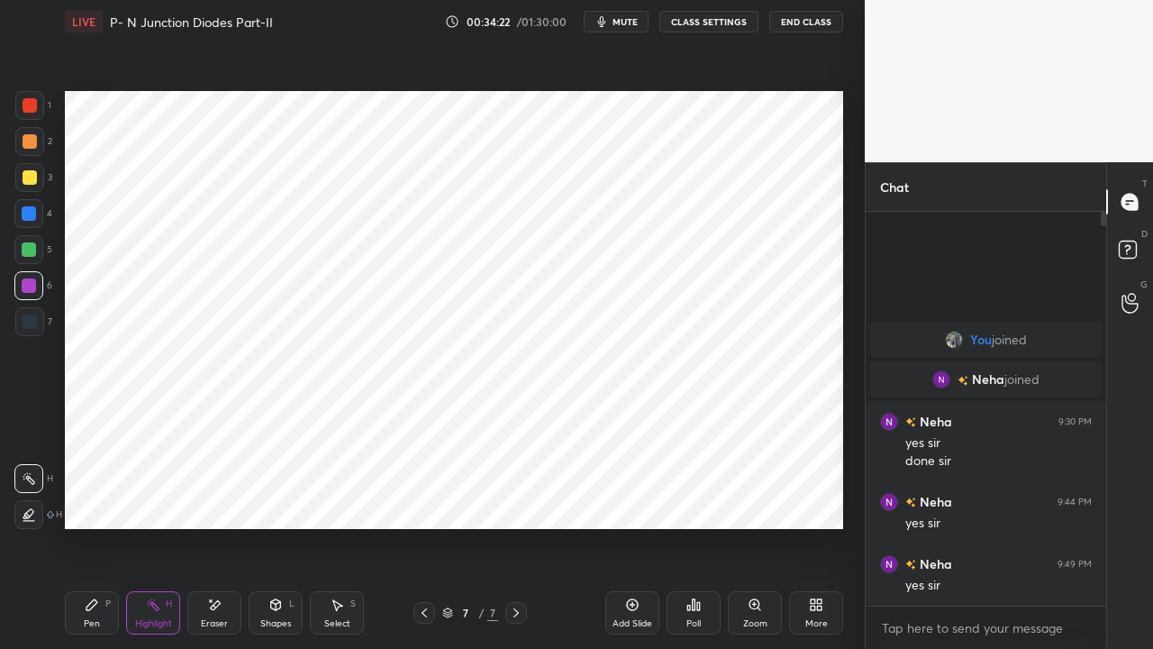
click at [220, 496] on div "Eraser" at bounding box center [214, 623] width 27 height 9
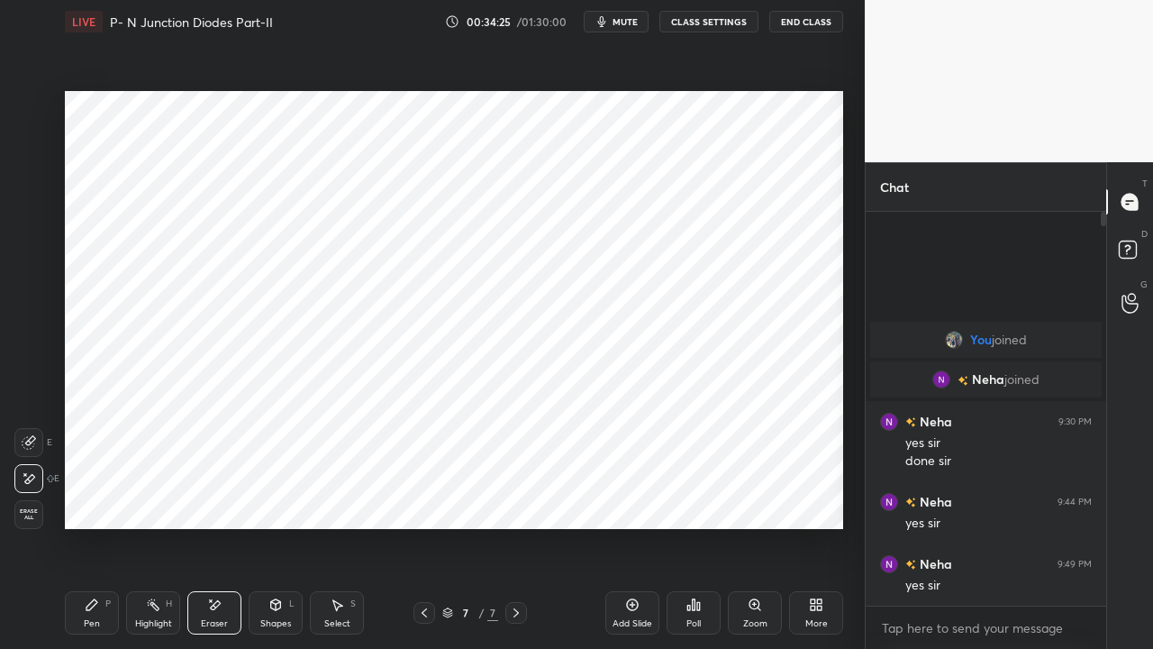
click at [92, 496] on div "Pen" at bounding box center [92, 623] width 16 height 9
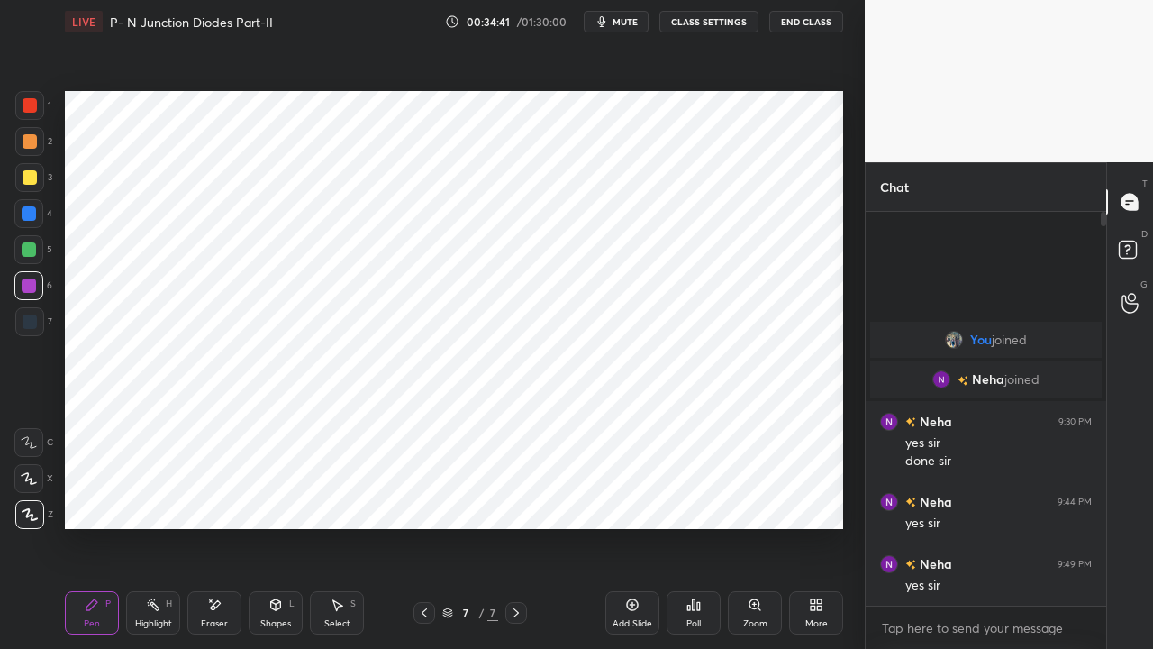
click at [23, 248] on div at bounding box center [29, 249] width 14 height 14
click at [25, 287] on div at bounding box center [29, 285] width 14 height 14
click at [262, 496] on div "Shapes L" at bounding box center [276, 612] width 54 height 43
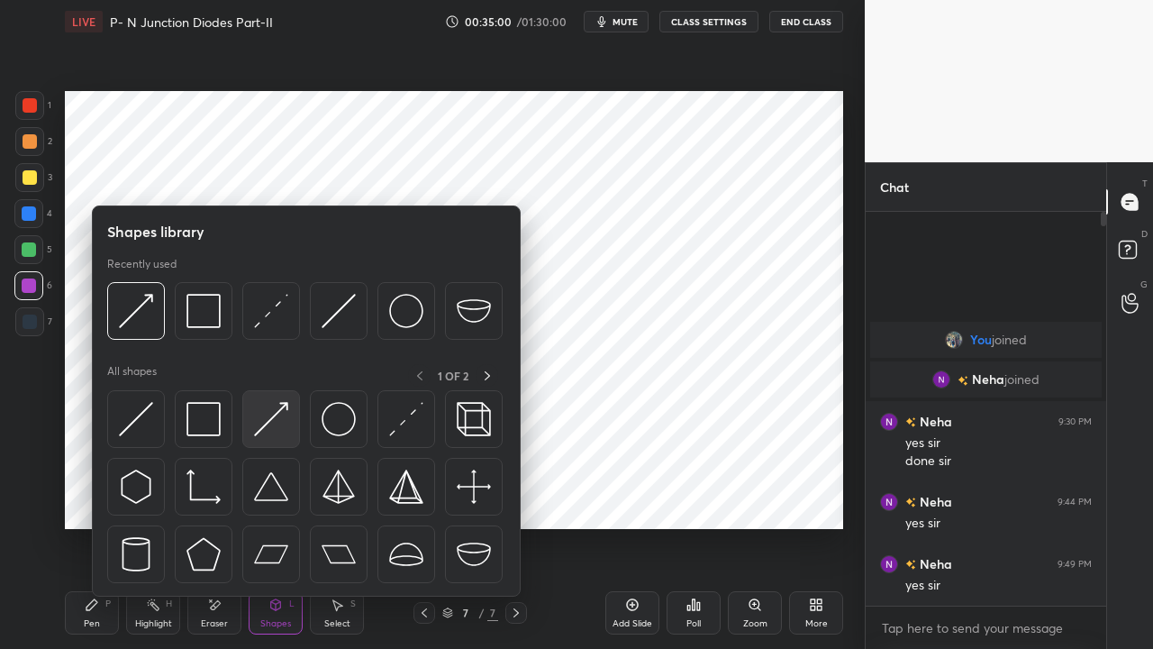
click at [271, 423] on img at bounding box center [271, 419] width 34 height 34
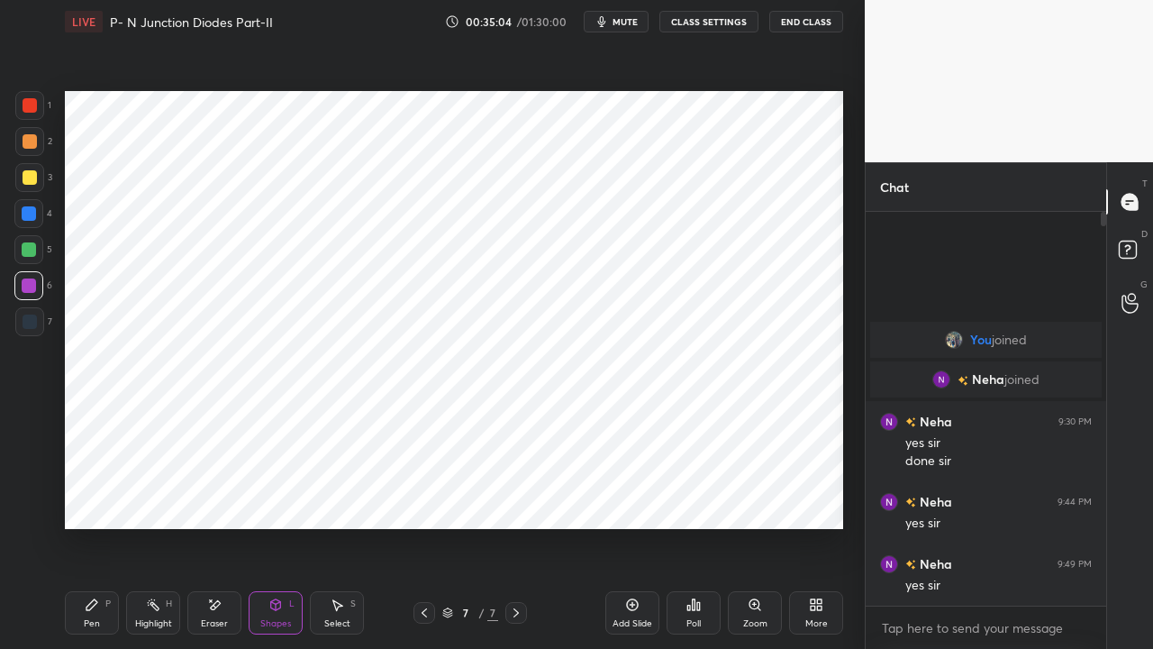
click at [90, 496] on icon at bounding box center [92, 604] width 14 height 14
click at [283, 496] on div "Shapes L" at bounding box center [276, 612] width 54 height 43
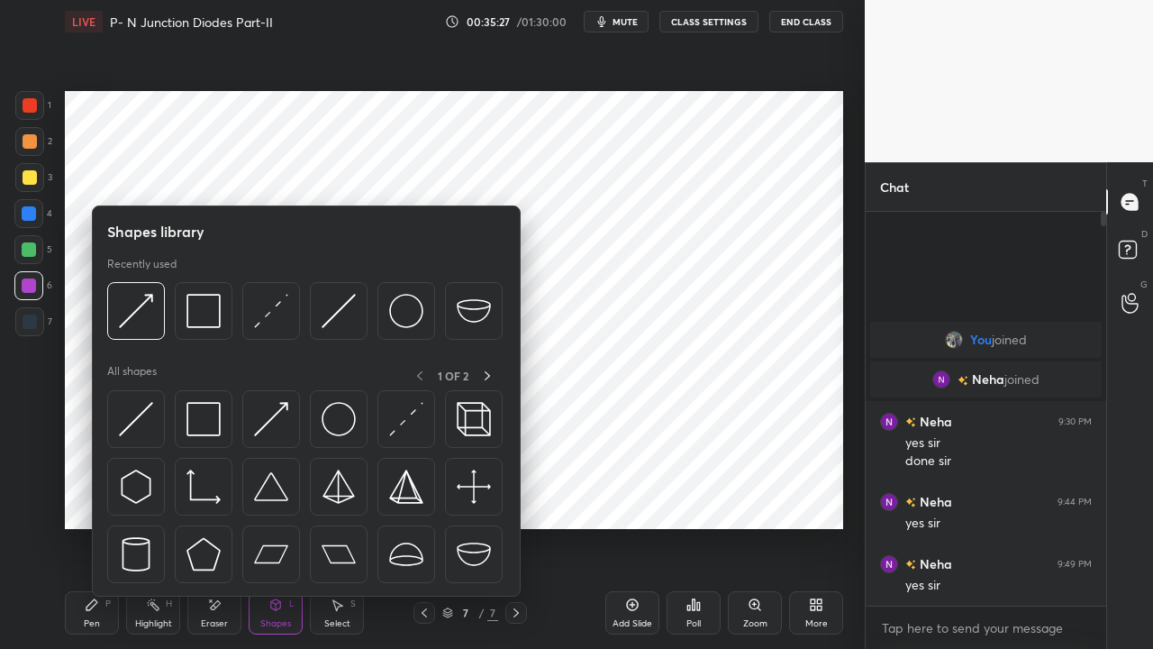
click at [89, 496] on div "Pen P" at bounding box center [92, 612] width 54 height 43
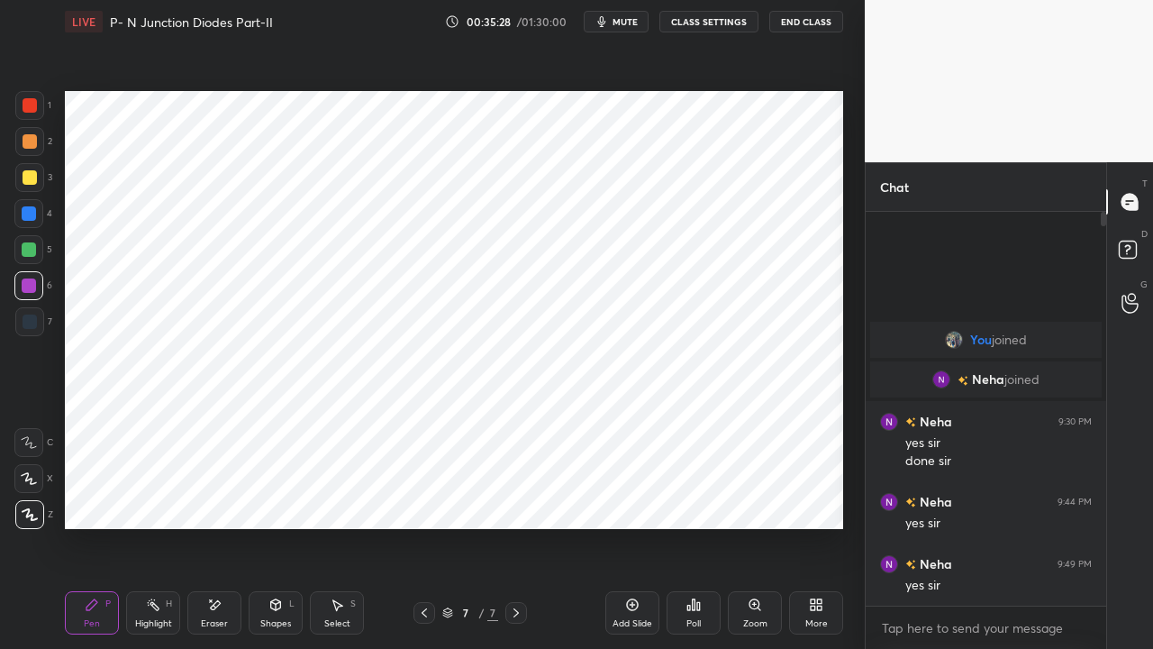
click at [30, 250] on div at bounding box center [29, 249] width 14 height 14
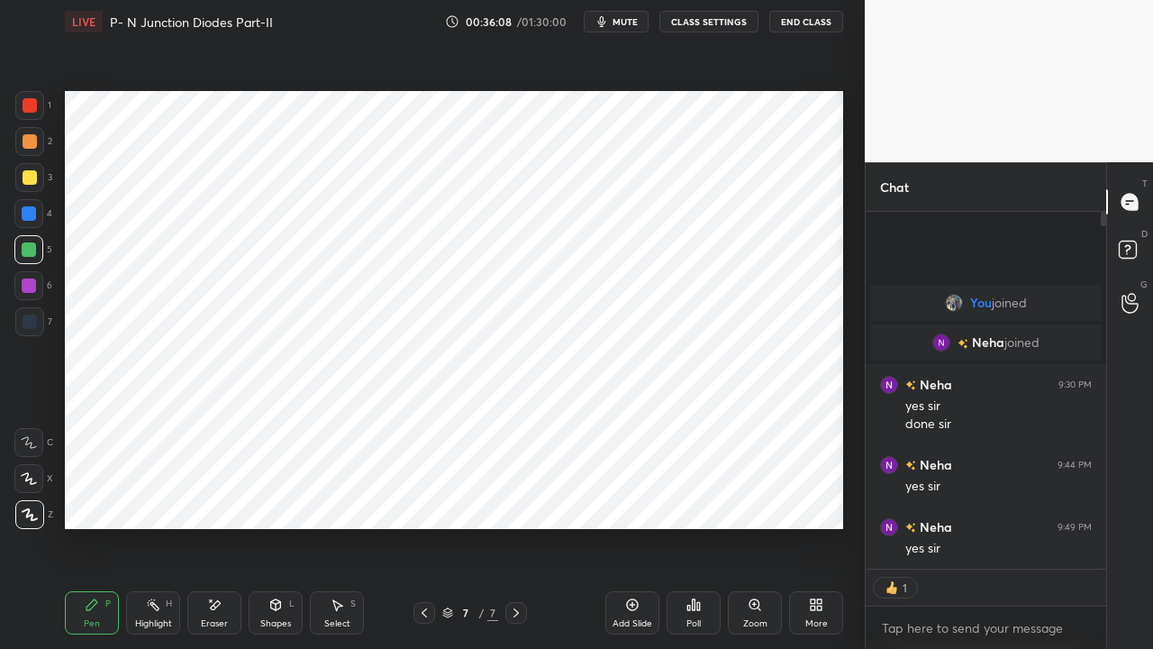
click at [510, 496] on icon at bounding box center [516, 613] width 14 height 14
click at [633, 496] on icon at bounding box center [632, 604] width 5 height 5
click at [23, 107] on div at bounding box center [30, 105] width 14 height 14
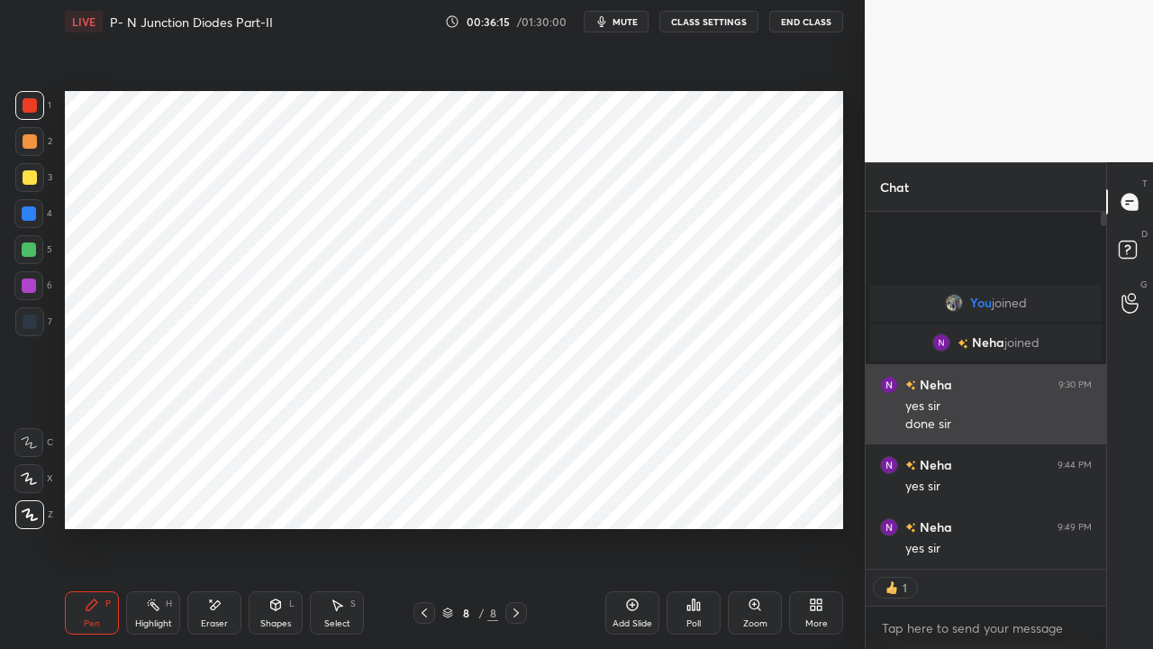
scroll to position [388, 235]
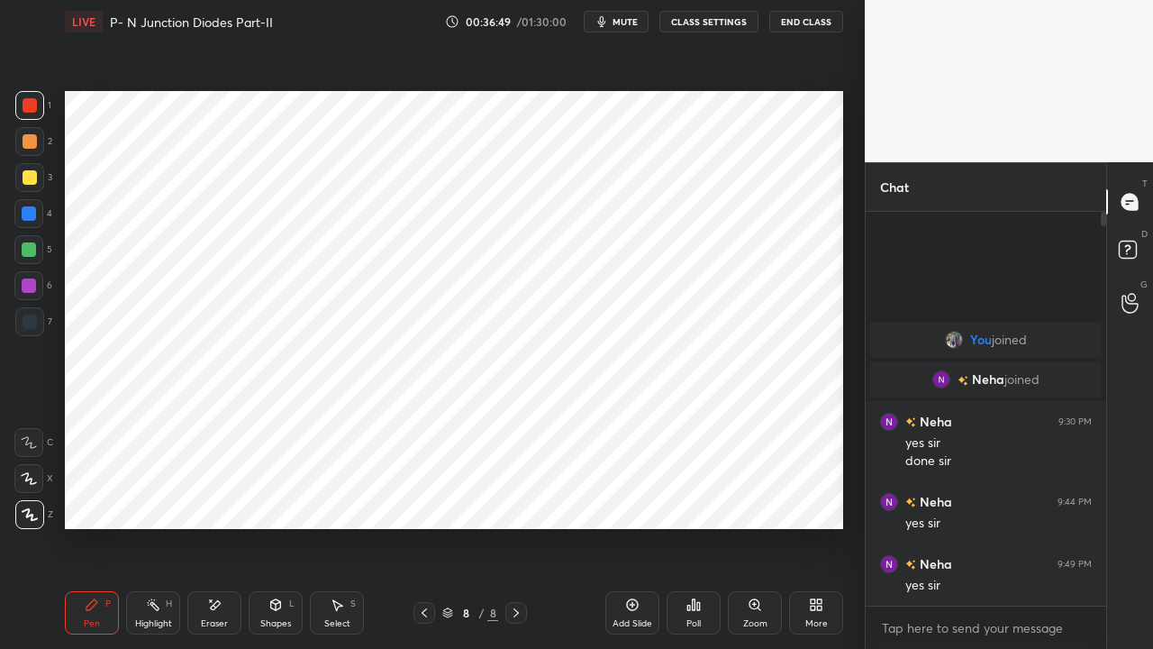
click at [269, 496] on div "Shapes" at bounding box center [275, 623] width 31 height 9
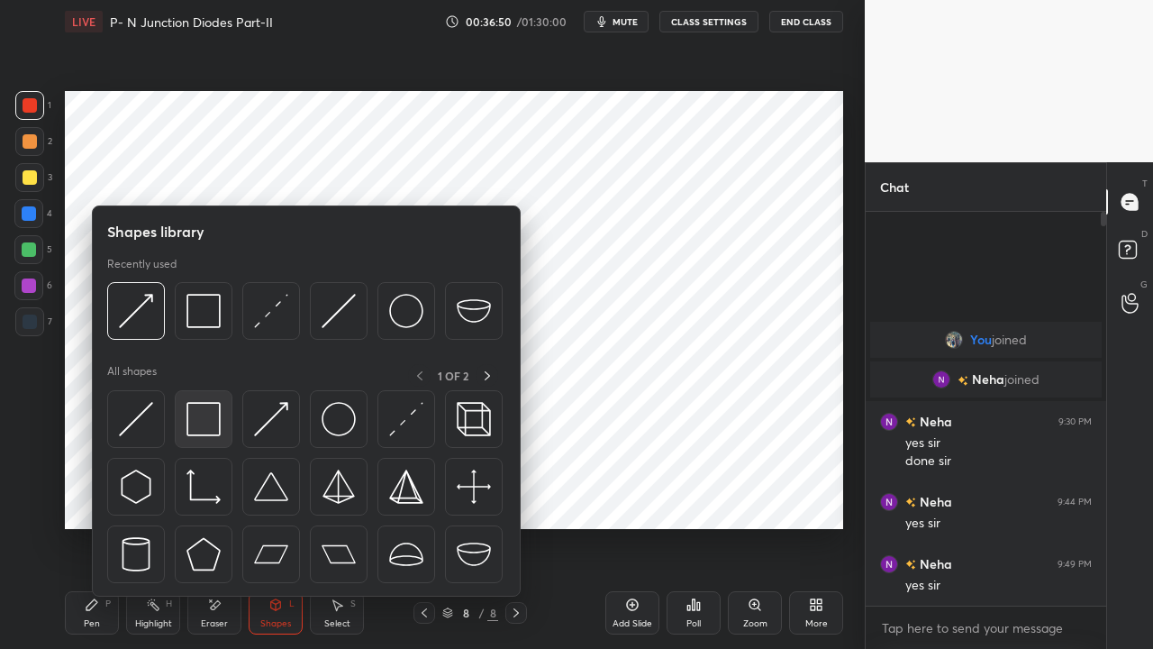
click at [205, 428] on img at bounding box center [204, 419] width 34 height 34
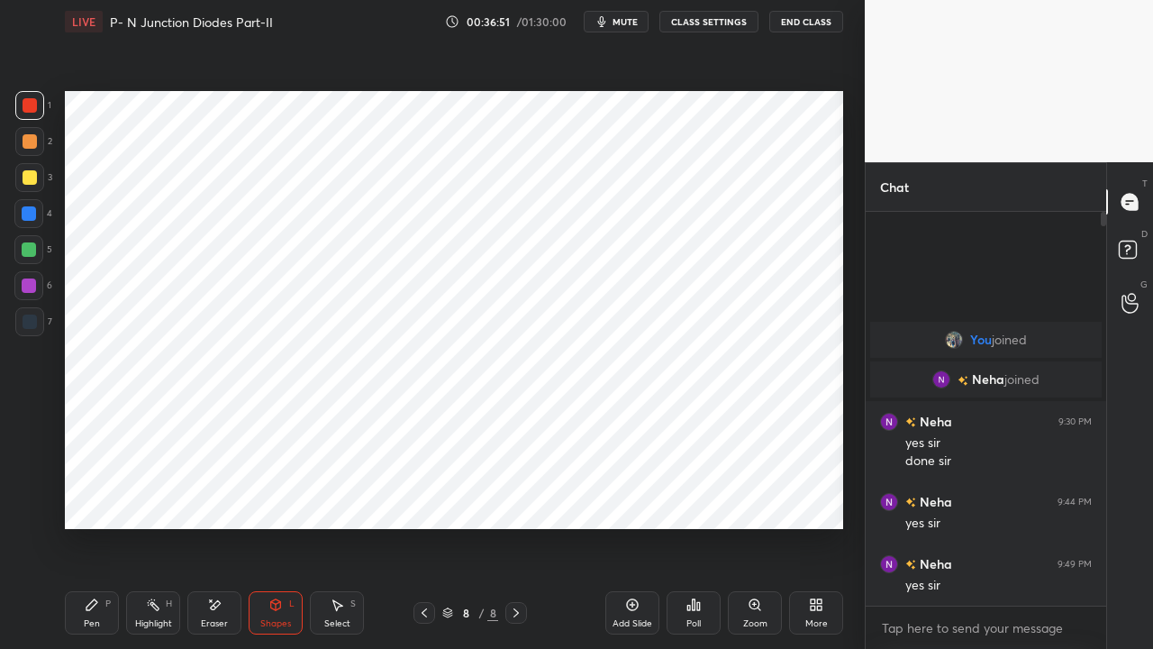
click at [30, 214] on div at bounding box center [29, 213] width 14 height 14
click at [269, 496] on div "Shapes L" at bounding box center [276, 612] width 54 height 43
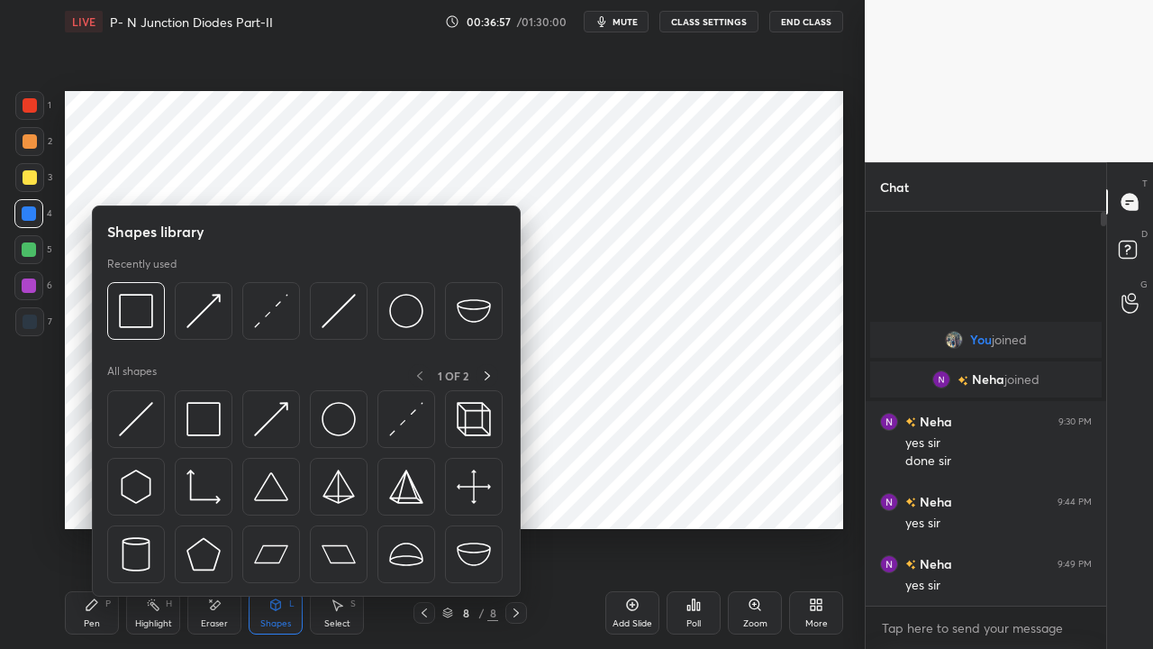
click at [138, 419] on img at bounding box center [136, 419] width 34 height 34
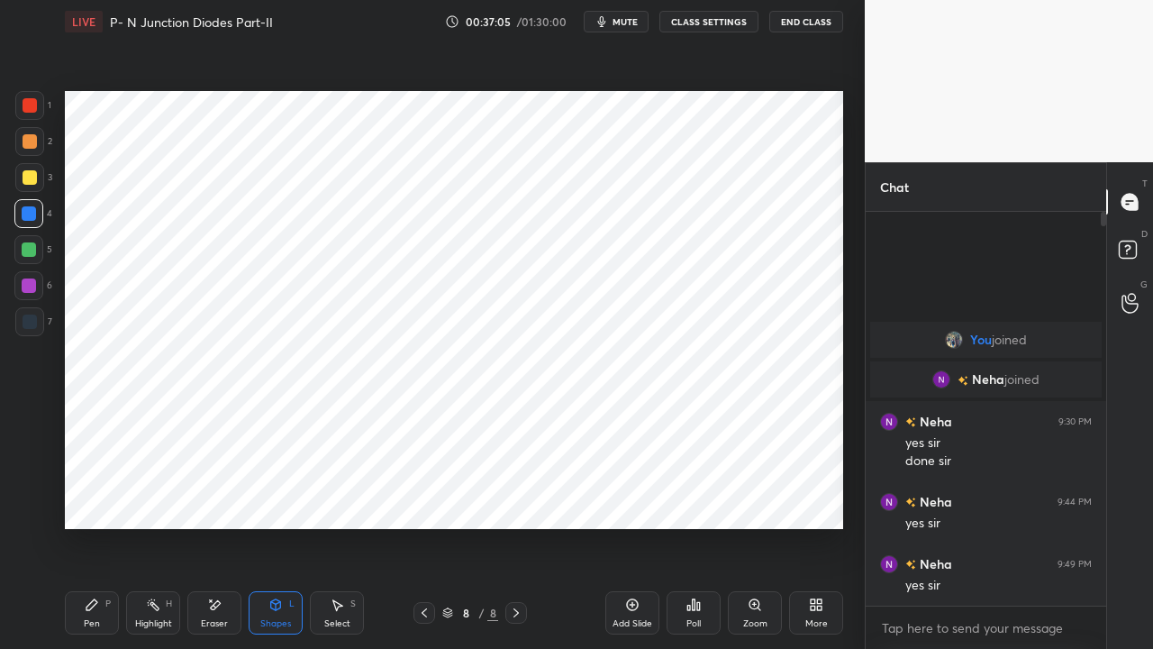
click at [89, 496] on div "Pen P" at bounding box center [92, 612] width 54 height 43
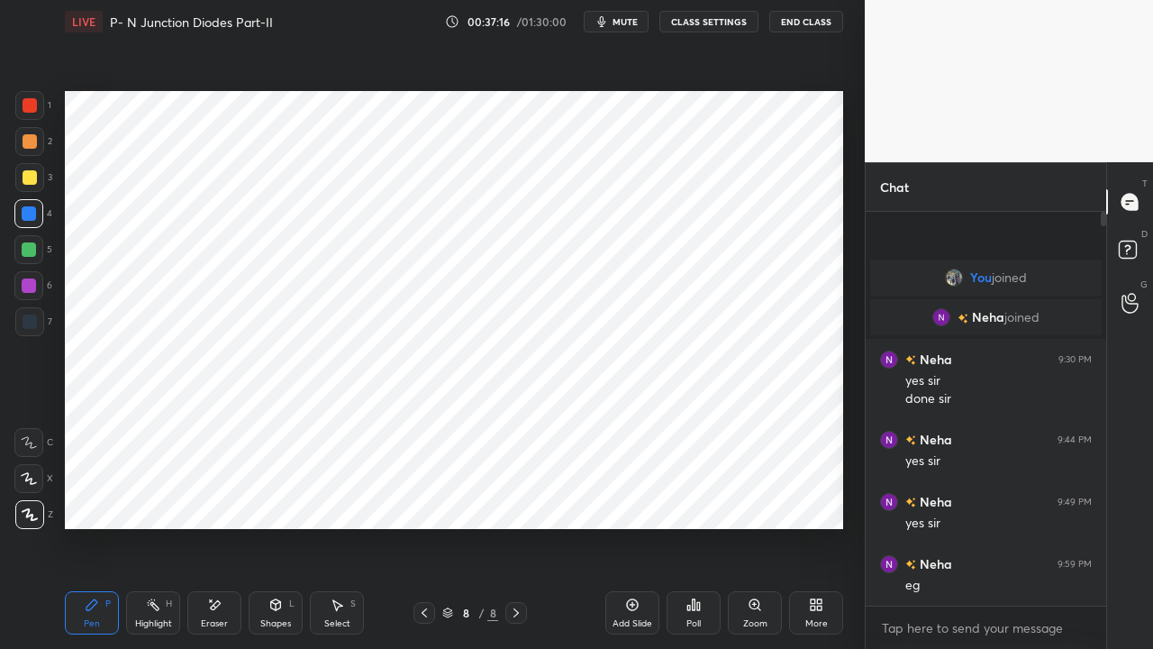
click at [224, 496] on div "Eraser" at bounding box center [214, 612] width 54 height 43
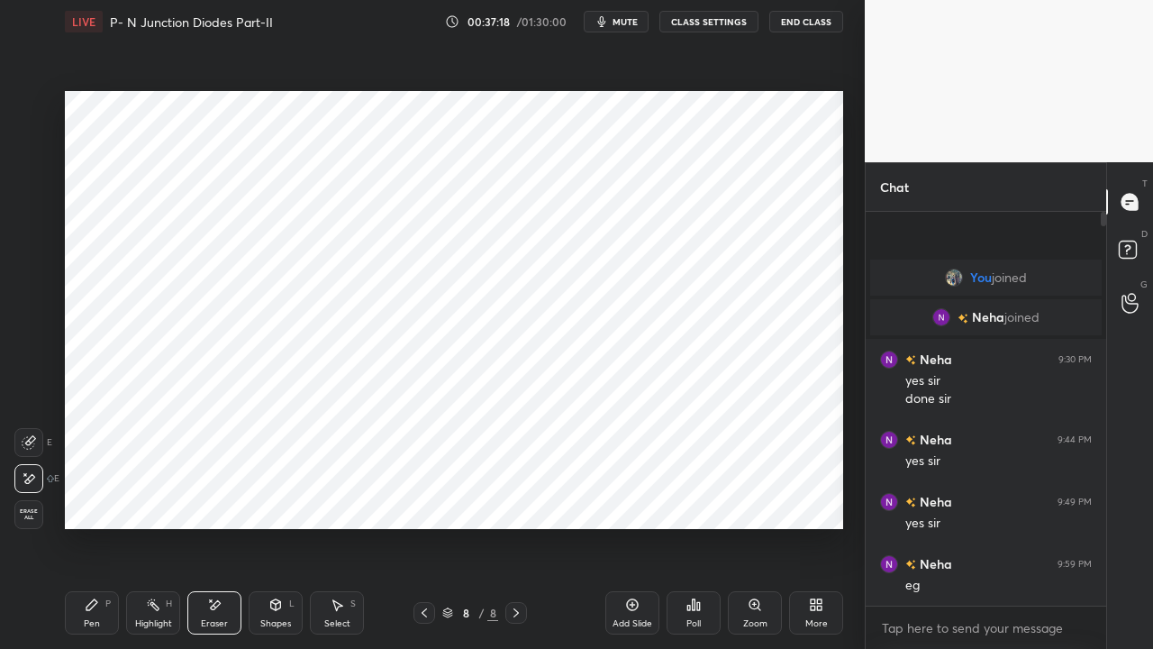
click at [92, 496] on div "Pen P" at bounding box center [92, 612] width 54 height 43
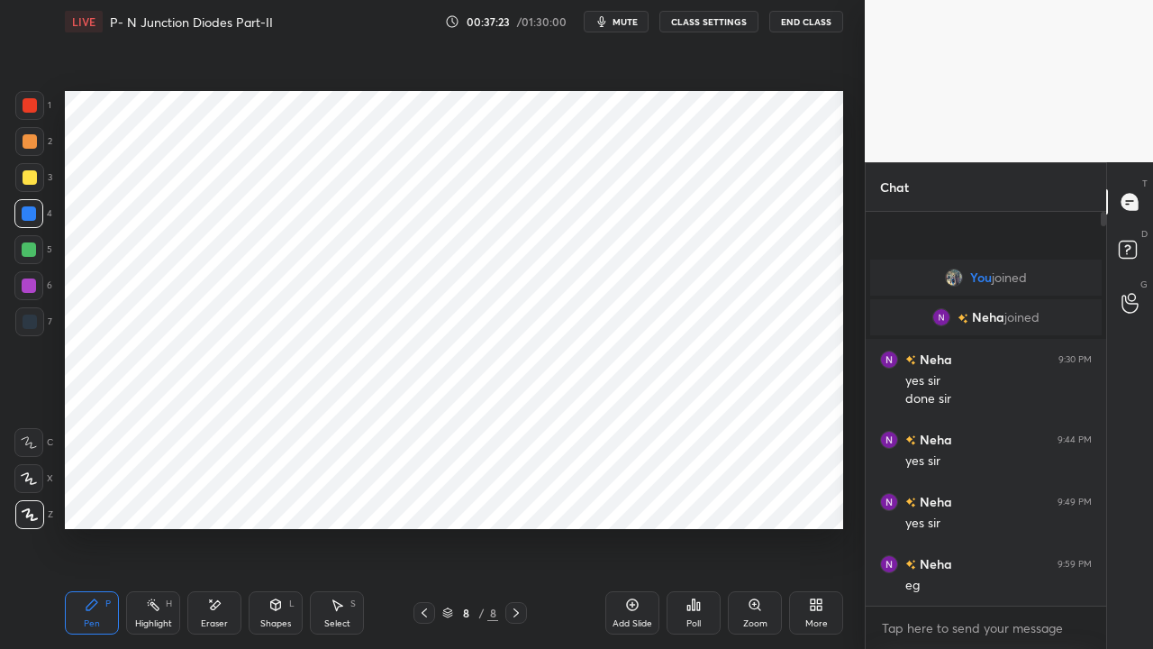
click at [272, 496] on div "Shapes L" at bounding box center [276, 612] width 54 height 43
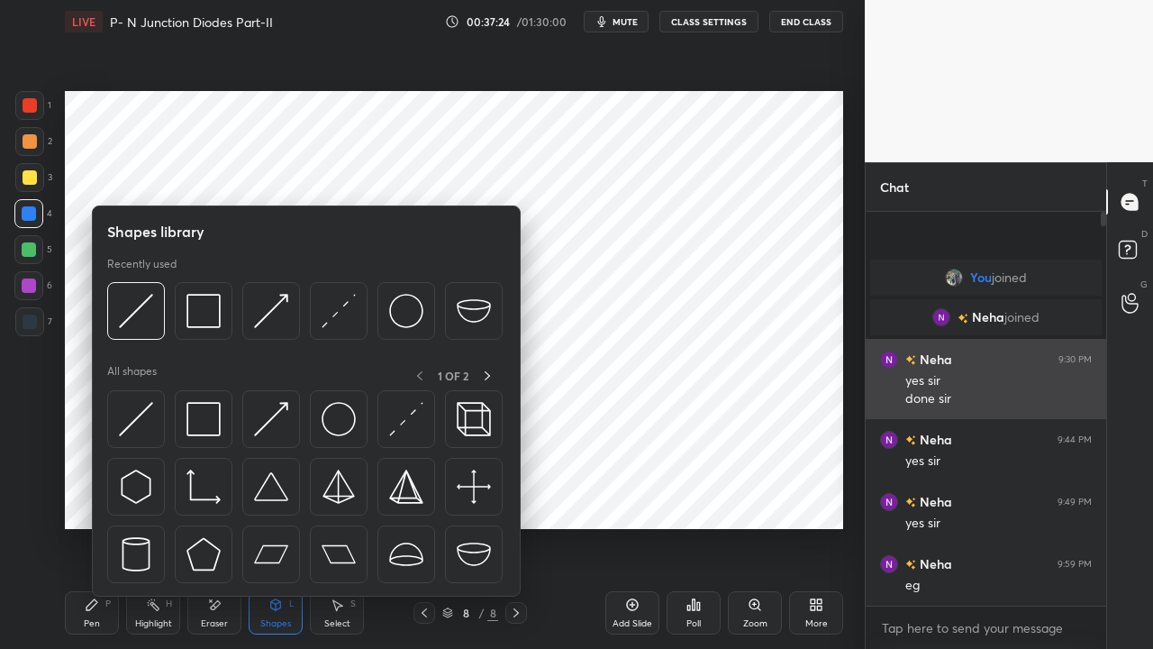
click at [267, 427] on img at bounding box center [271, 419] width 34 height 34
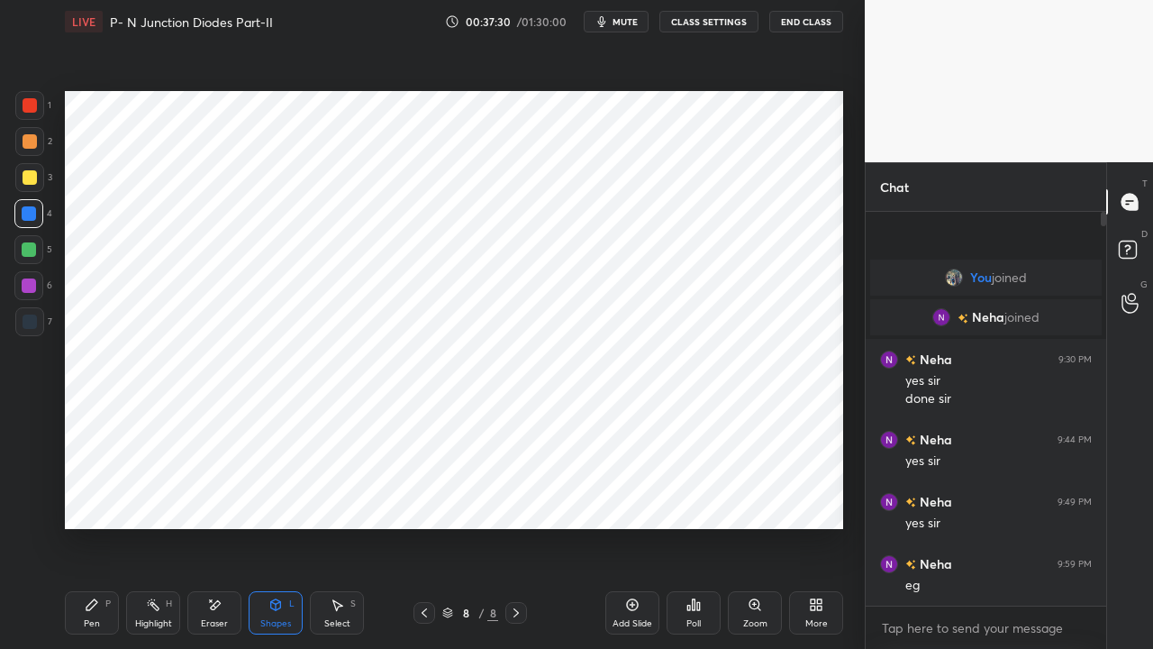
click at [90, 496] on div "Pen P" at bounding box center [92, 612] width 54 height 43
click at [27, 145] on div at bounding box center [30, 141] width 14 height 14
click at [30, 214] on div at bounding box center [29, 213] width 14 height 14
click at [209, 496] on div "Eraser" at bounding box center [214, 612] width 54 height 43
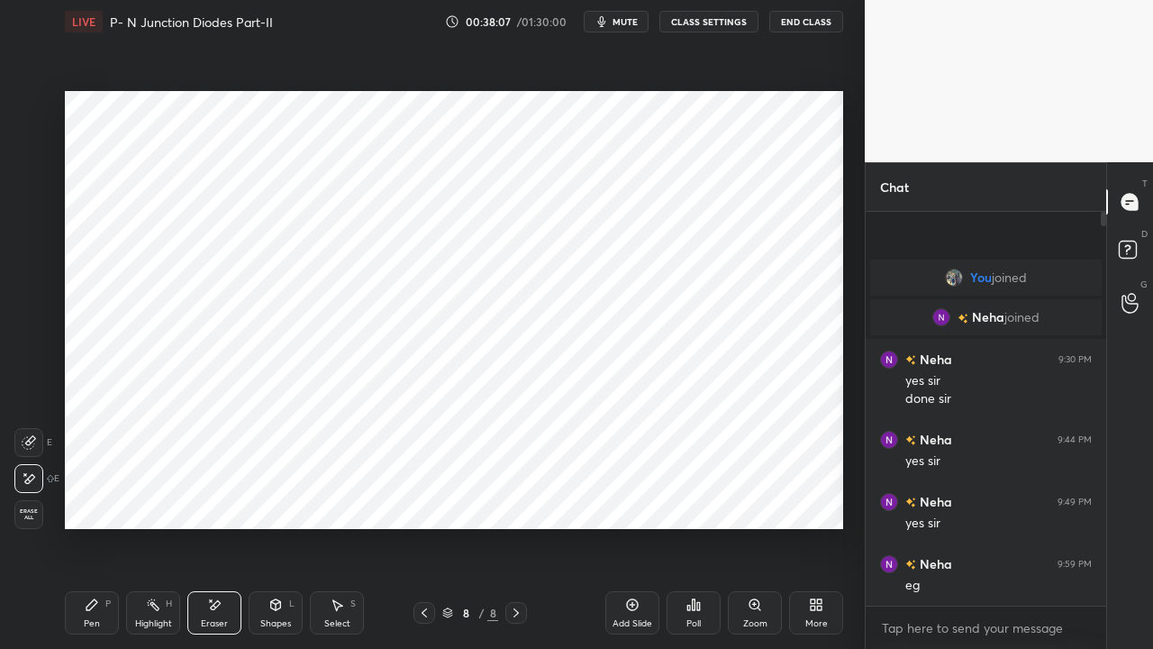
click at [96, 496] on icon at bounding box center [92, 604] width 14 height 14
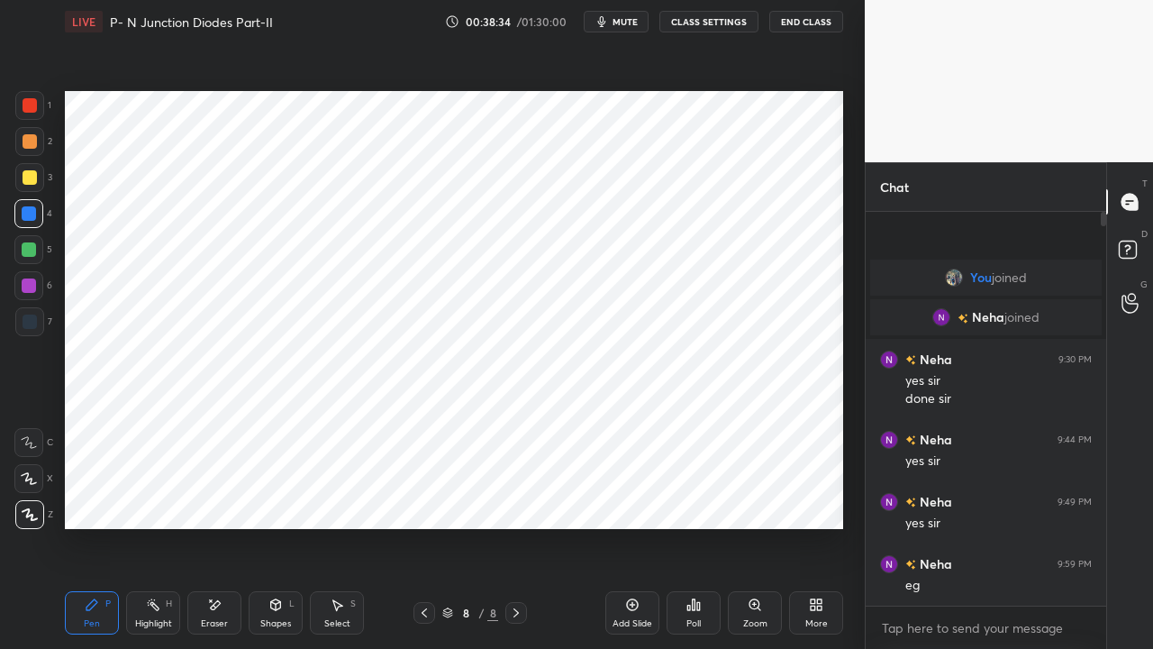
click at [270, 496] on div "Shapes L" at bounding box center [276, 612] width 54 height 43
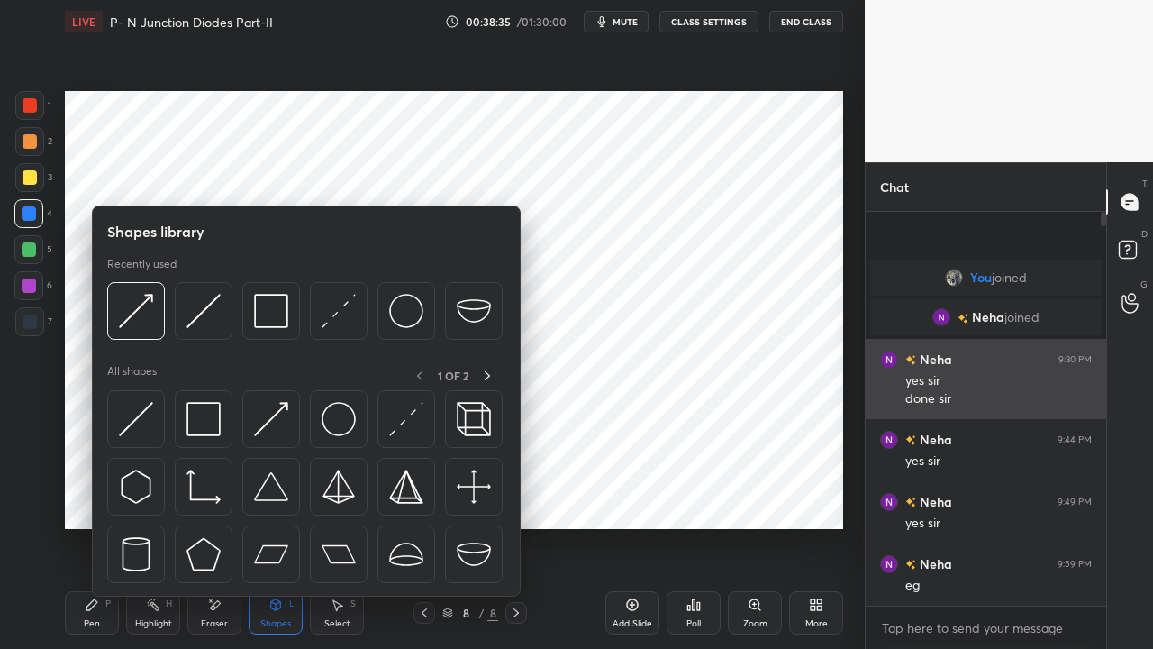
click at [202, 427] on img at bounding box center [204, 419] width 34 height 34
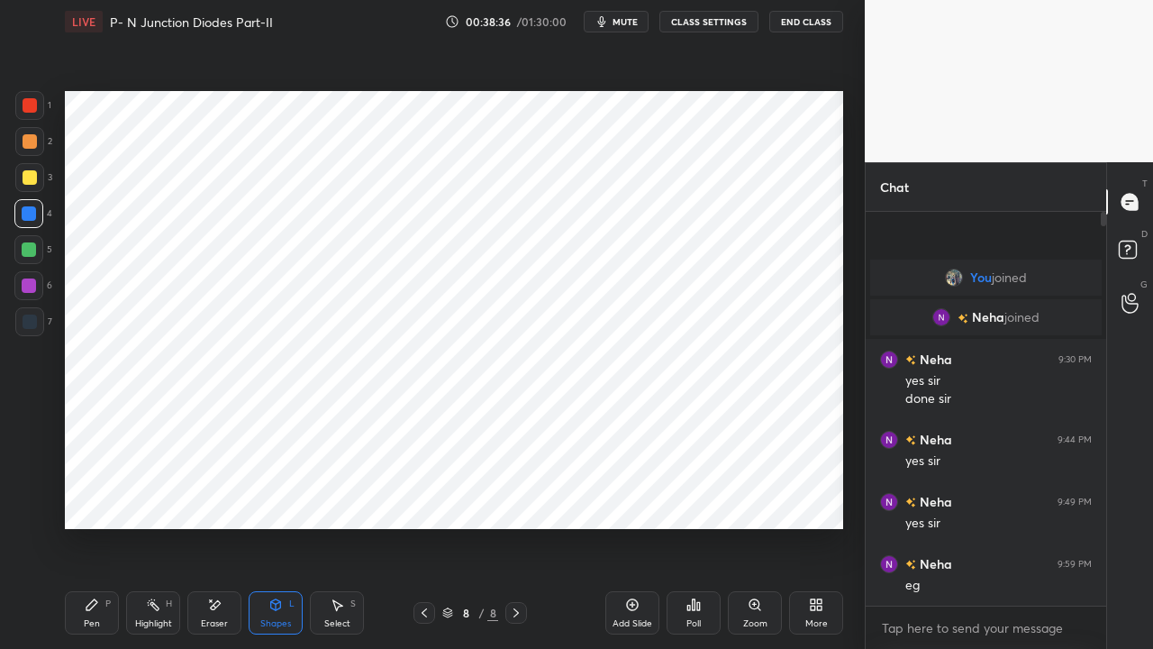
click at [30, 252] on div at bounding box center [29, 249] width 14 height 14
click at [99, 496] on div "Pen P" at bounding box center [92, 612] width 54 height 43
click at [517, 496] on icon at bounding box center [516, 613] width 14 height 14
click at [268, 496] on div "Shapes L" at bounding box center [276, 612] width 54 height 43
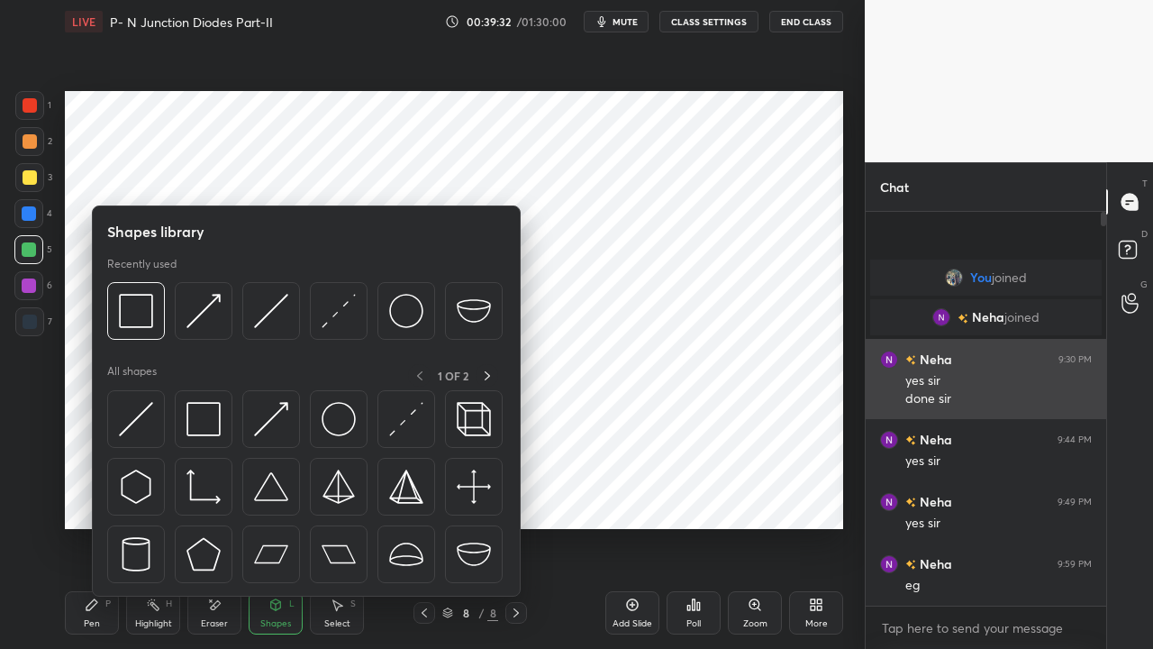
click at [265, 430] on img at bounding box center [271, 419] width 34 height 34
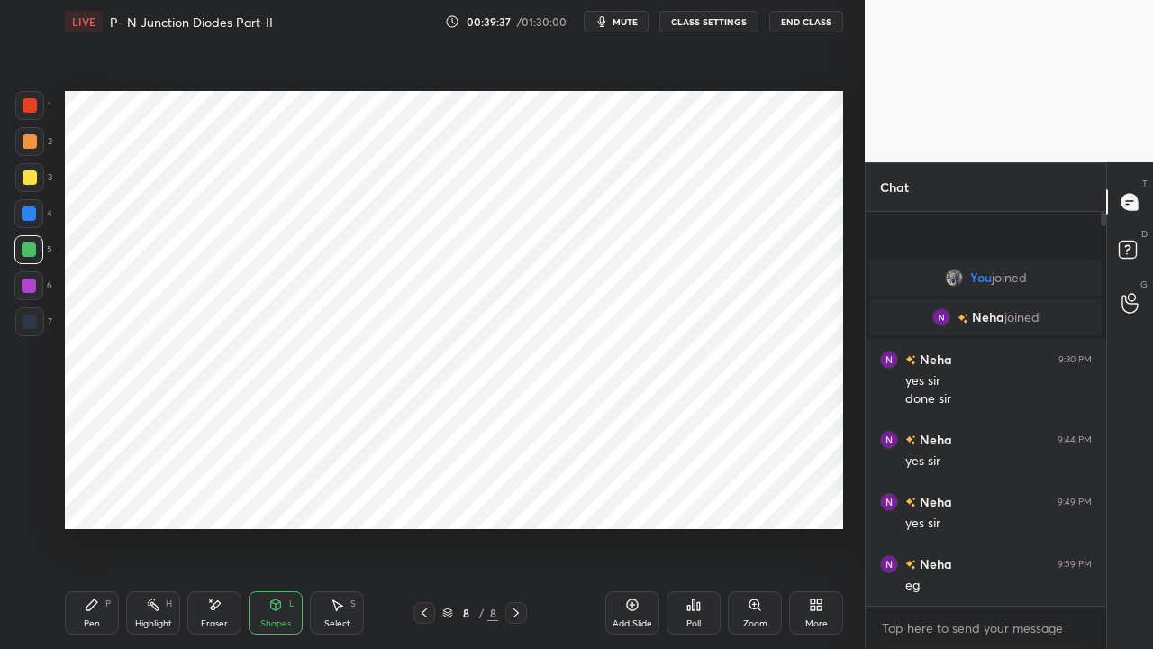
click at [514, 496] on icon at bounding box center [516, 613] width 14 height 14
click at [639, 496] on icon at bounding box center [632, 604] width 14 height 14
click at [86, 496] on icon at bounding box center [92, 604] width 14 height 14
click at [216, 496] on div "Eraser" at bounding box center [214, 623] width 27 height 9
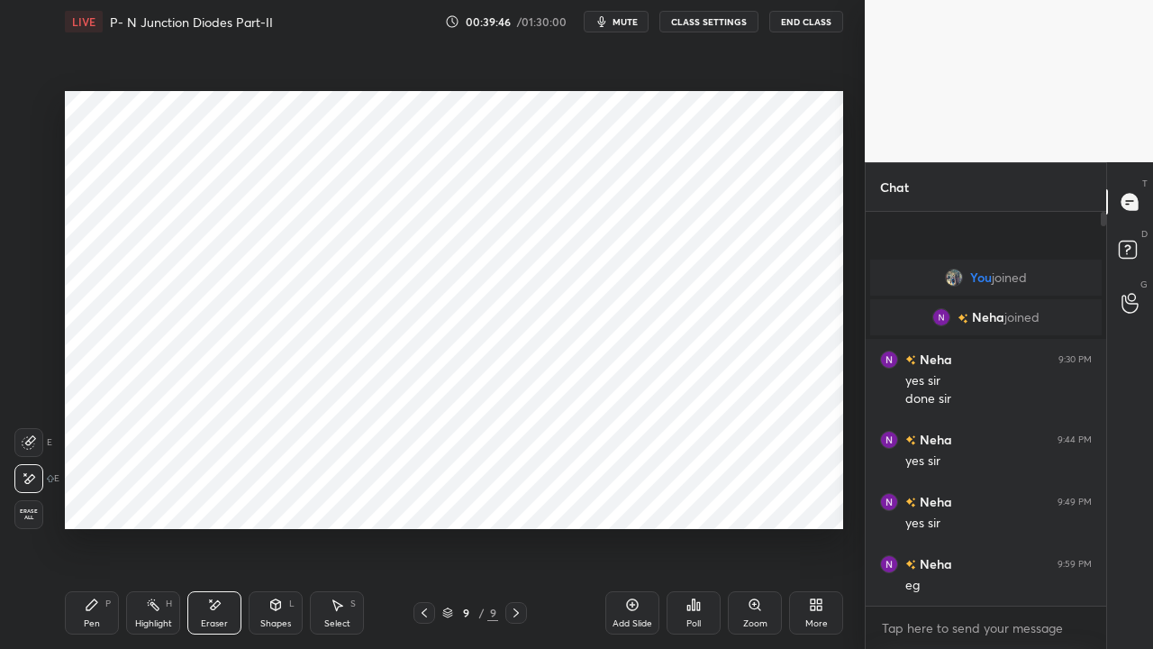
click at [92, 496] on div "Pen" at bounding box center [92, 623] width 16 height 9
click at [29, 109] on div at bounding box center [30, 105] width 14 height 14
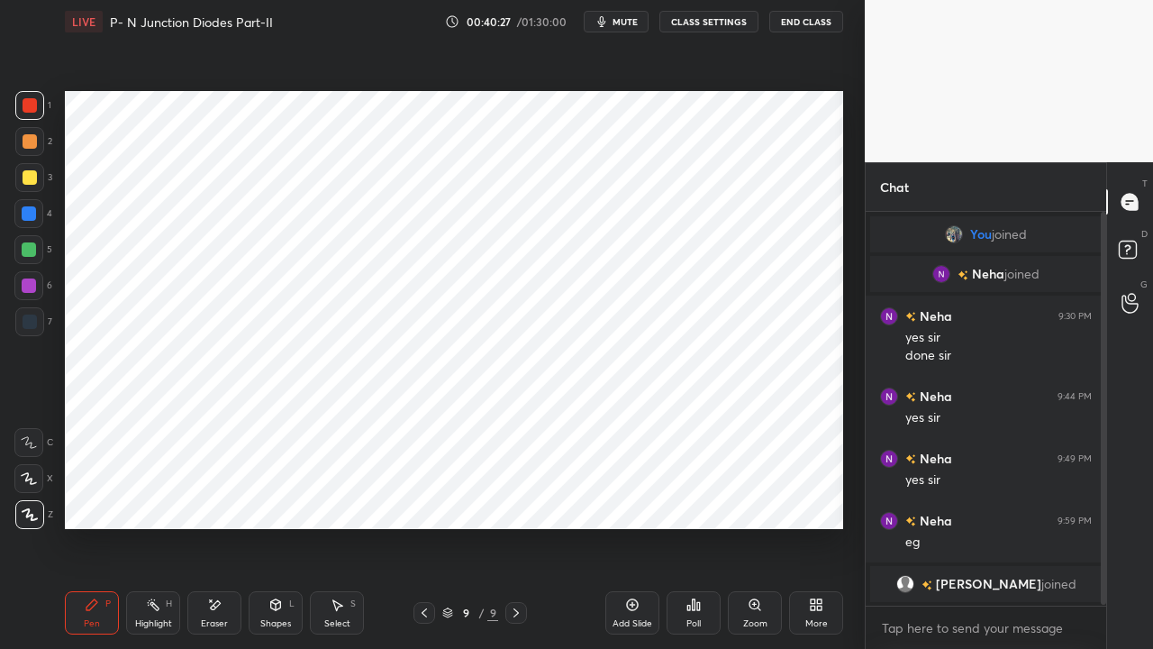
click at [982, 496] on span "[PERSON_NAME]" at bounding box center [988, 584] width 105 height 14
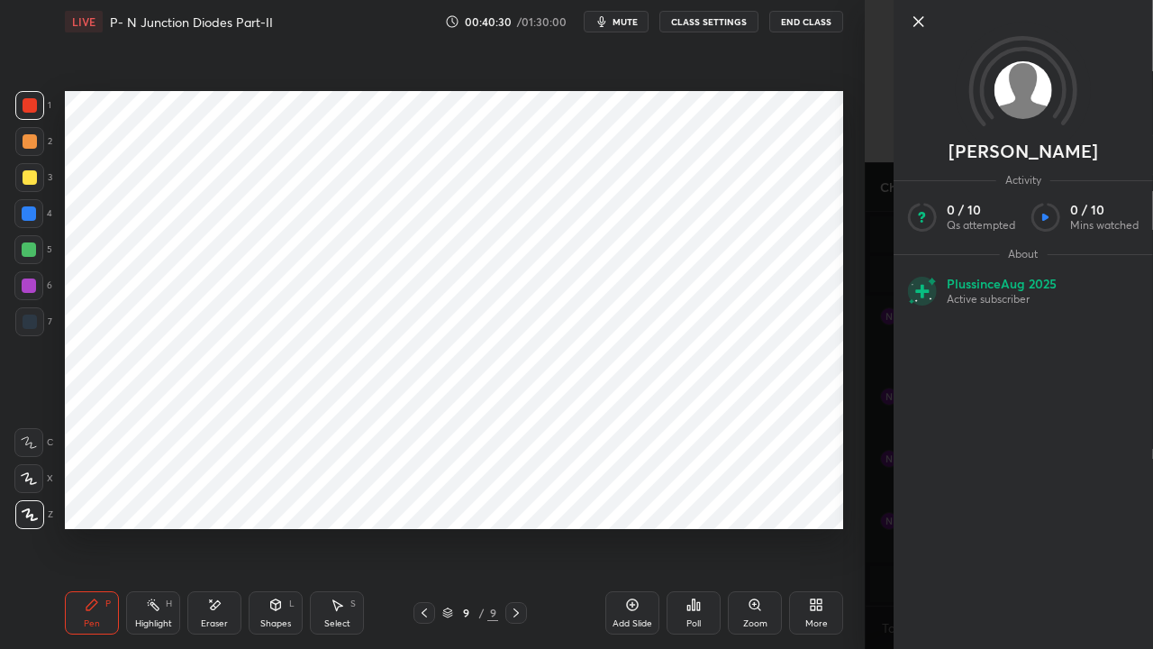
click at [919, 25] on icon at bounding box center [919, 22] width 22 height 22
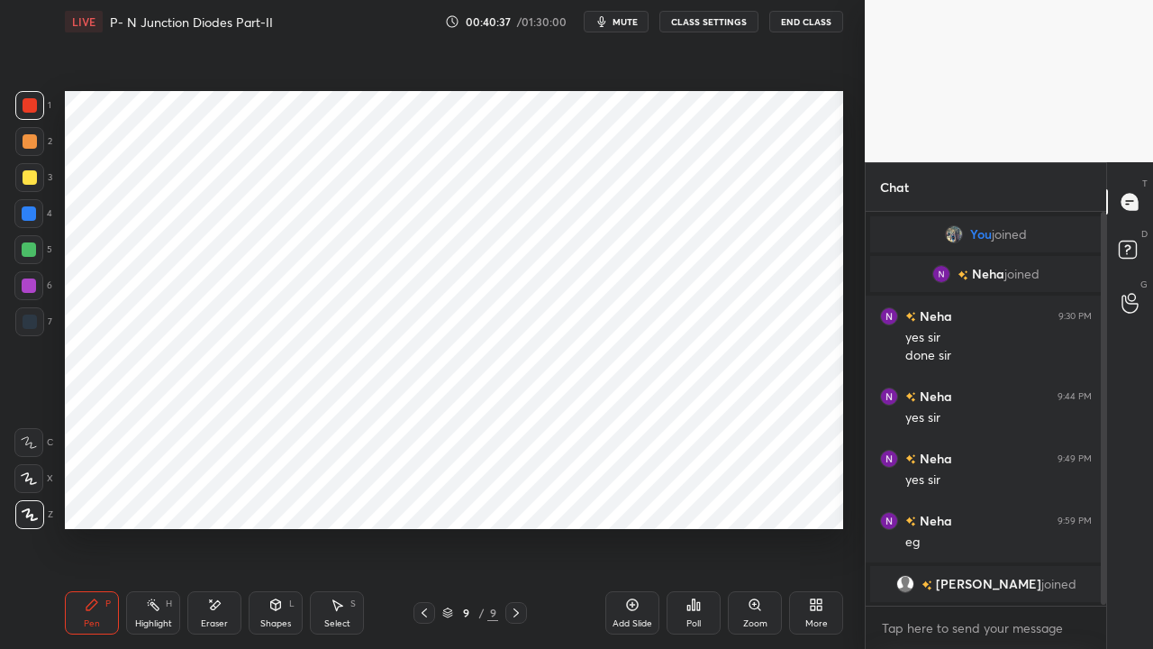
click at [415, 496] on div at bounding box center [425, 613] width 22 height 22
click at [512, 496] on icon at bounding box center [516, 613] width 14 height 14
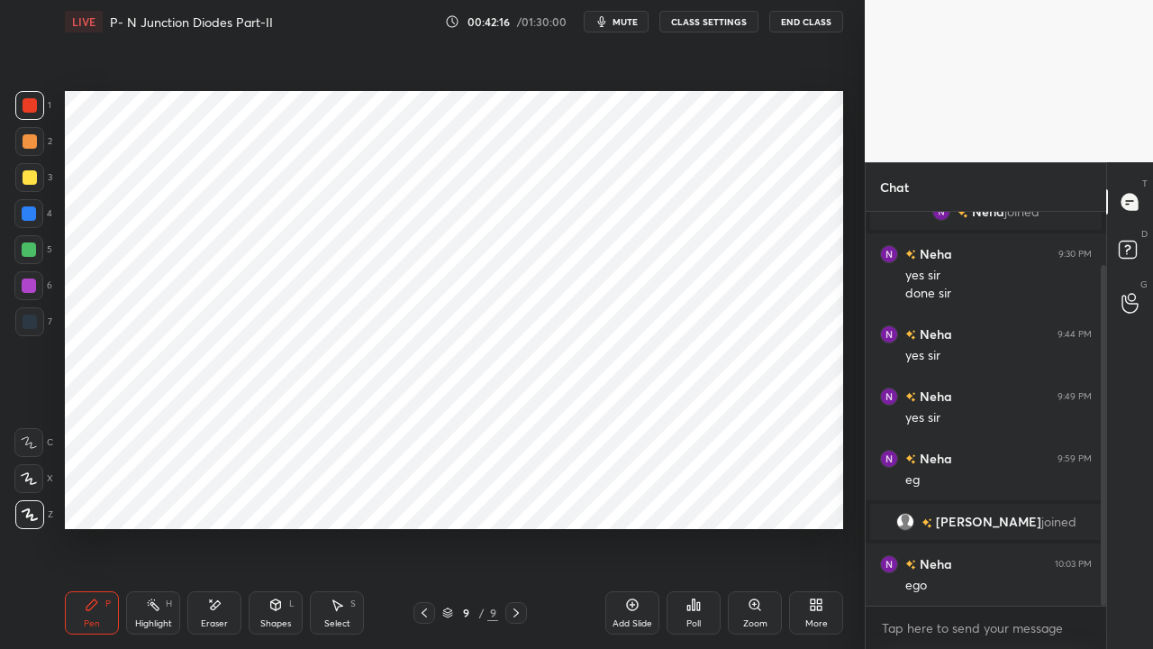
scroll to position [123, 0]
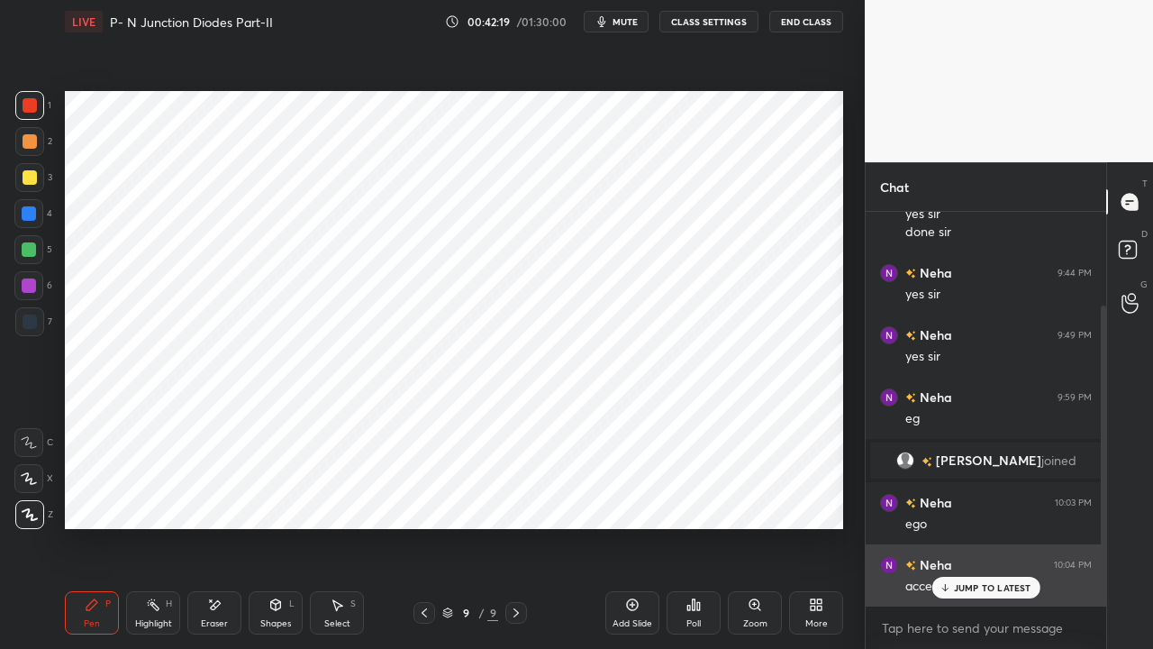
click at [997, 496] on div "JUMP TO LATEST" at bounding box center [986, 588] width 108 height 22
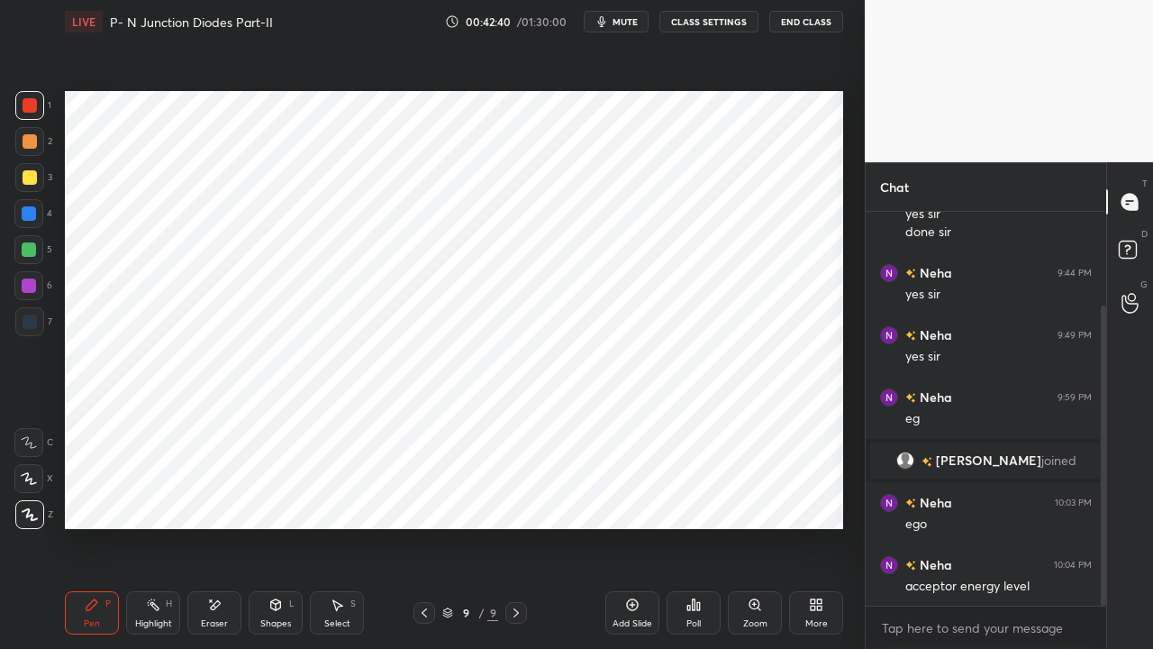
scroll to position [141, 0]
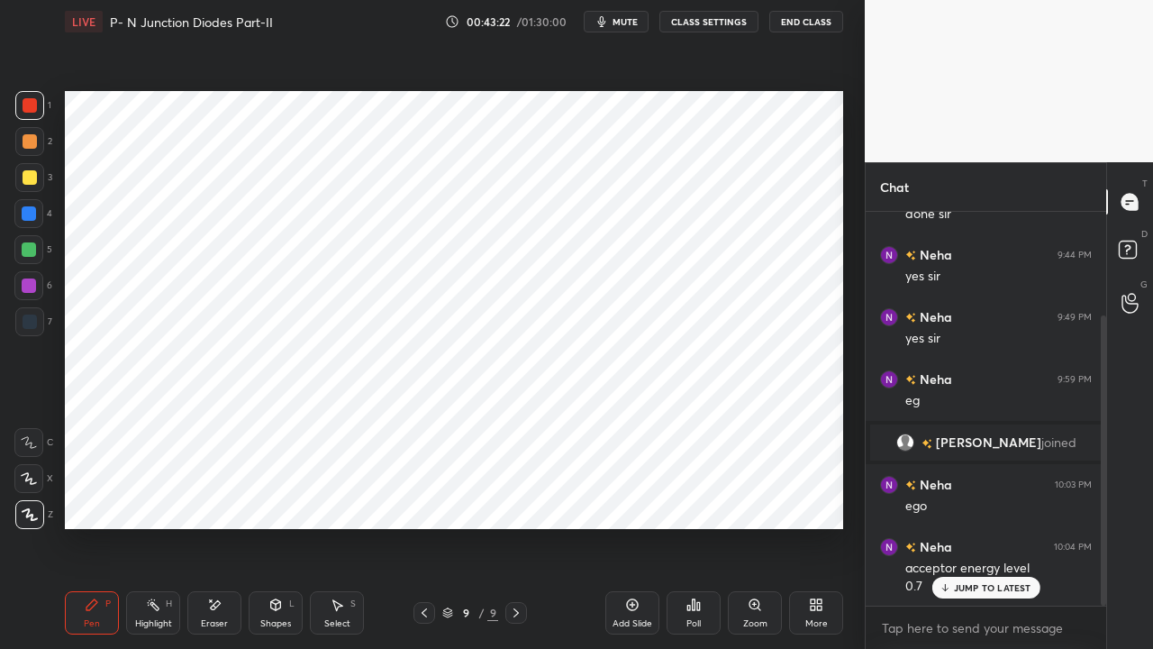
click at [34, 249] on div at bounding box center [29, 249] width 14 height 14
click at [274, 496] on div "Shapes" at bounding box center [275, 623] width 31 height 9
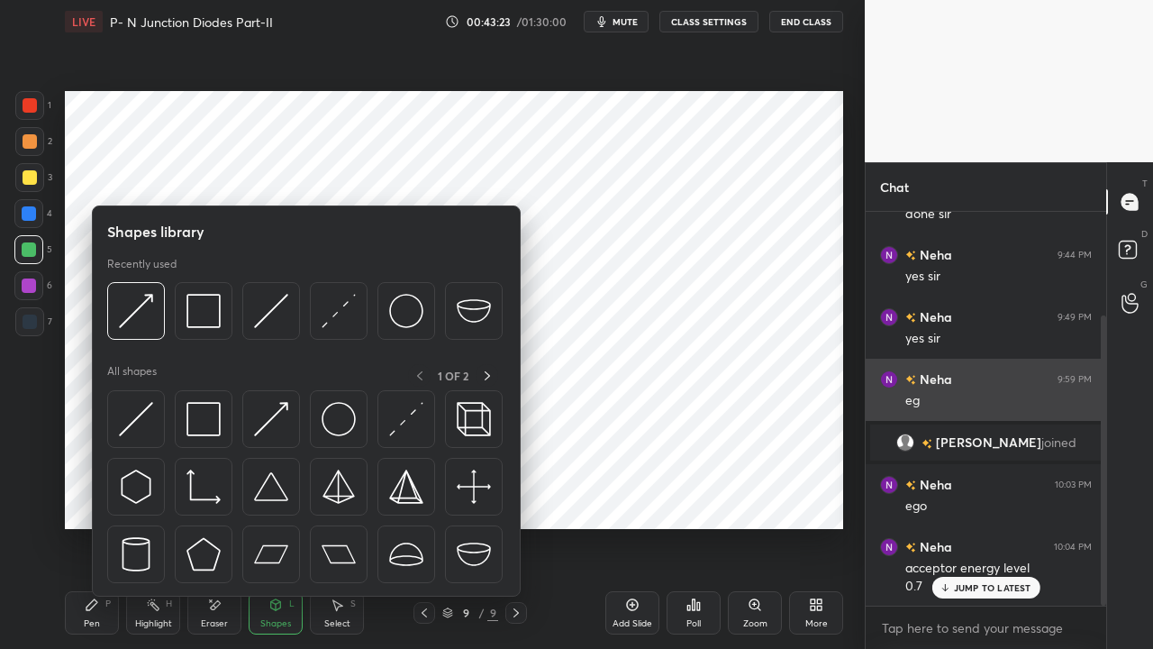
click at [258, 429] on img at bounding box center [271, 419] width 34 height 34
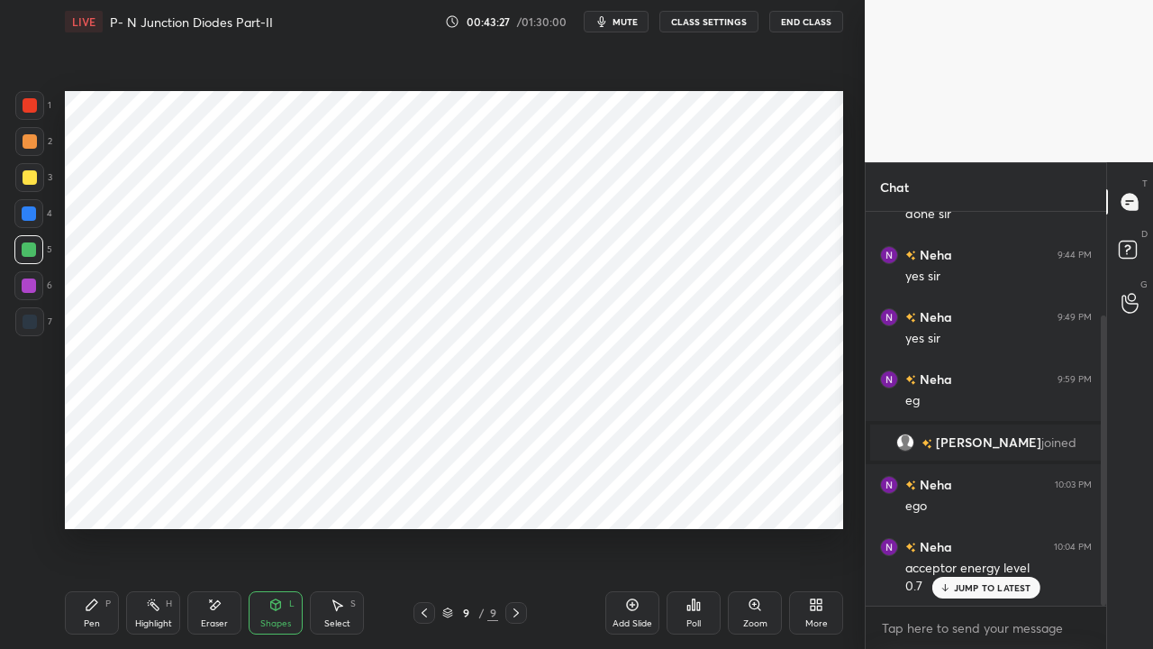
click at [99, 496] on div "Pen P" at bounding box center [92, 612] width 54 height 43
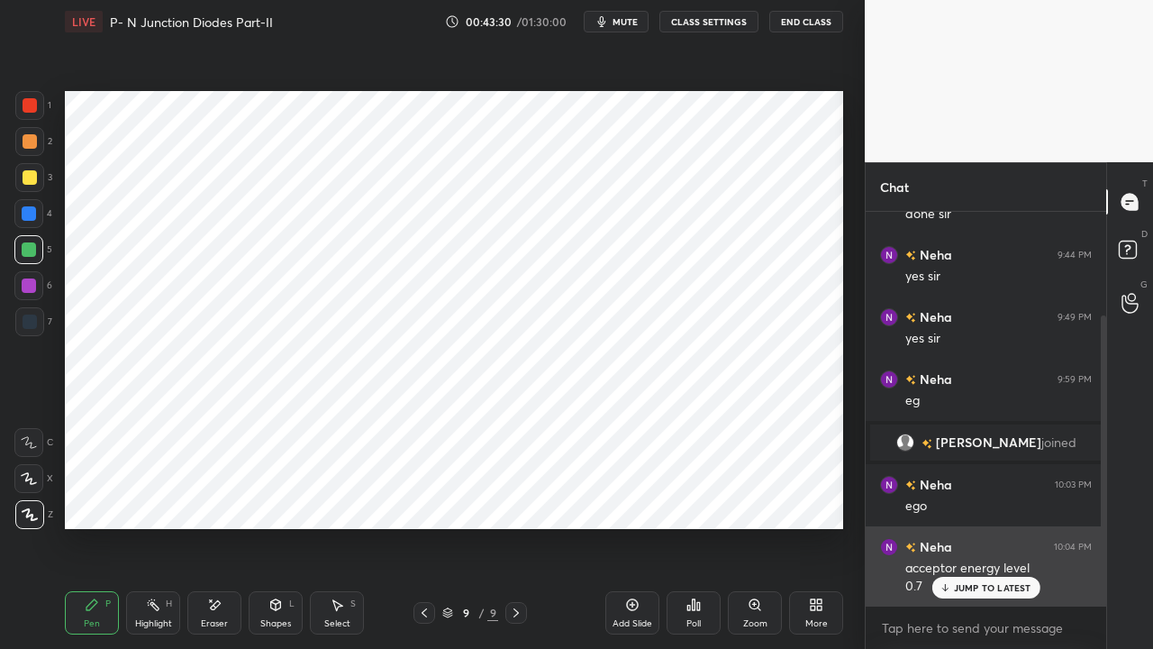
click at [962, 496] on p "JUMP TO LATEST" at bounding box center [992, 587] width 77 height 11
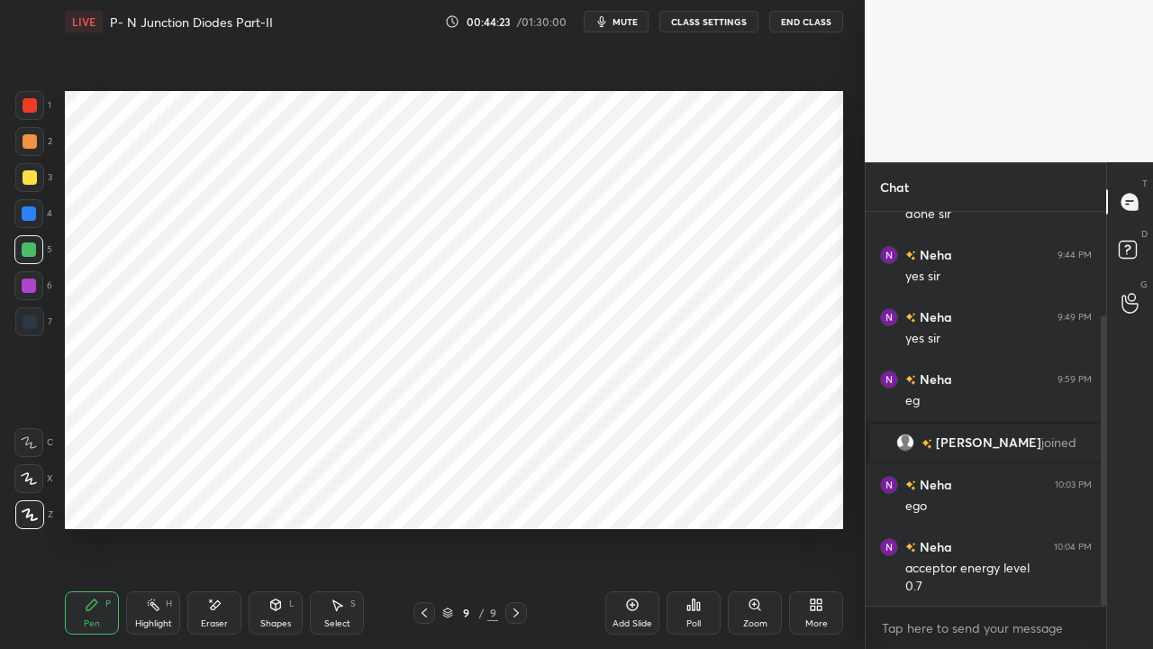
click at [29, 250] on div at bounding box center [29, 249] width 14 height 14
click at [269, 496] on div "Shapes L" at bounding box center [276, 612] width 54 height 43
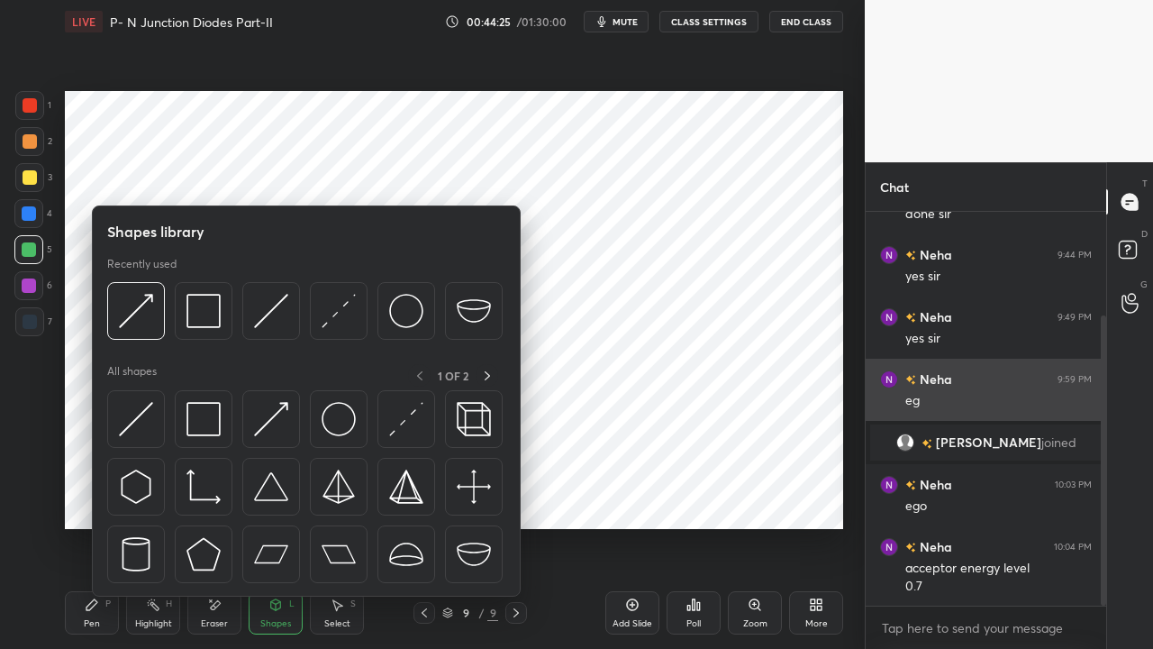
click at [268, 424] on img at bounding box center [271, 419] width 34 height 34
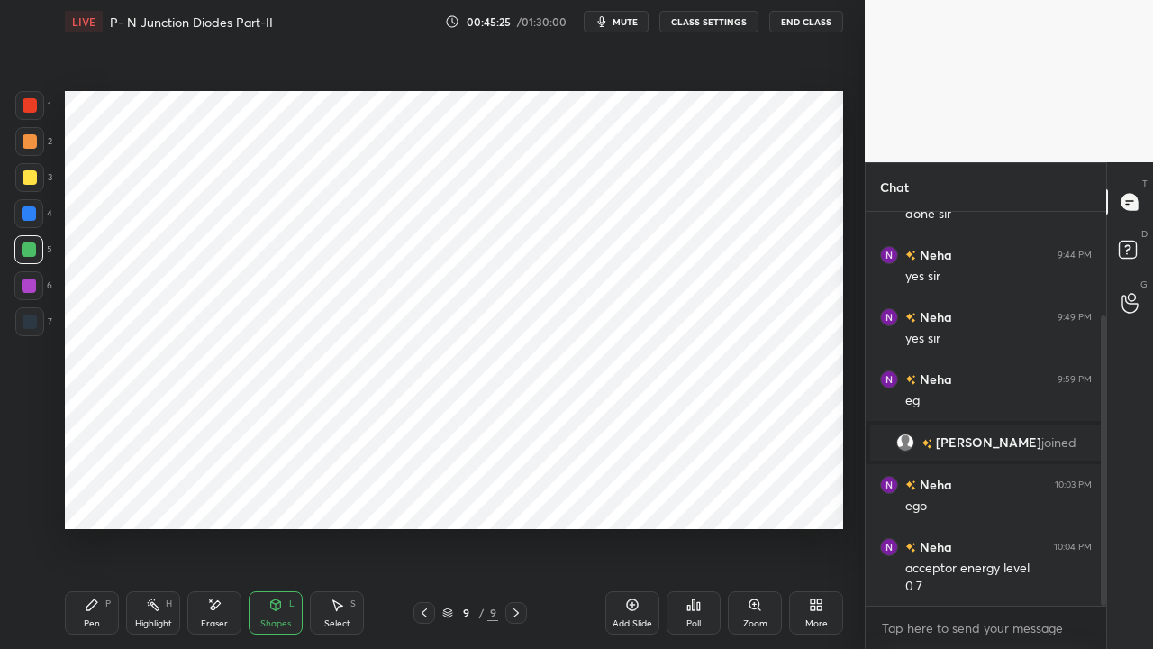
click at [274, 496] on icon at bounding box center [276, 604] width 14 height 14
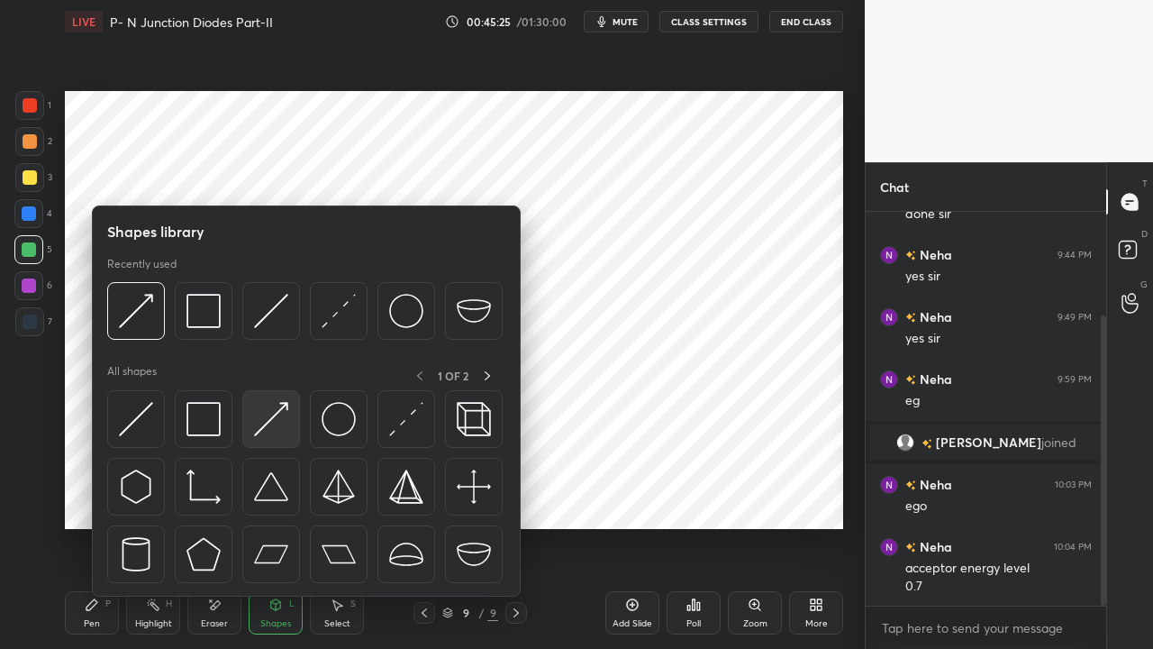
click at [268, 415] on img at bounding box center [271, 419] width 34 height 34
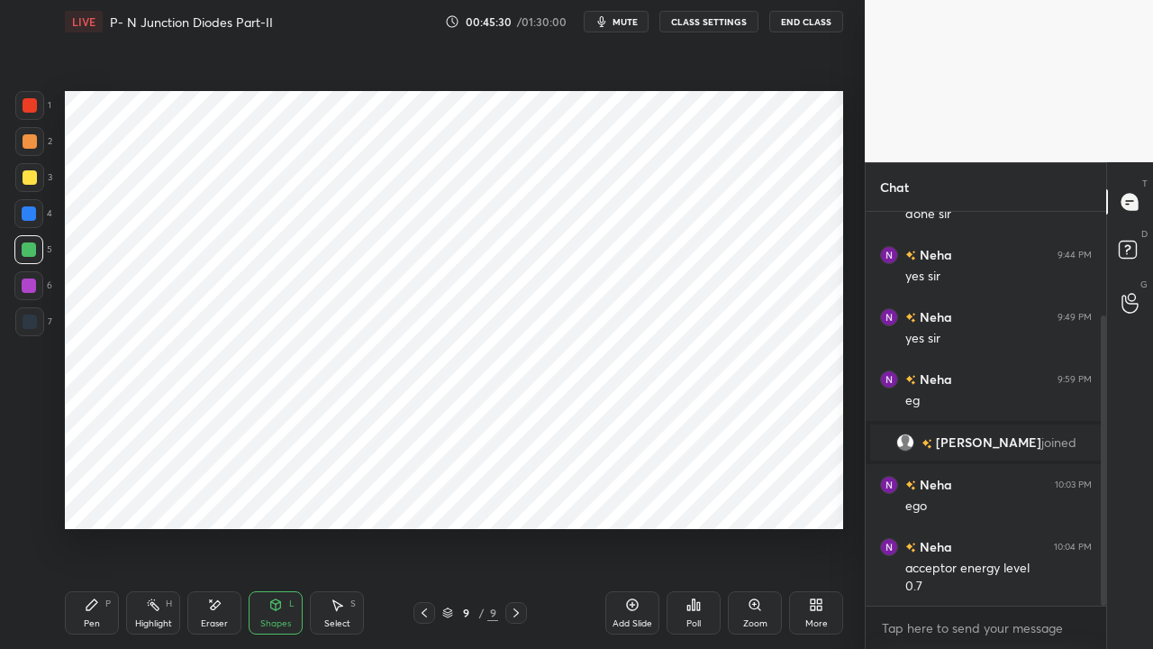
click at [95, 496] on icon at bounding box center [92, 604] width 14 height 14
click at [25, 209] on div at bounding box center [29, 213] width 14 height 14
click at [32, 285] on div at bounding box center [29, 285] width 14 height 14
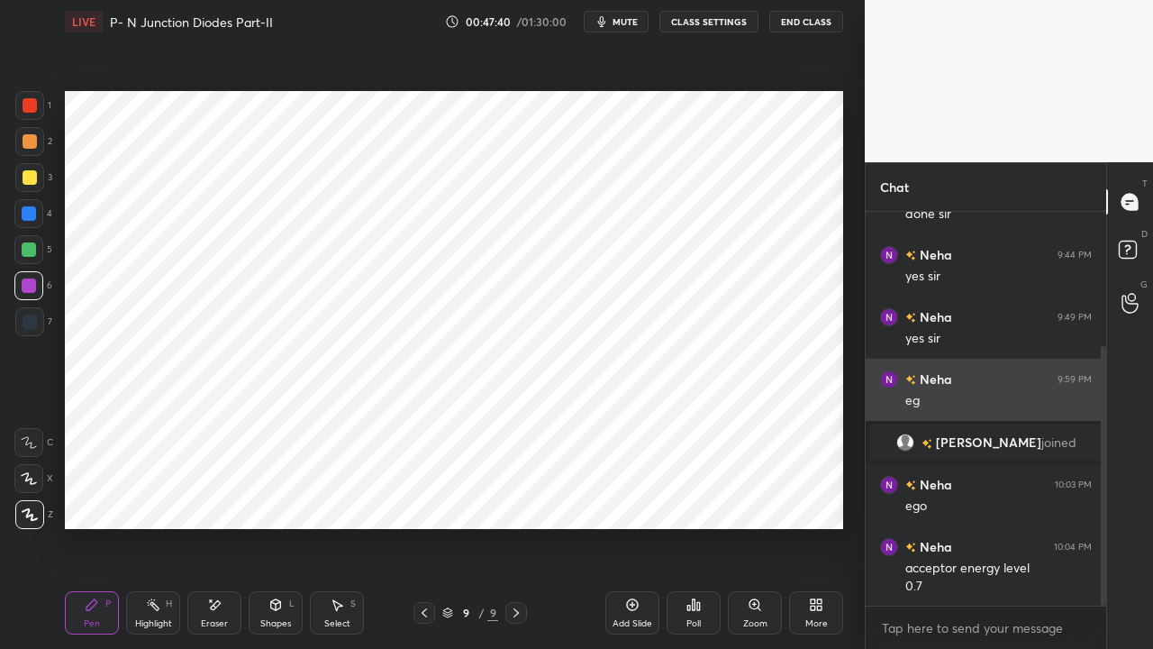
scroll to position [204, 0]
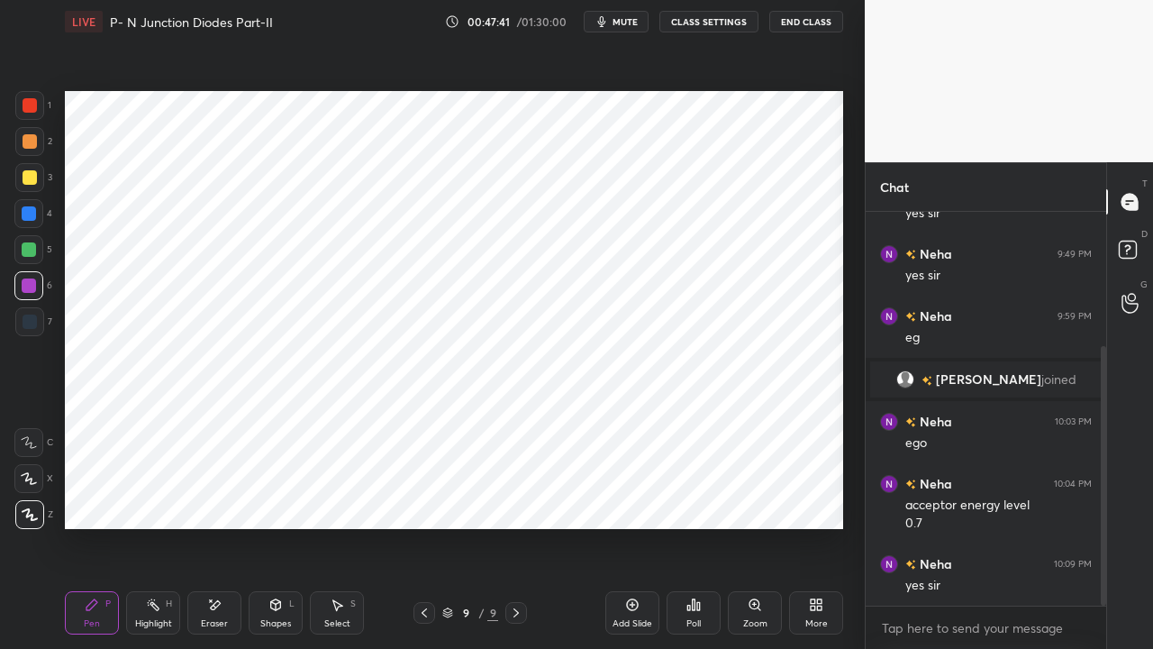
click at [510, 496] on icon at bounding box center [516, 613] width 14 height 14
click at [630, 496] on div "Add Slide" at bounding box center [633, 612] width 54 height 43
click at [32, 106] on div at bounding box center [30, 105] width 14 height 14
click at [278, 496] on div "Shapes" at bounding box center [275, 623] width 31 height 9
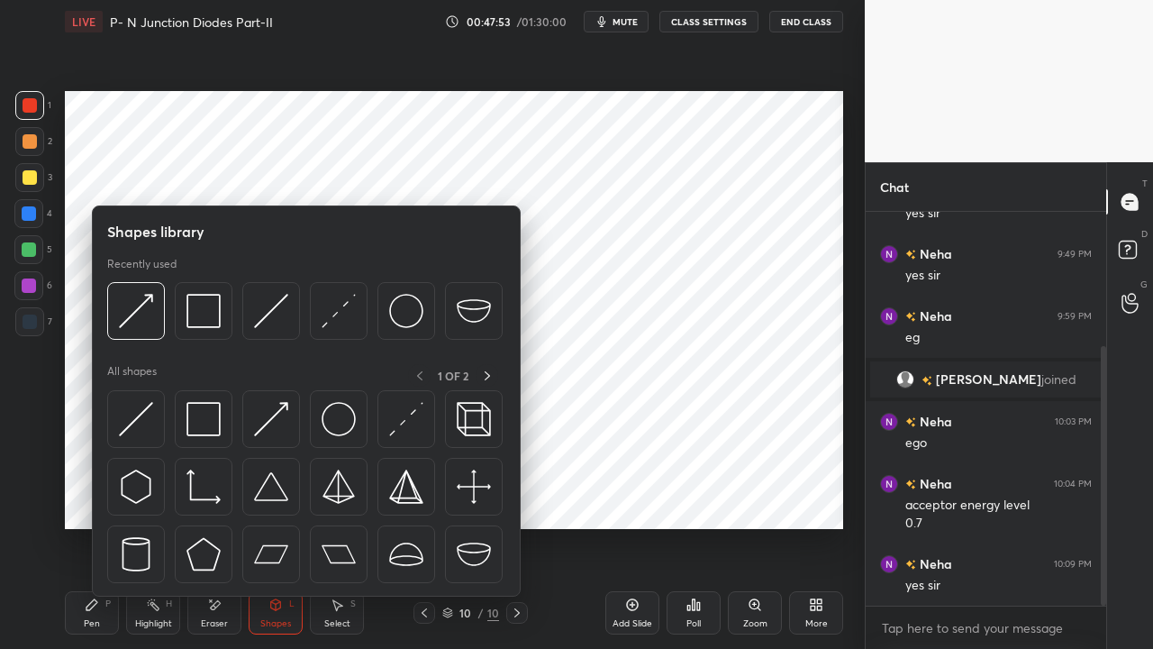
click at [132, 420] on img at bounding box center [136, 419] width 34 height 34
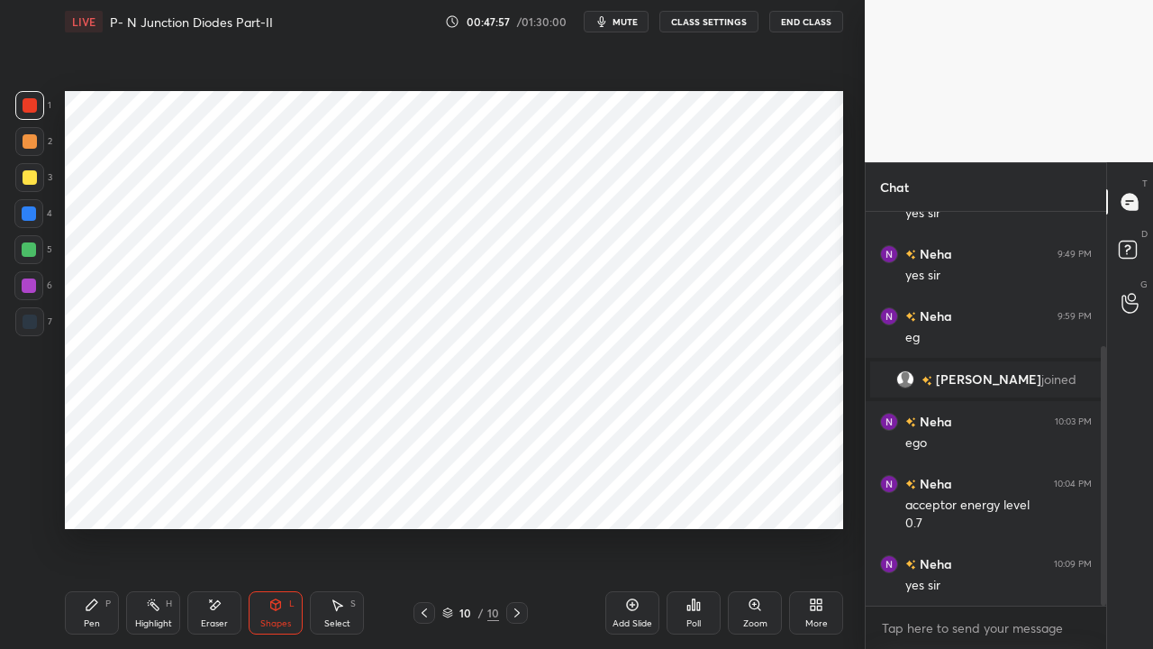
click at [94, 496] on div "Pen P" at bounding box center [92, 612] width 54 height 43
click at [32, 247] on div at bounding box center [29, 249] width 14 height 14
click at [276, 496] on div "Shapes" at bounding box center [275, 623] width 31 height 9
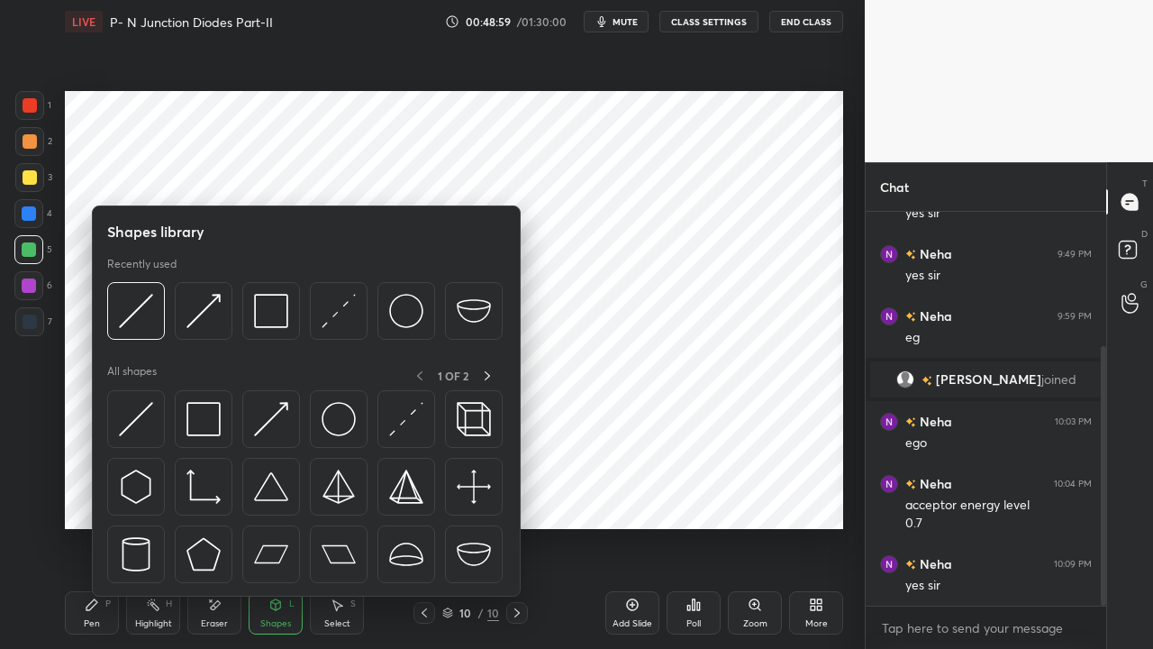
click at [261, 429] on img at bounding box center [271, 419] width 34 height 34
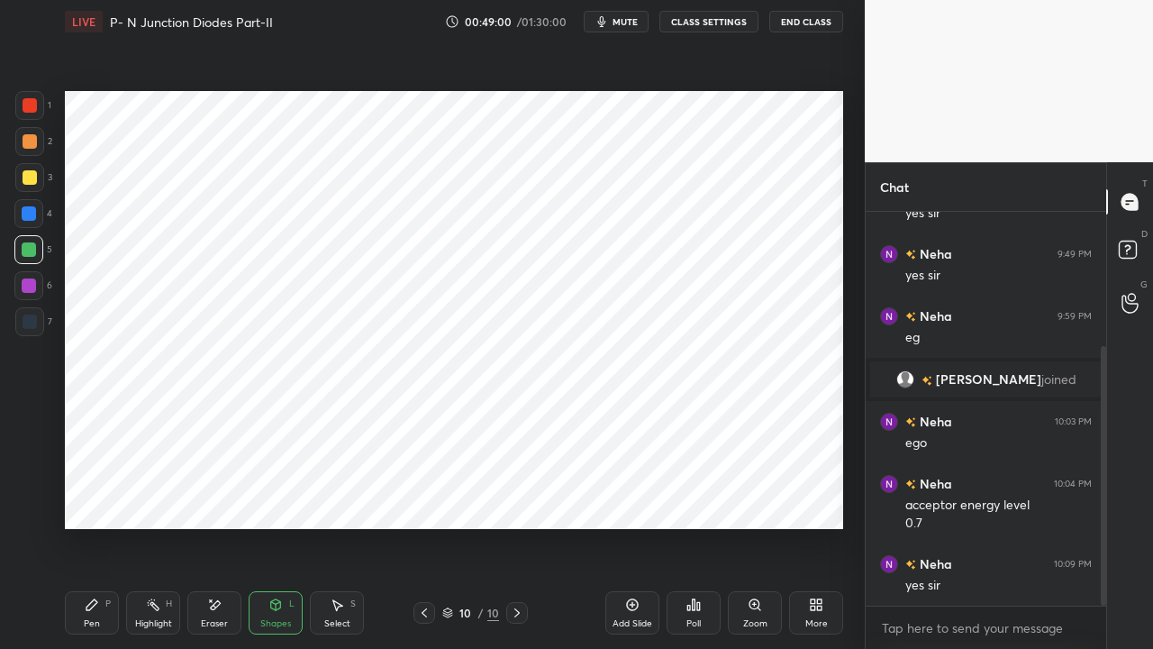
click at [32, 288] on div at bounding box center [29, 285] width 14 height 14
click at [101, 496] on div "Pen P" at bounding box center [92, 612] width 54 height 43
click at [269, 496] on div "Shapes L" at bounding box center [276, 612] width 54 height 43
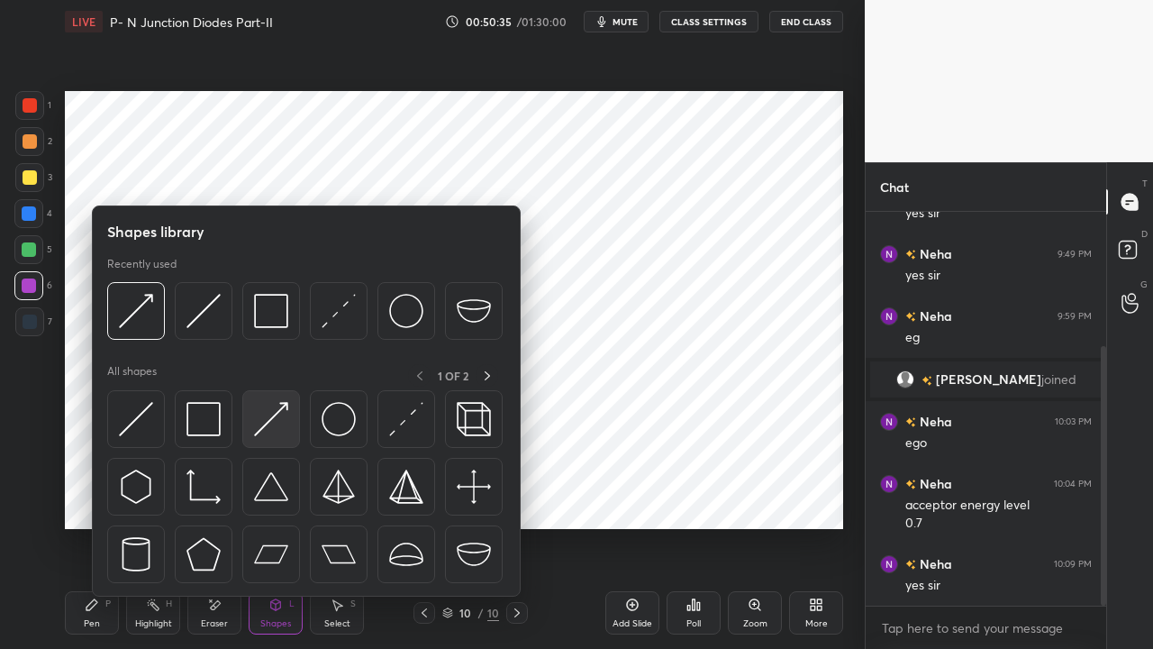
click at [270, 422] on img at bounding box center [271, 419] width 34 height 34
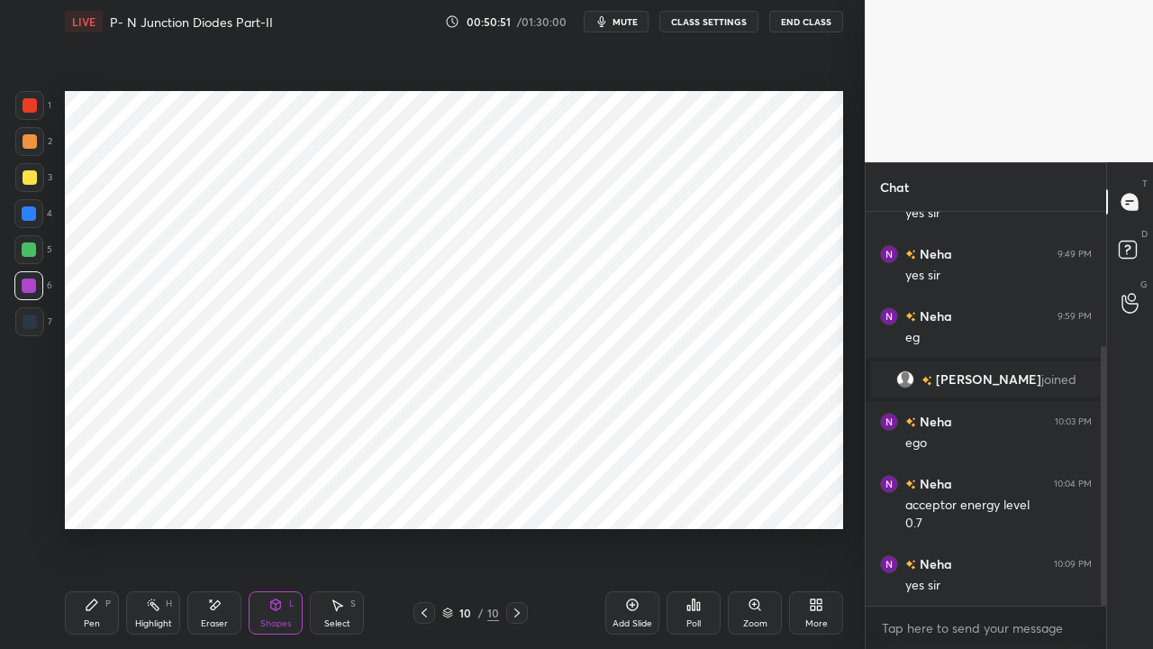
click at [91, 496] on div "Pen" at bounding box center [92, 623] width 16 height 9
click at [212, 496] on icon at bounding box center [216, 604] width 10 height 9
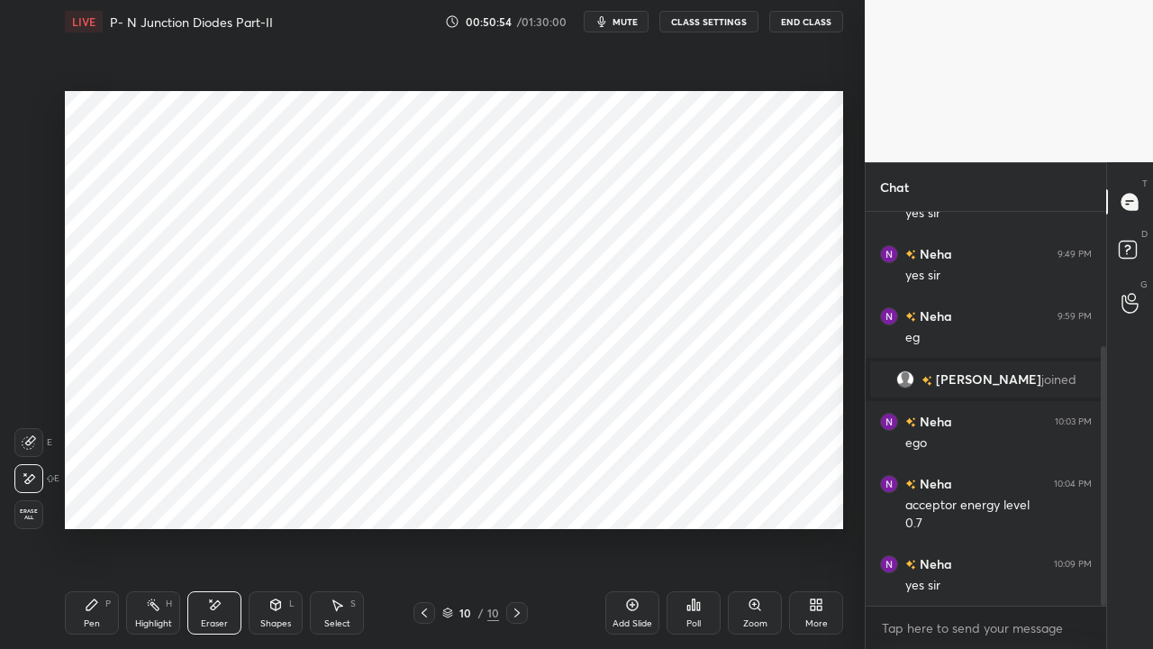
click at [93, 496] on icon at bounding box center [92, 604] width 11 height 11
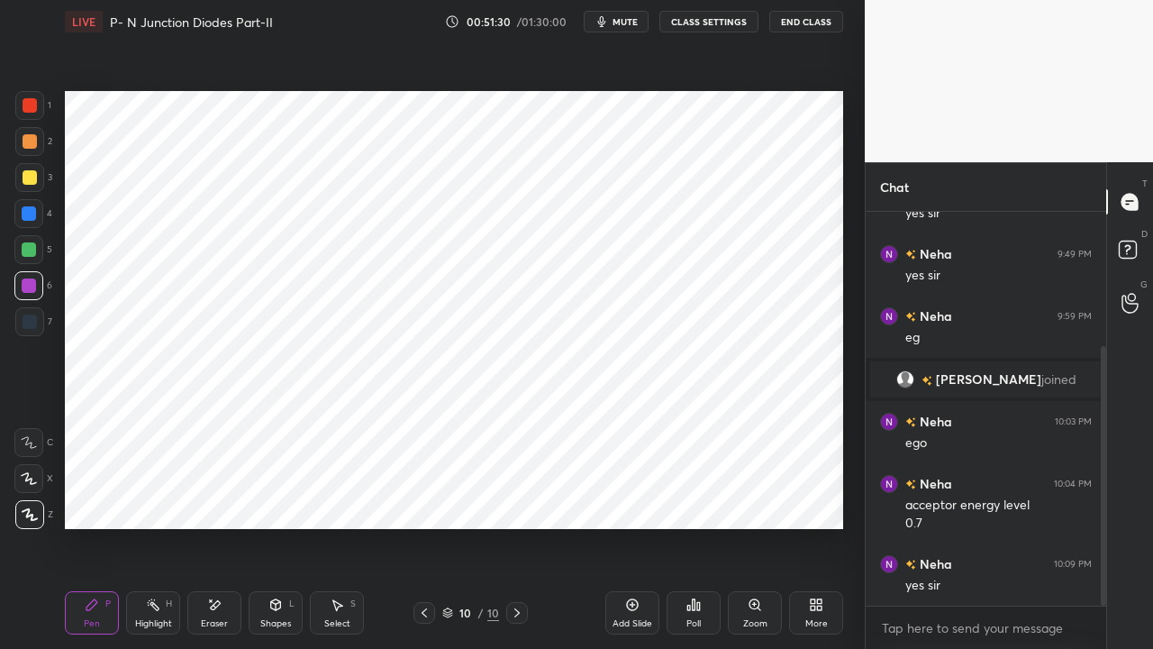
click at [518, 496] on icon at bounding box center [517, 613] width 14 height 14
click at [629, 496] on icon at bounding box center [633, 605] width 12 height 12
click at [96, 496] on icon at bounding box center [92, 604] width 14 height 14
click at [282, 496] on icon at bounding box center [276, 604] width 14 height 14
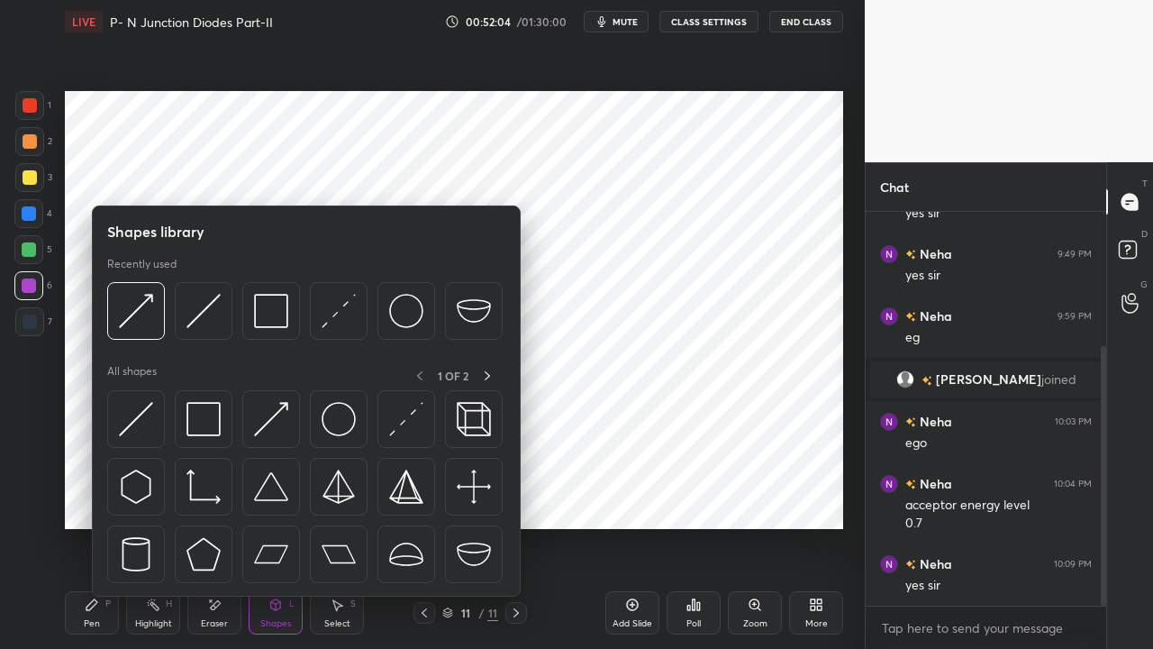
click at [138, 426] on img at bounding box center [136, 419] width 34 height 34
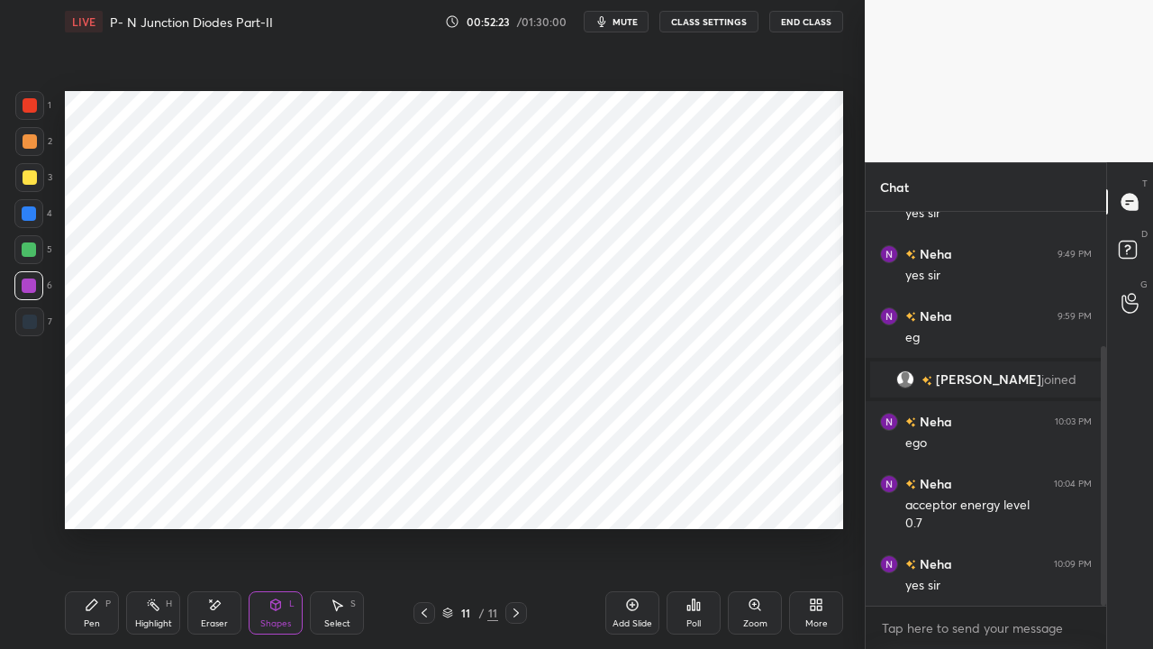
click at [84, 496] on div "Pen P" at bounding box center [92, 612] width 54 height 43
click at [28, 214] on div at bounding box center [29, 213] width 14 height 14
click at [276, 496] on div "Shapes" at bounding box center [275, 623] width 31 height 9
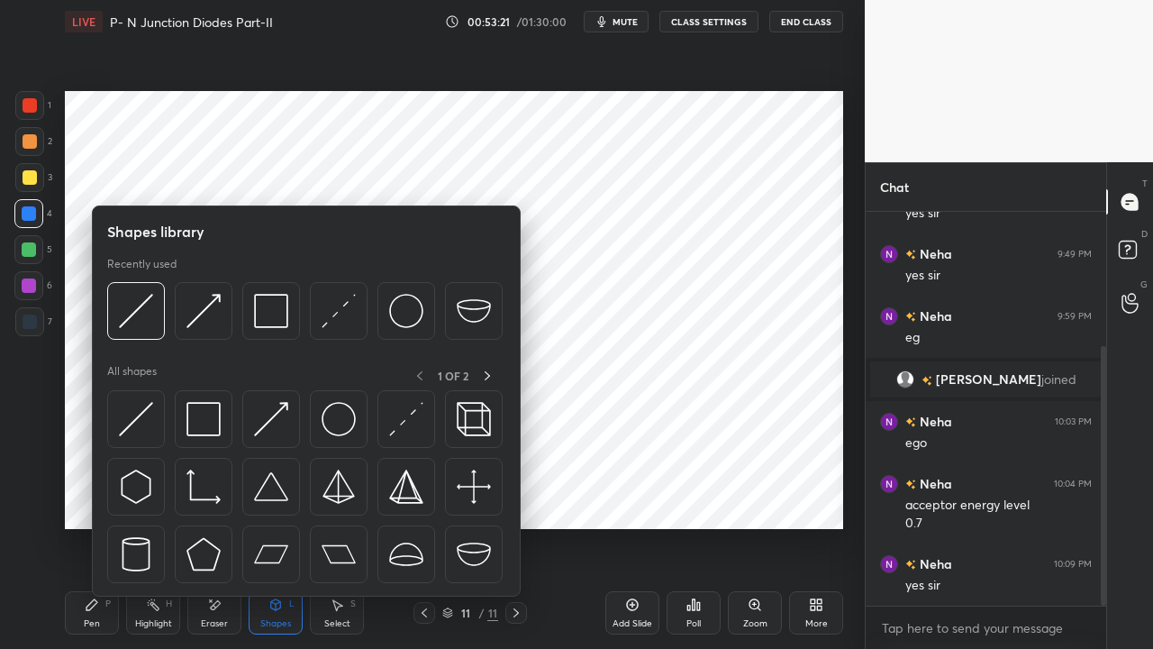
click at [258, 425] on img at bounding box center [271, 419] width 34 height 34
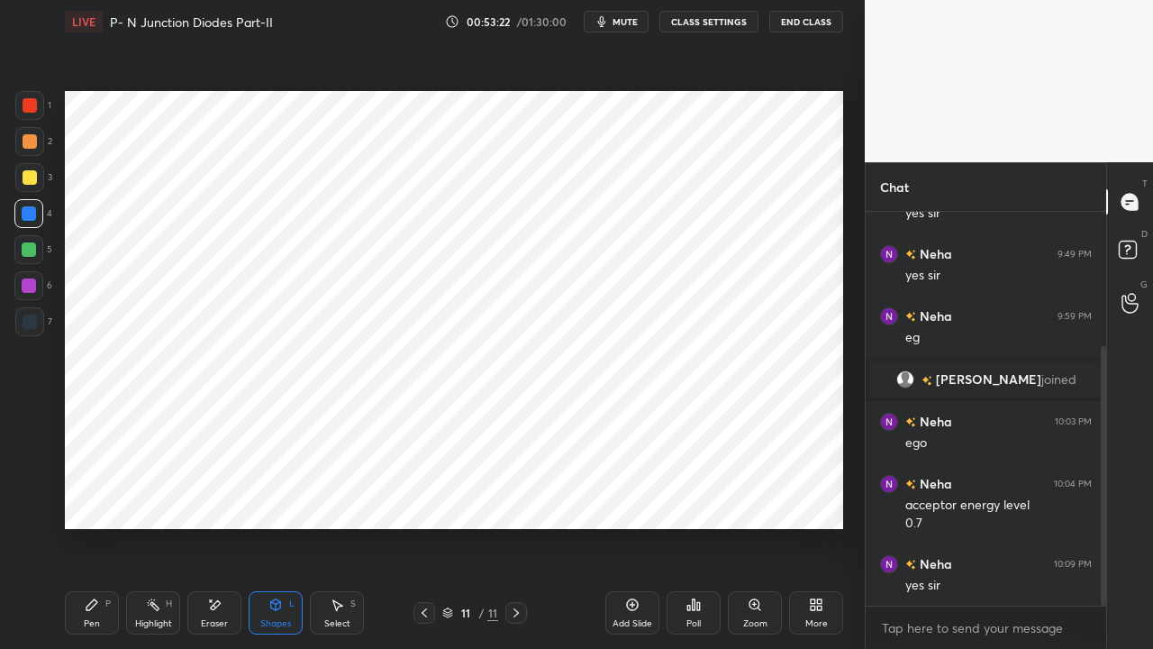
click at [34, 244] on div at bounding box center [29, 249] width 14 height 14
click at [278, 496] on div "Shapes L" at bounding box center [276, 612] width 54 height 43
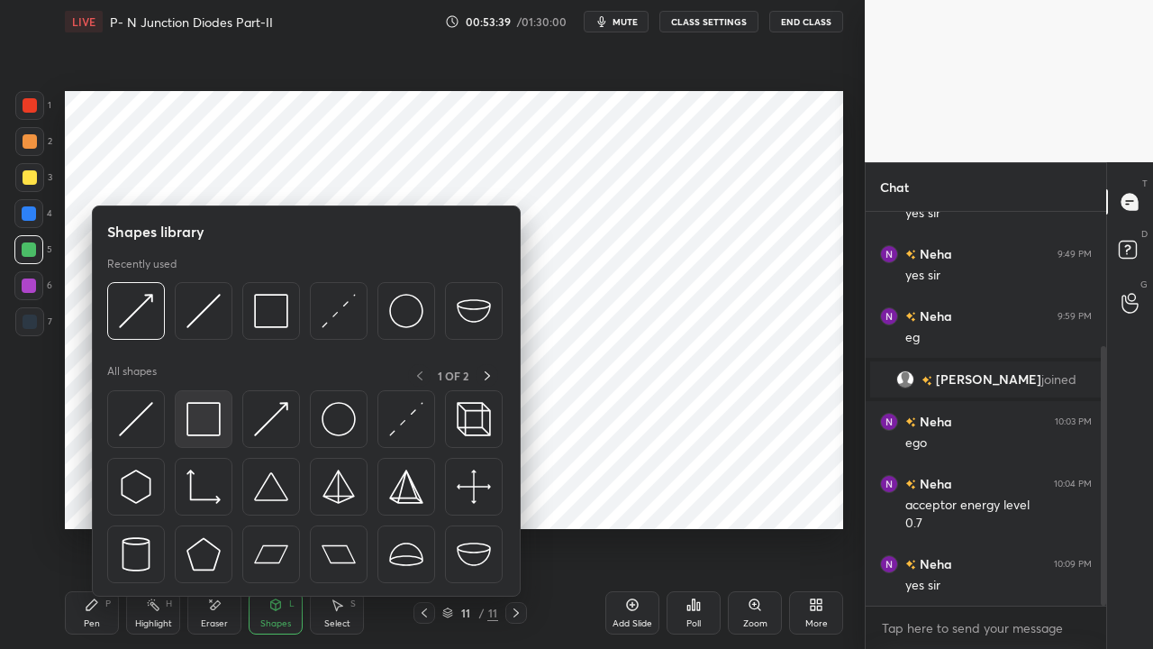
click at [207, 431] on img at bounding box center [204, 419] width 34 height 34
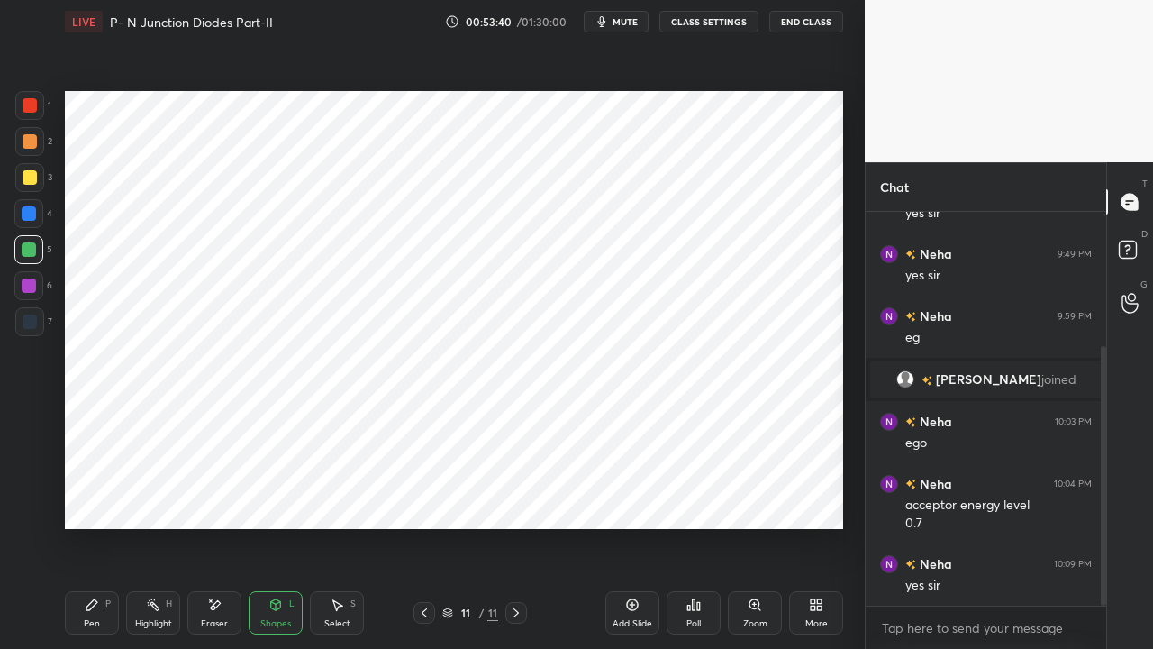
click at [23, 289] on div at bounding box center [29, 285] width 14 height 14
click at [23, 251] on div at bounding box center [29, 249] width 14 height 14
click at [284, 496] on div "Shapes L" at bounding box center [276, 612] width 54 height 43
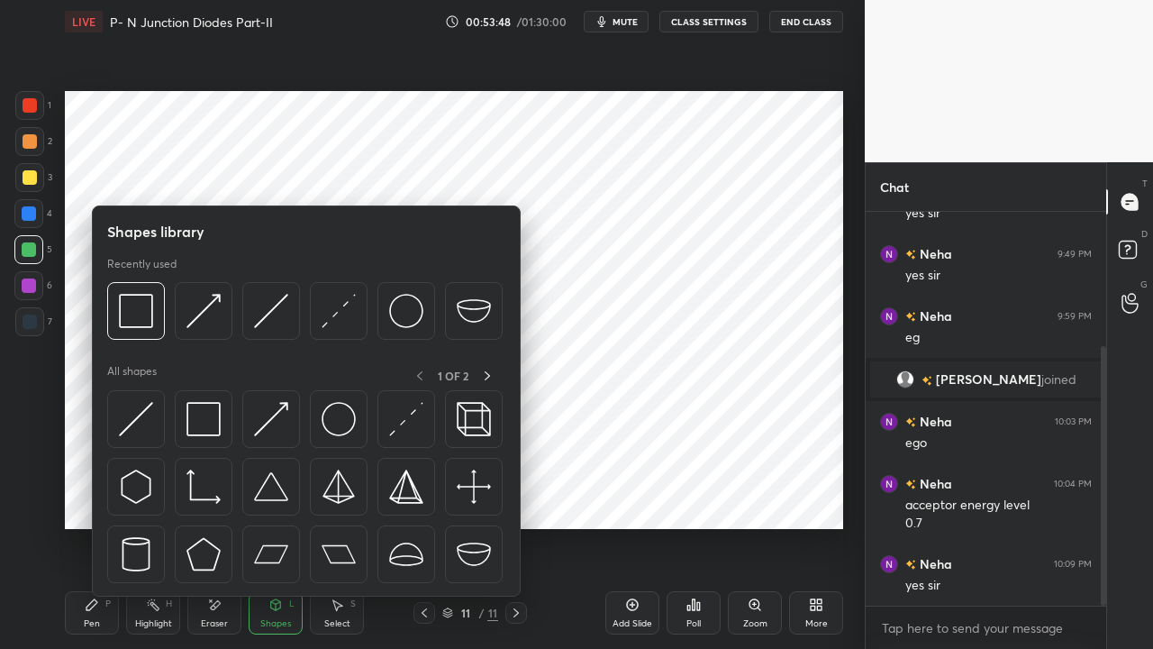
click at [128, 425] on img at bounding box center [136, 419] width 34 height 34
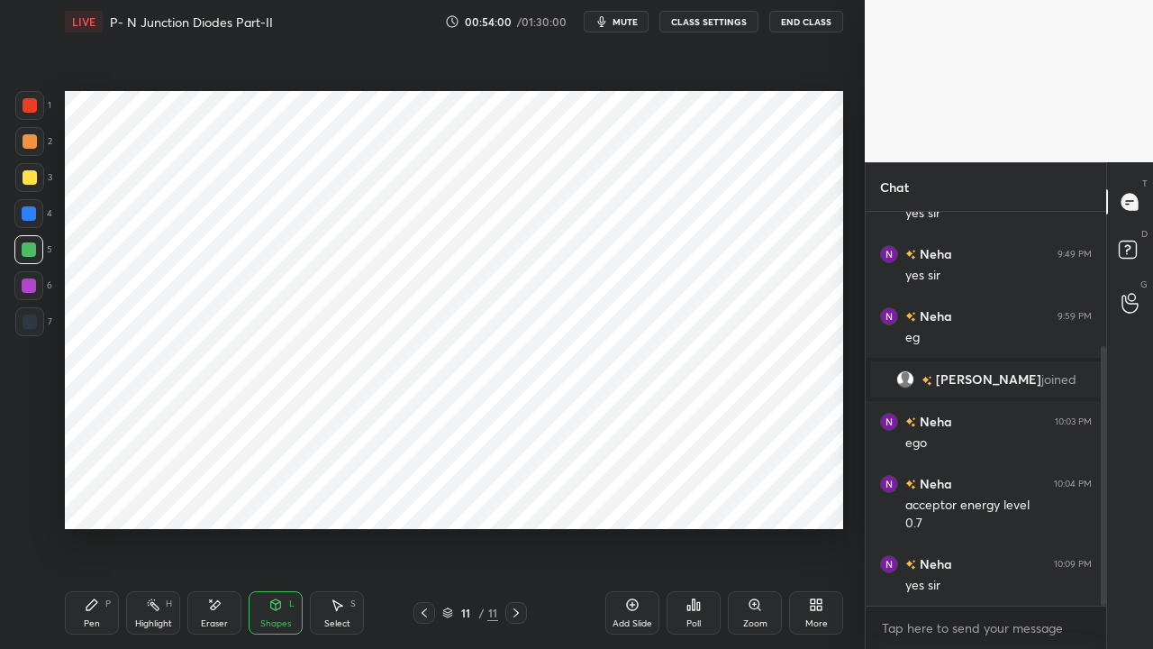
click at [216, 496] on div "Eraser" at bounding box center [214, 612] width 54 height 43
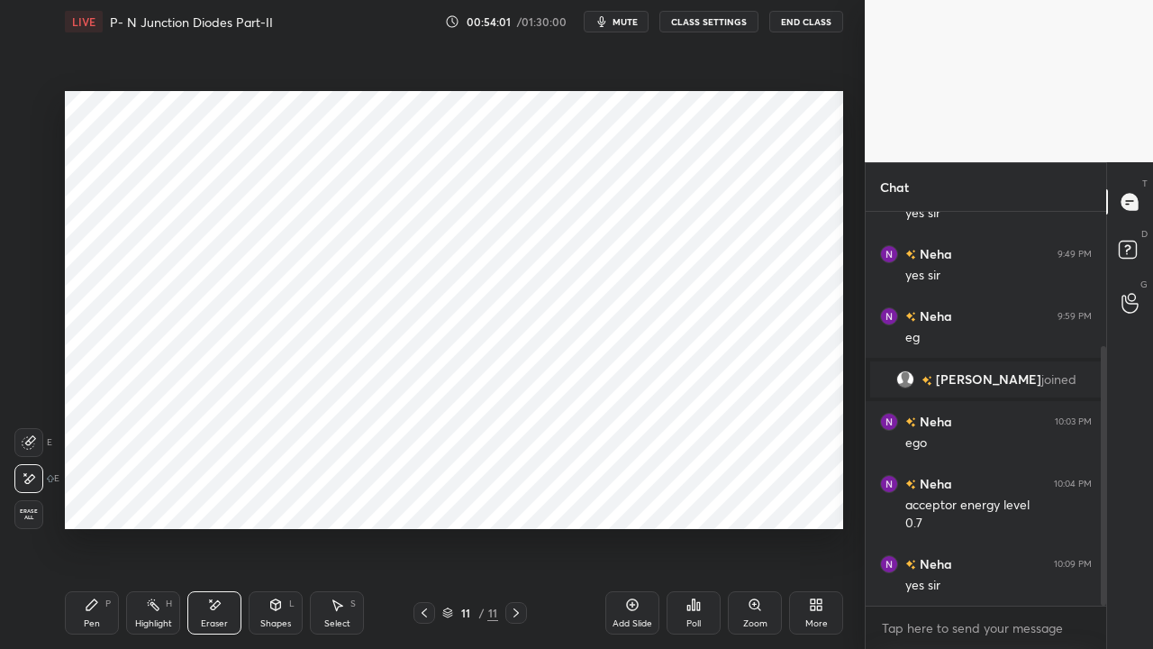
click at [276, 496] on div "Shapes L" at bounding box center [276, 612] width 54 height 43
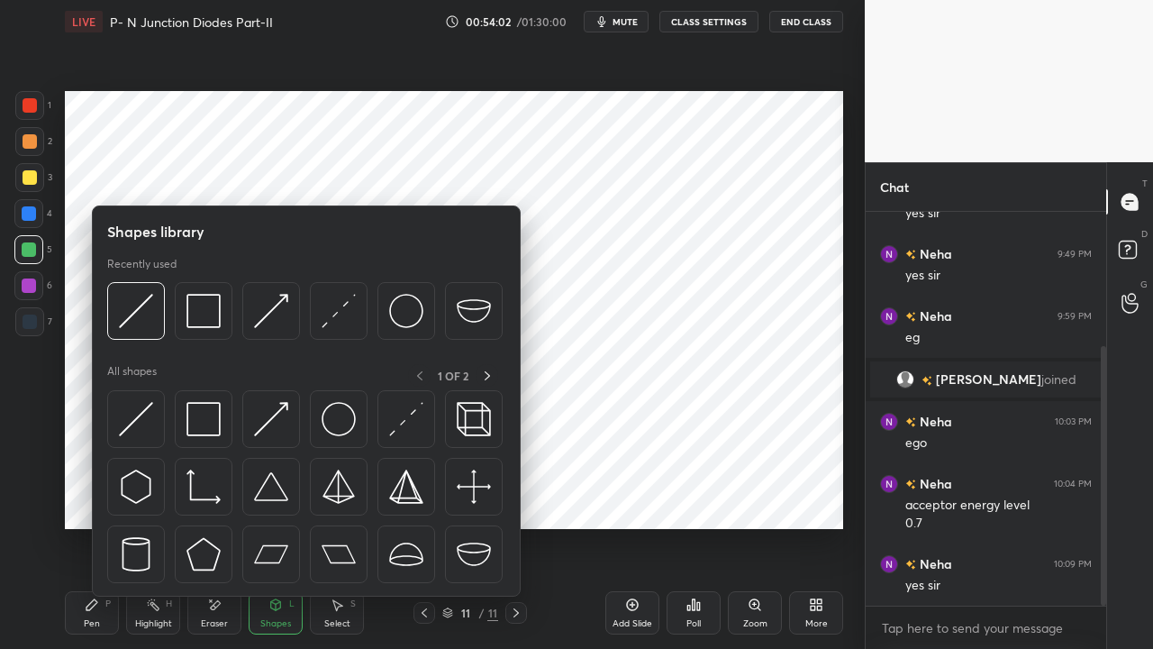
click at [204, 427] on img at bounding box center [204, 419] width 34 height 34
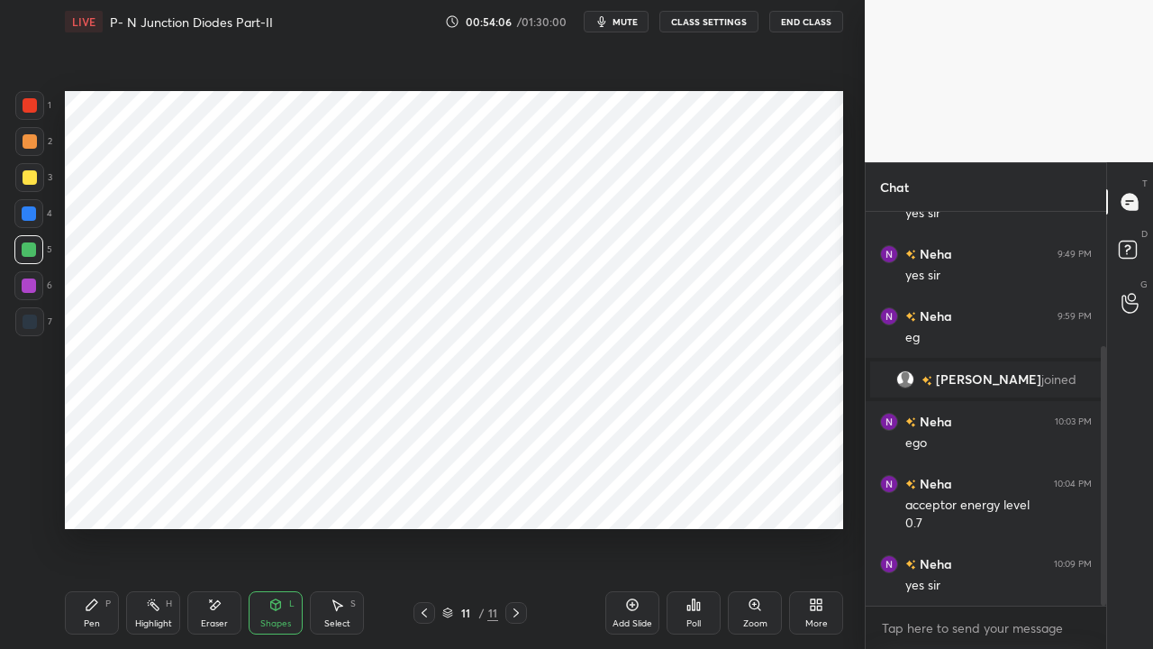
click at [272, 496] on div "Shapes L" at bounding box center [276, 612] width 54 height 43
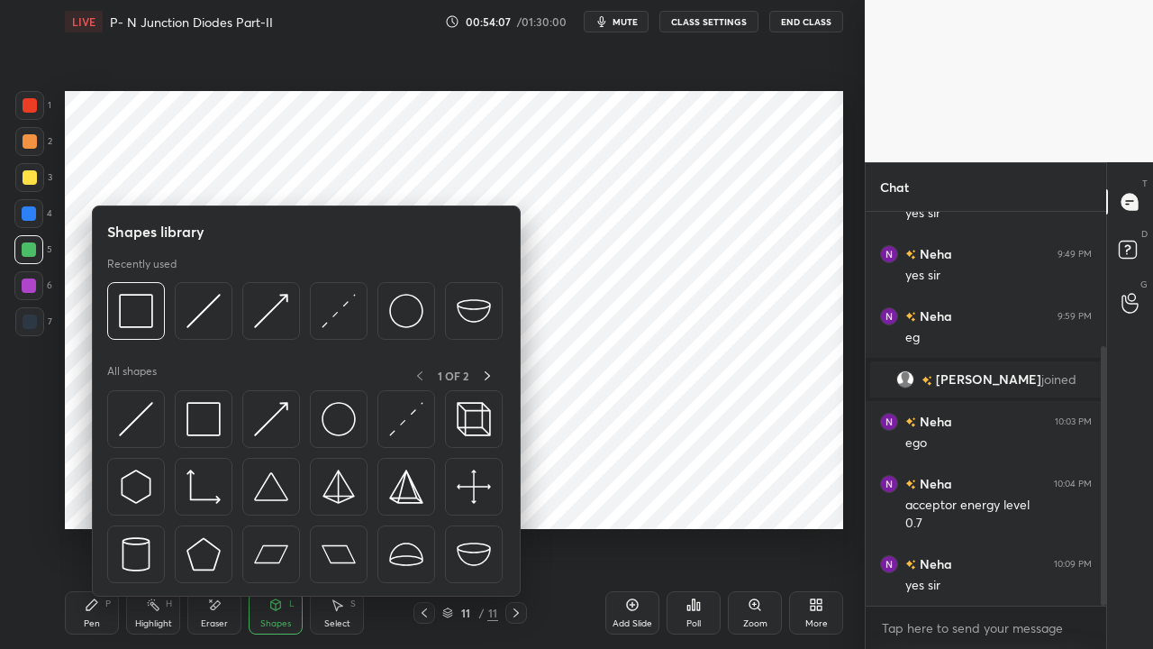
click at [132, 428] on img at bounding box center [136, 419] width 34 height 34
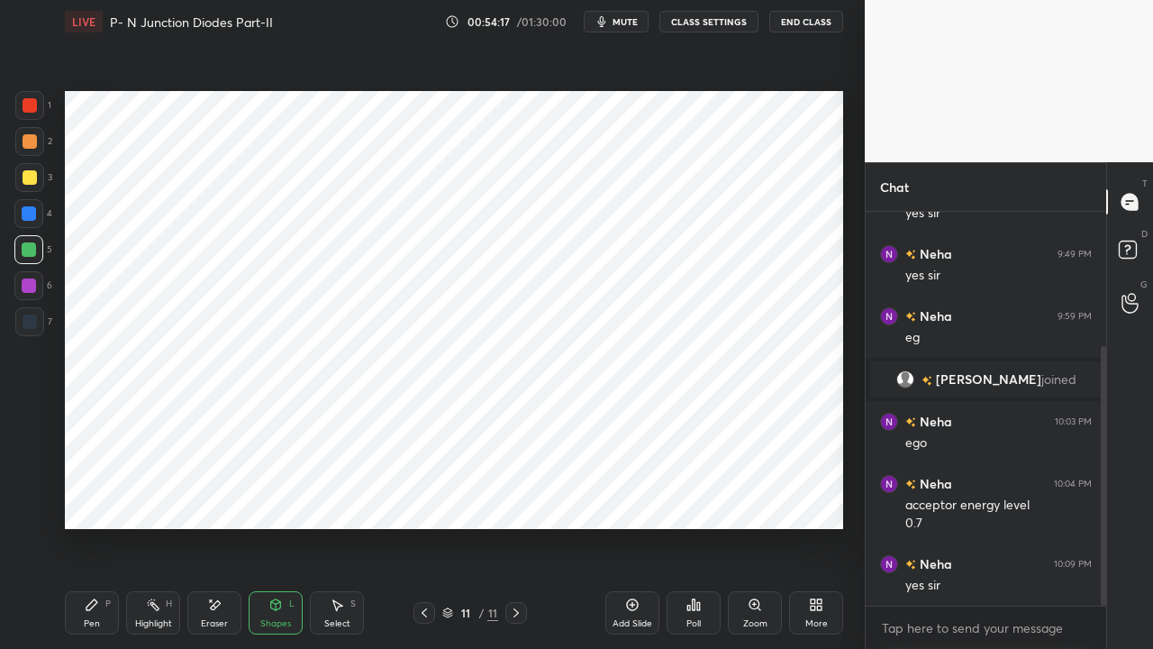
click at [214, 496] on div "Eraser" at bounding box center [214, 612] width 54 height 43
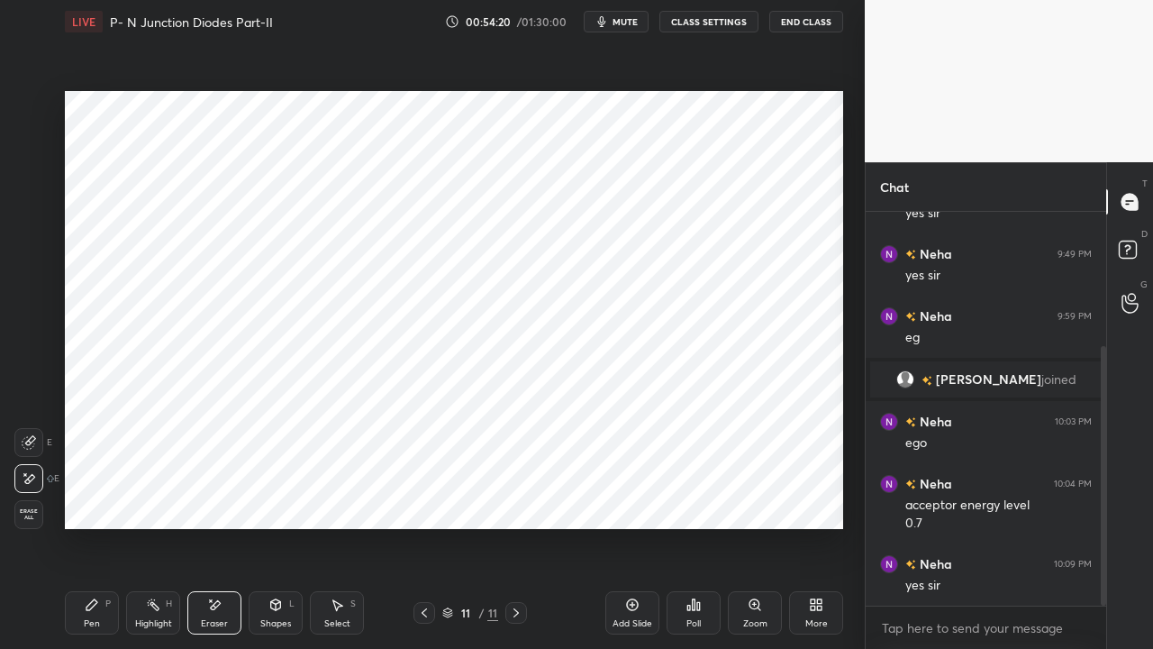
click at [95, 496] on icon at bounding box center [92, 604] width 14 height 14
click at [29, 105] on div at bounding box center [30, 105] width 14 height 14
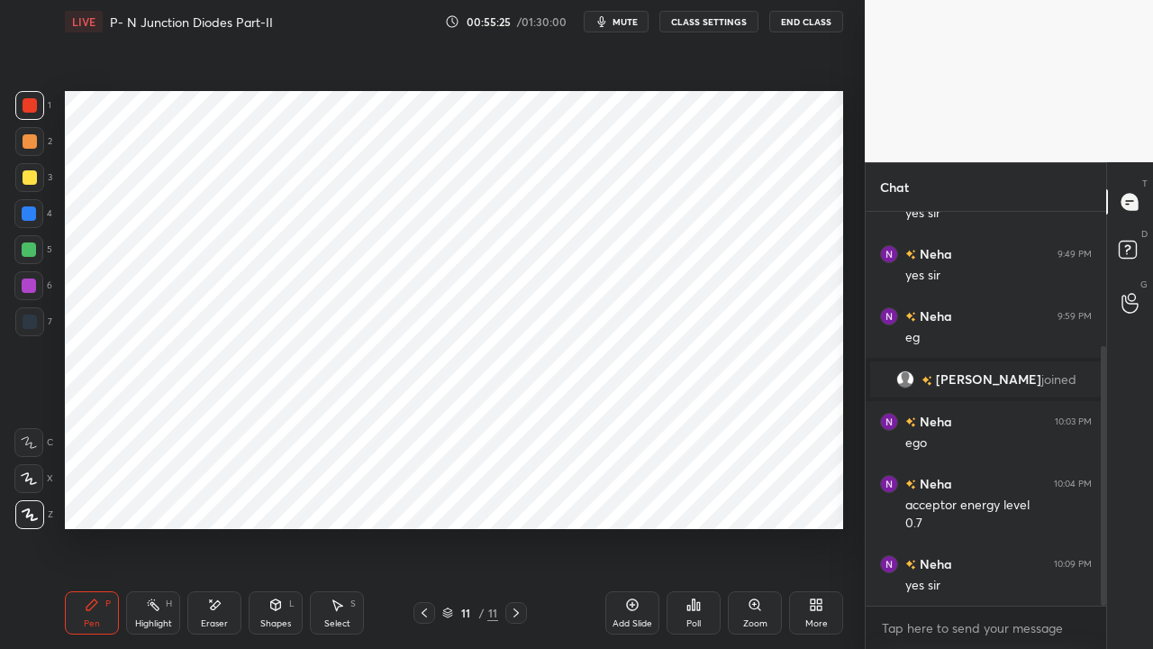
click at [34, 247] on div at bounding box center [29, 249] width 14 height 14
click at [278, 496] on div "Shapes" at bounding box center [275, 623] width 31 height 9
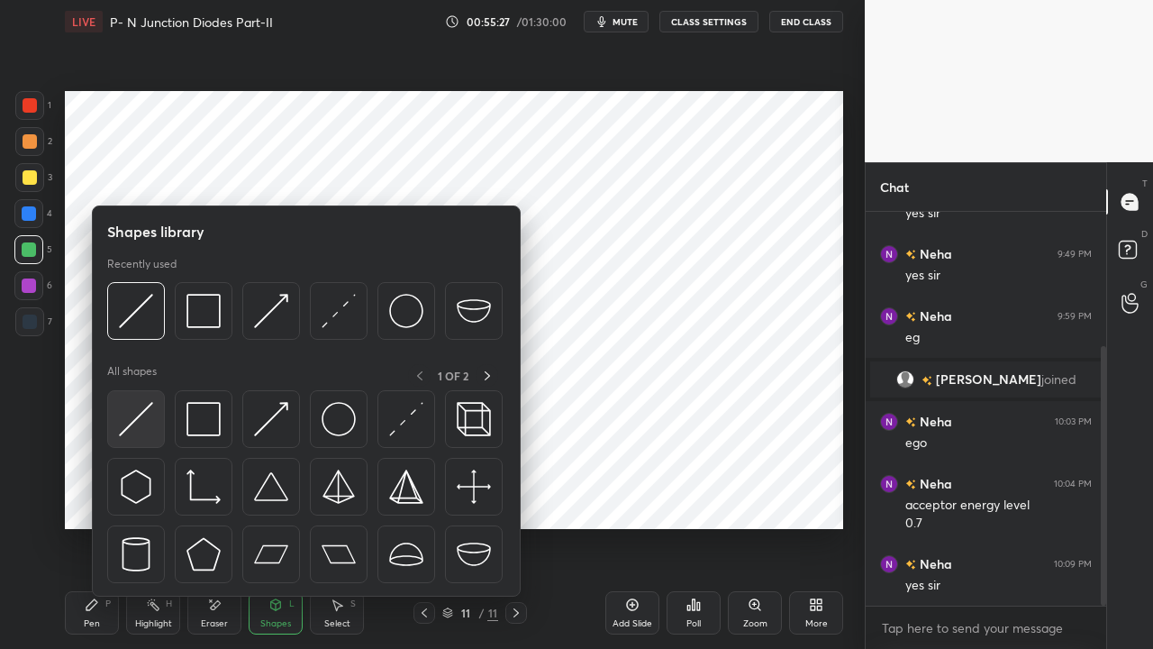
click at [138, 423] on img at bounding box center [136, 419] width 34 height 34
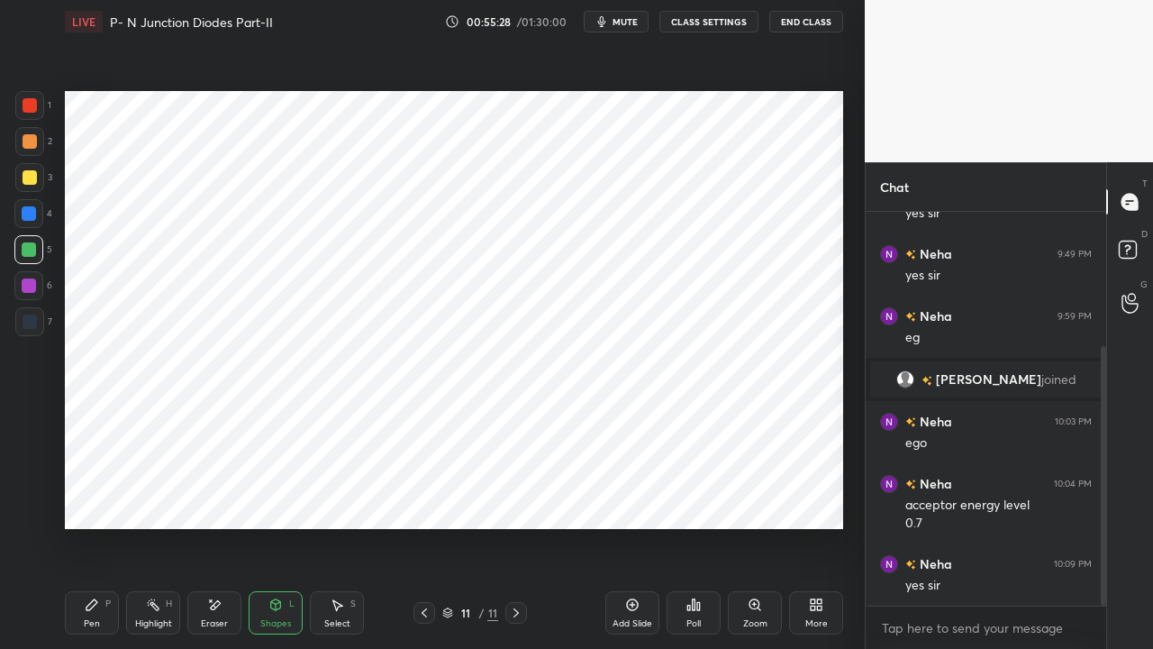
click at [273, 496] on div "Shapes" at bounding box center [275, 623] width 31 height 9
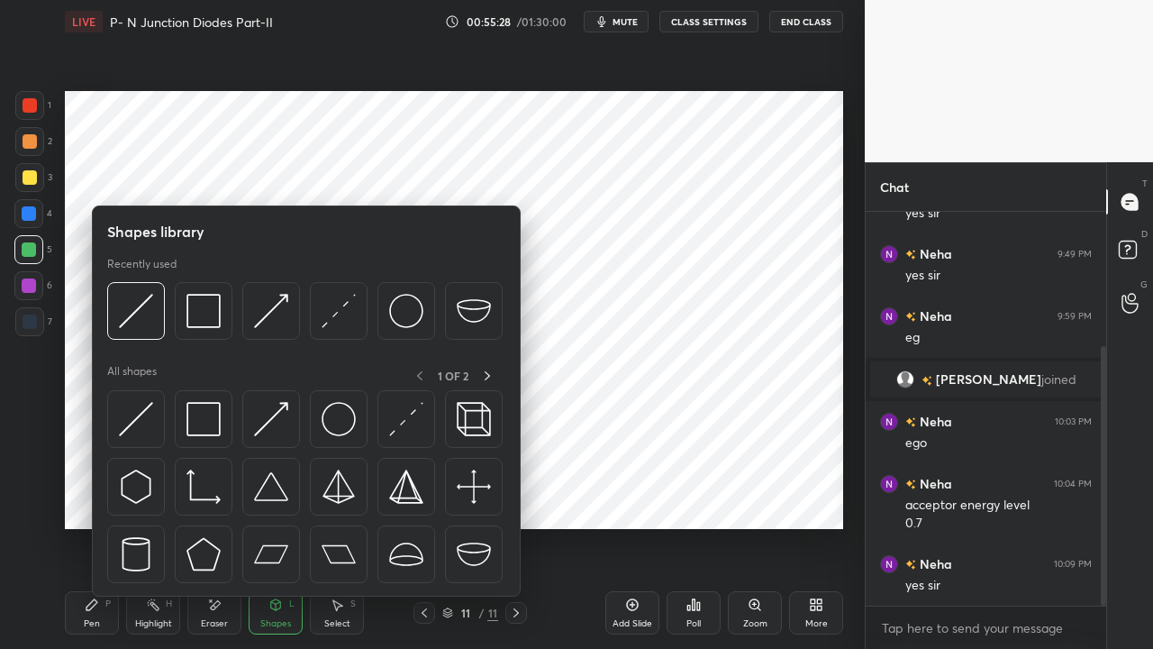
click at [272, 418] on img at bounding box center [271, 419] width 34 height 34
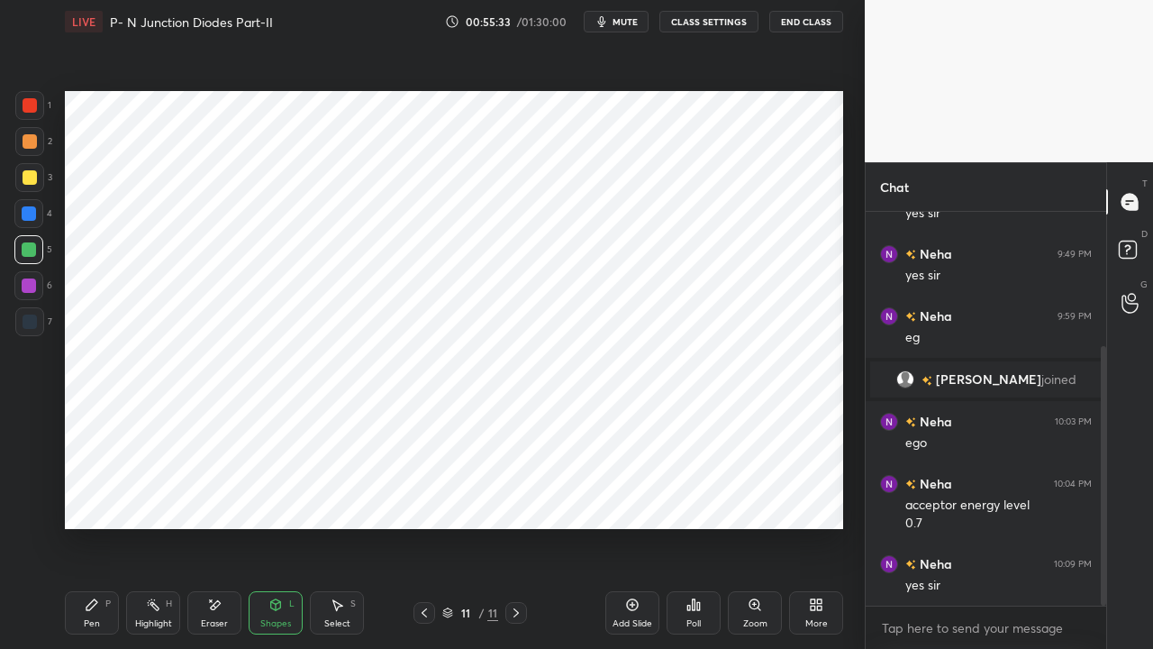
click at [96, 496] on icon at bounding box center [92, 604] width 14 height 14
click at [29, 105] on div at bounding box center [30, 105] width 14 height 14
click at [22, 246] on div at bounding box center [29, 249] width 14 height 14
click at [267, 496] on div "Shapes L" at bounding box center [276, 612] width 54 height 43
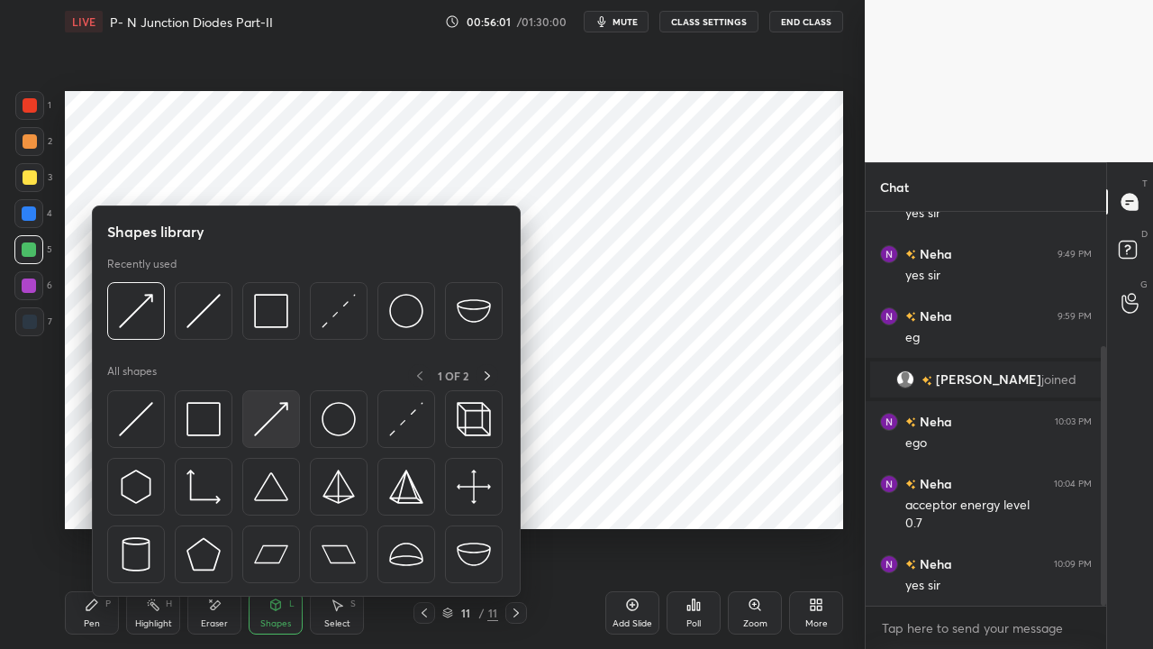
click at [269, 425] on img at bounding box center [271, 419] width 34 height 34
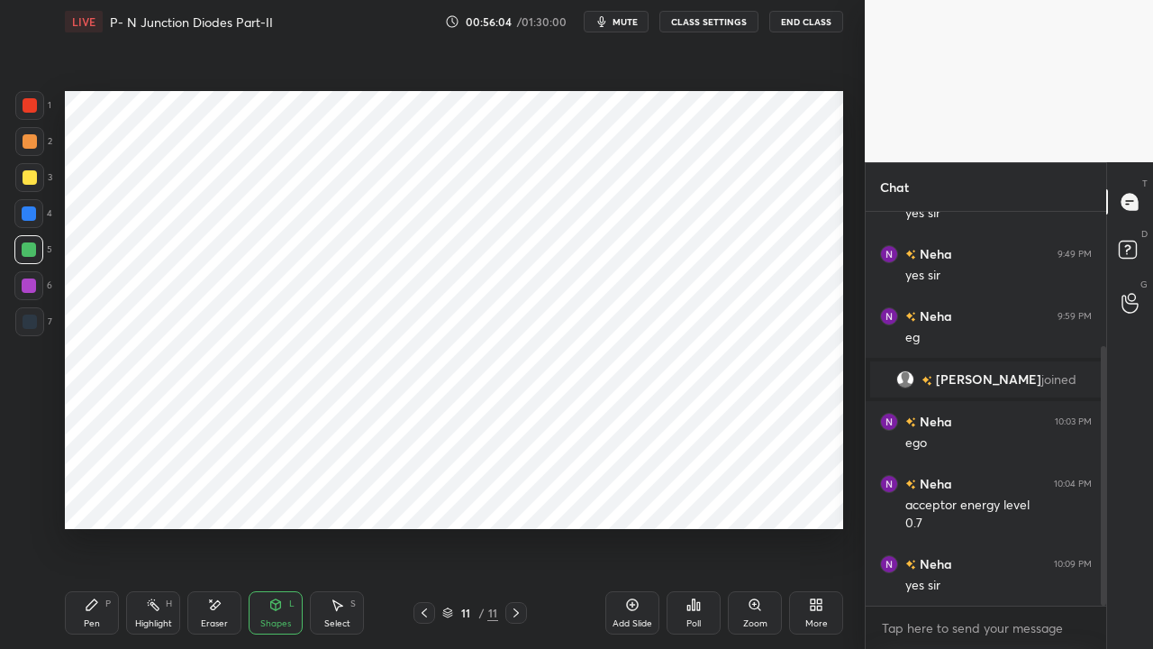
click at [98, 496] on div "Pen P" at bounding box center [92, 612] width 54 height 43
click at [339, 496] on div "Select" at bounding box center [337, 623] width 26 height 9
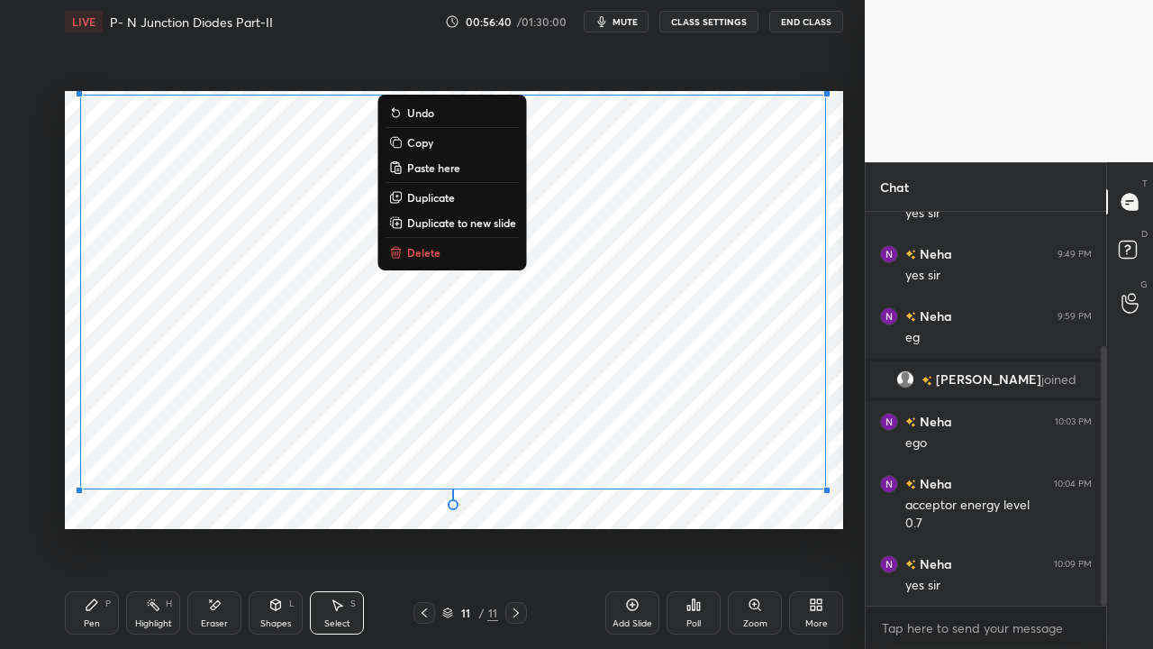
click at [94, 496] on div "Pen P" at bounding box center [92, 612] width 54 height 43
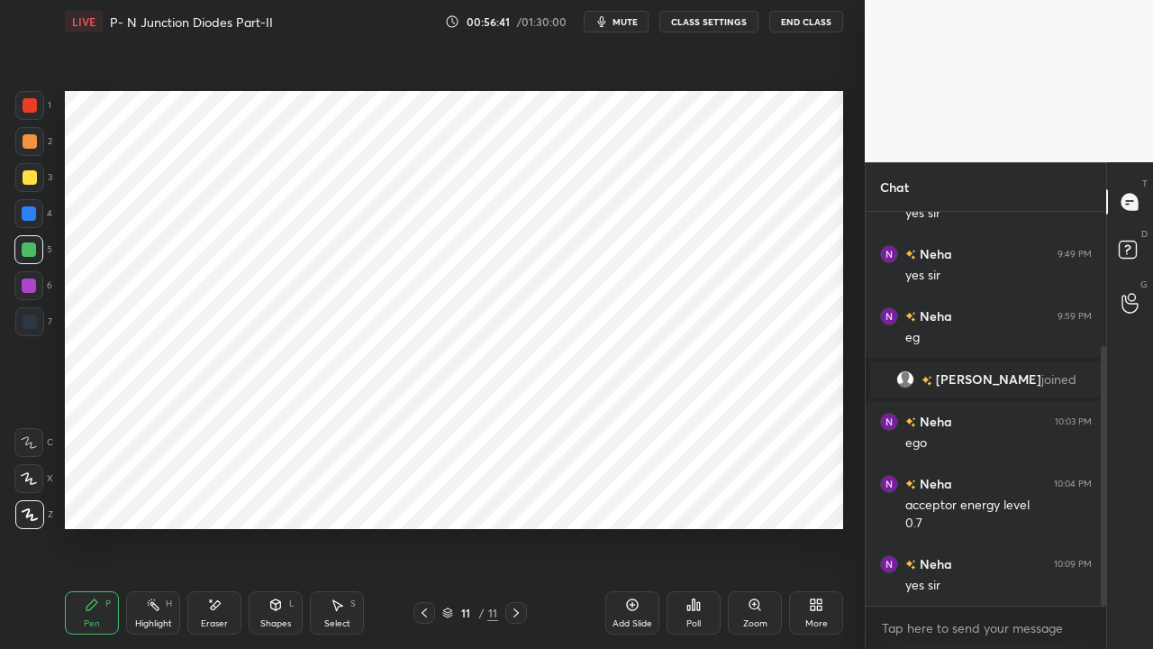
click at [279, 496] on div "Shapes L" at bounding box center [276, 612] width 54 height 43
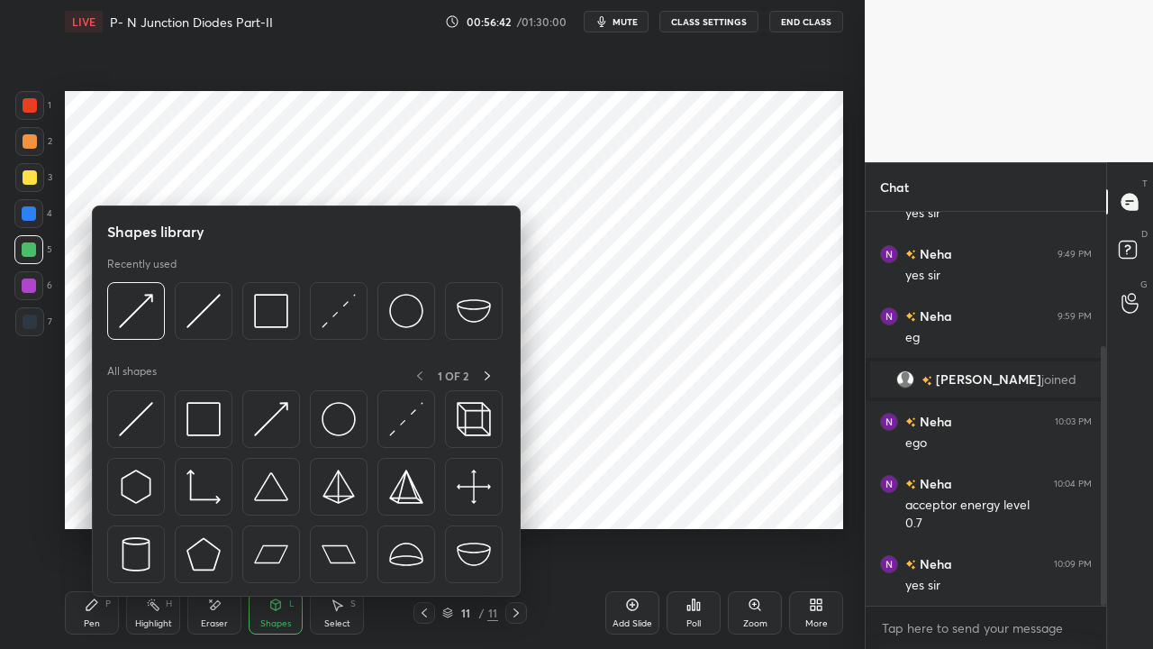
click at [268, 422] on img at bounding box center [271, 419] width 34 height 34
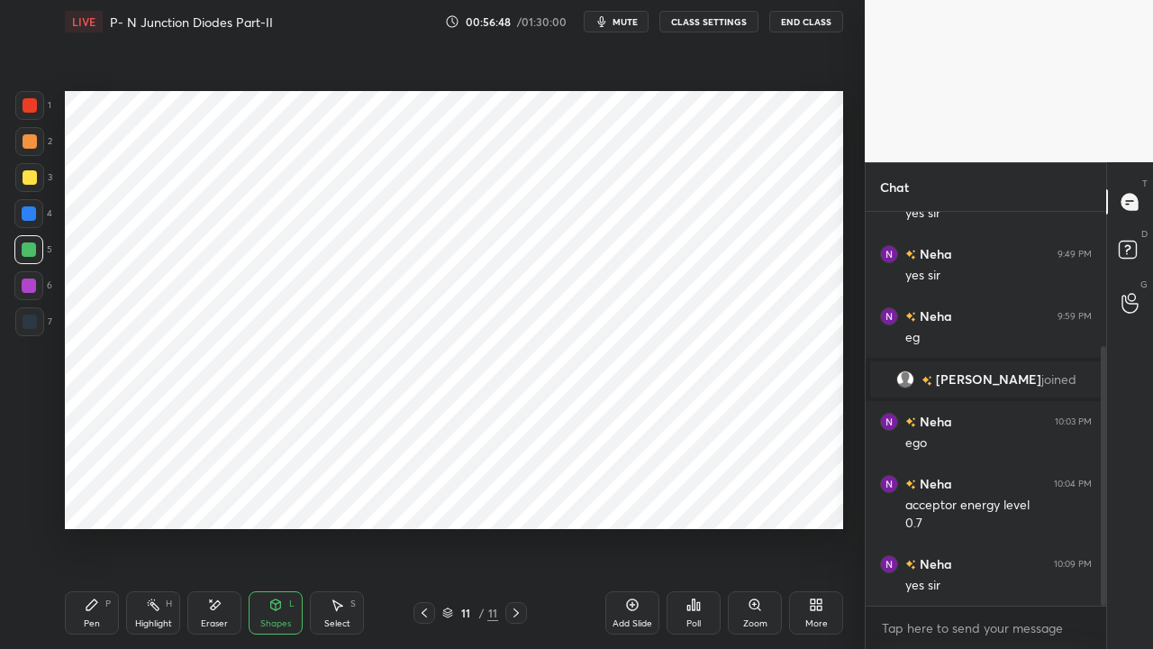
click at [95, 496] on icon at bounding box center [92, 604] width 14 height 14
click at [31, 106] on div at bounding box center [30, 105] width 14 height 14
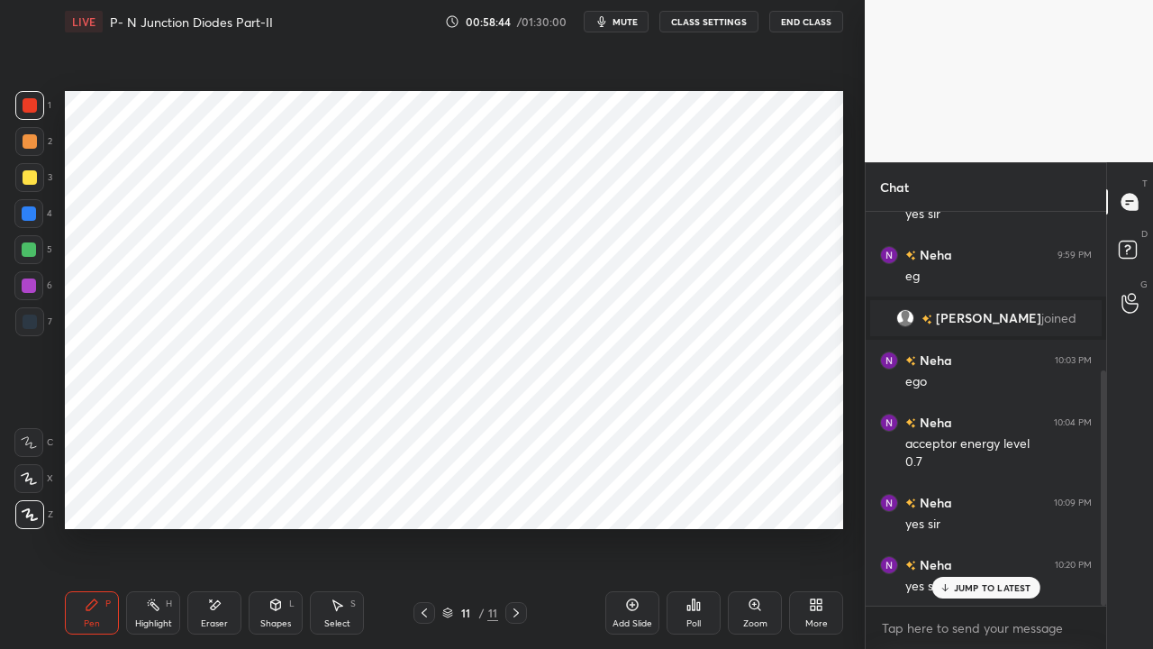
click at [511, 496] on icon at bounding box center [516, 613] width 14 height 14
click at [625, 496] on icon at bounding box center [632, 604] width 14 height 14
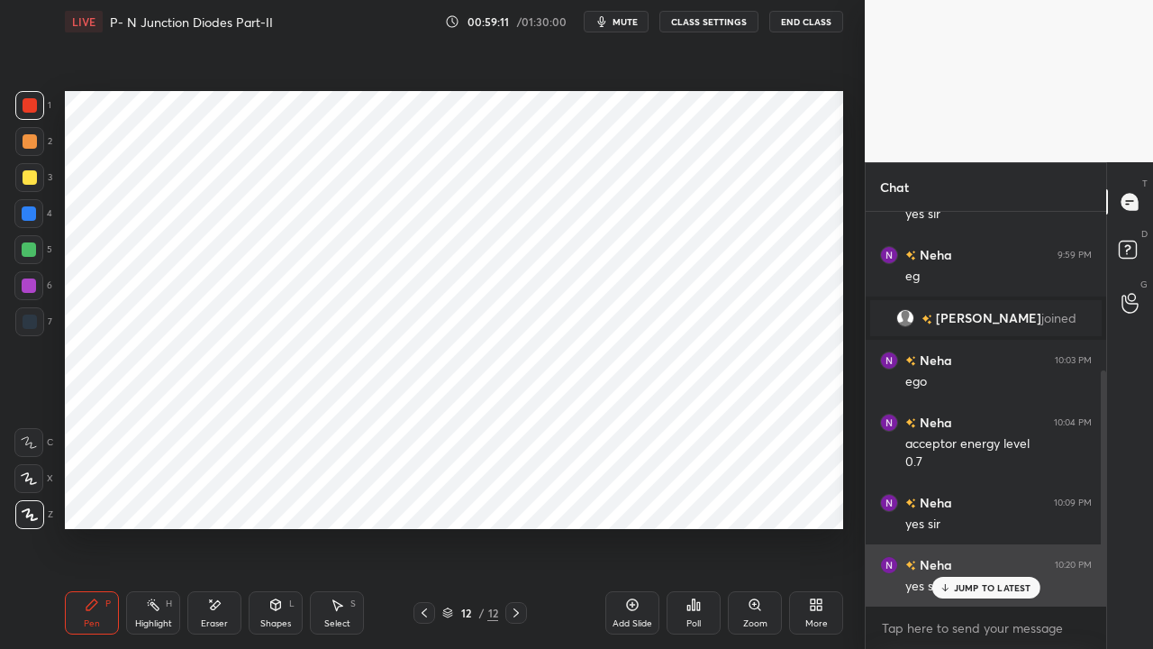
click at [985, 496] on p "JUMP TO LATEST" at bounding box center [992, 587] width 77 height 11
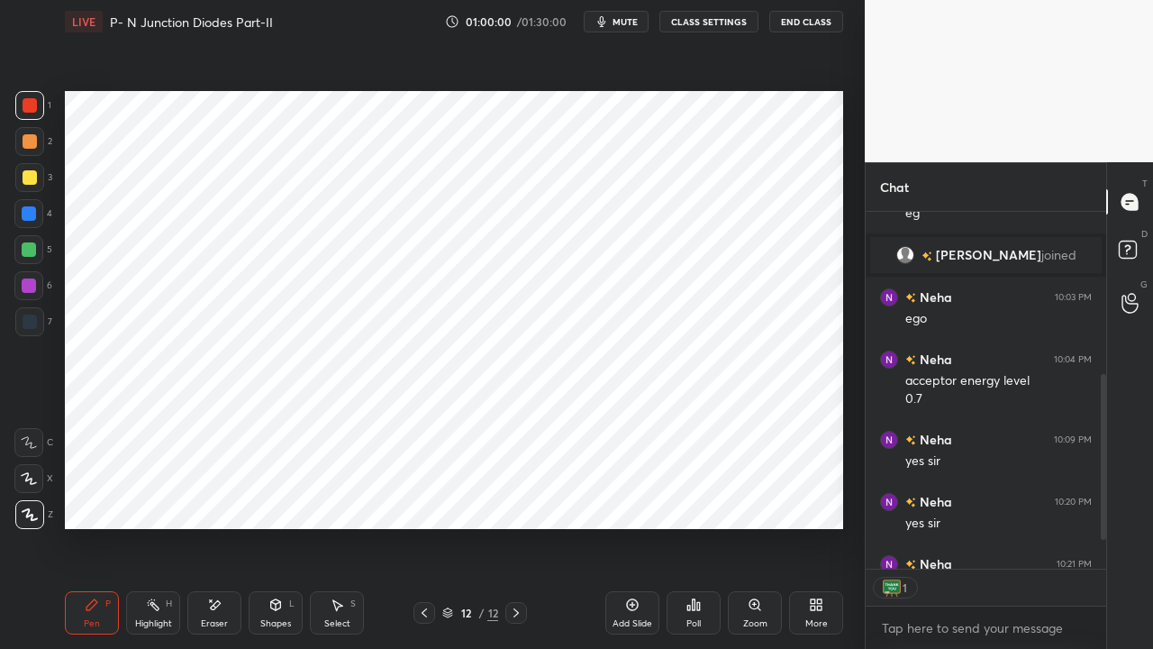
scroll to position [388, 235]
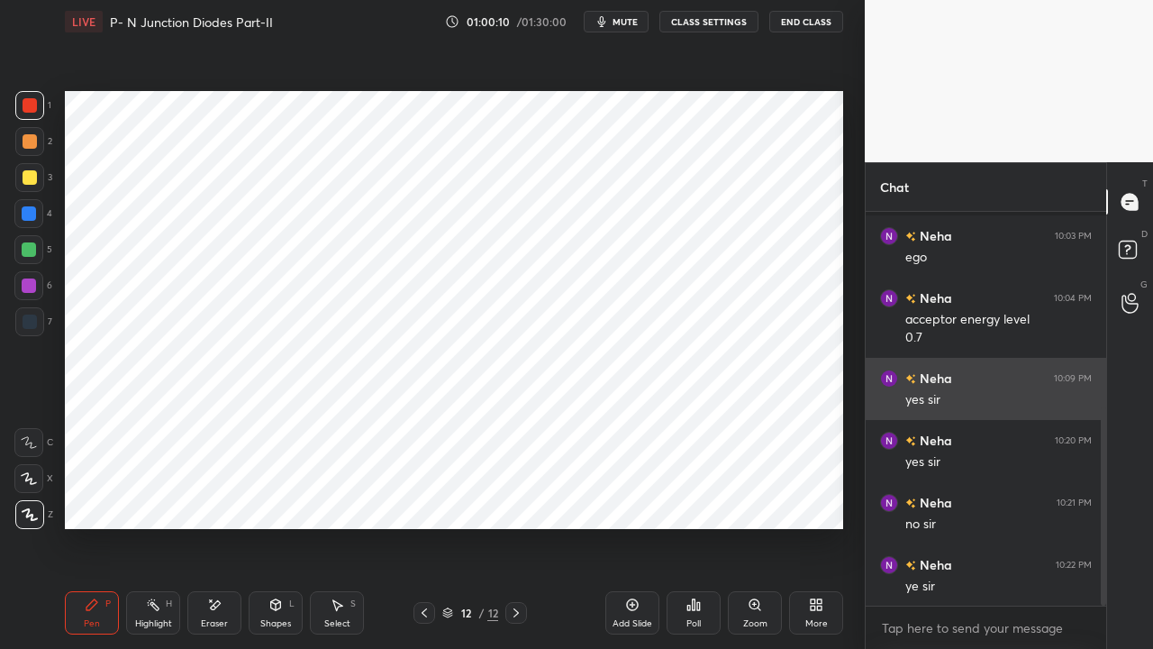
click at [800, 22] on button "End Class" at bounding box center [807, 22] width 74 height 22
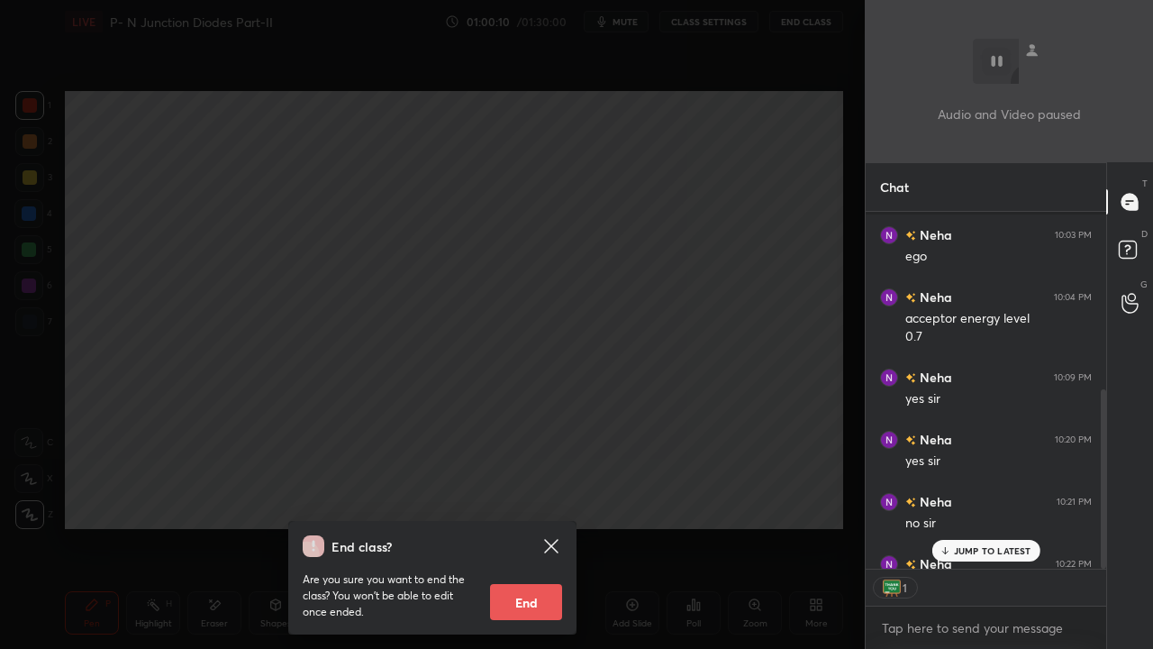
scroll to position [5, 5]
click at [970, 496] on p "JUMP TO LATEST" at bounding box center [992, 550] width 77 height 11
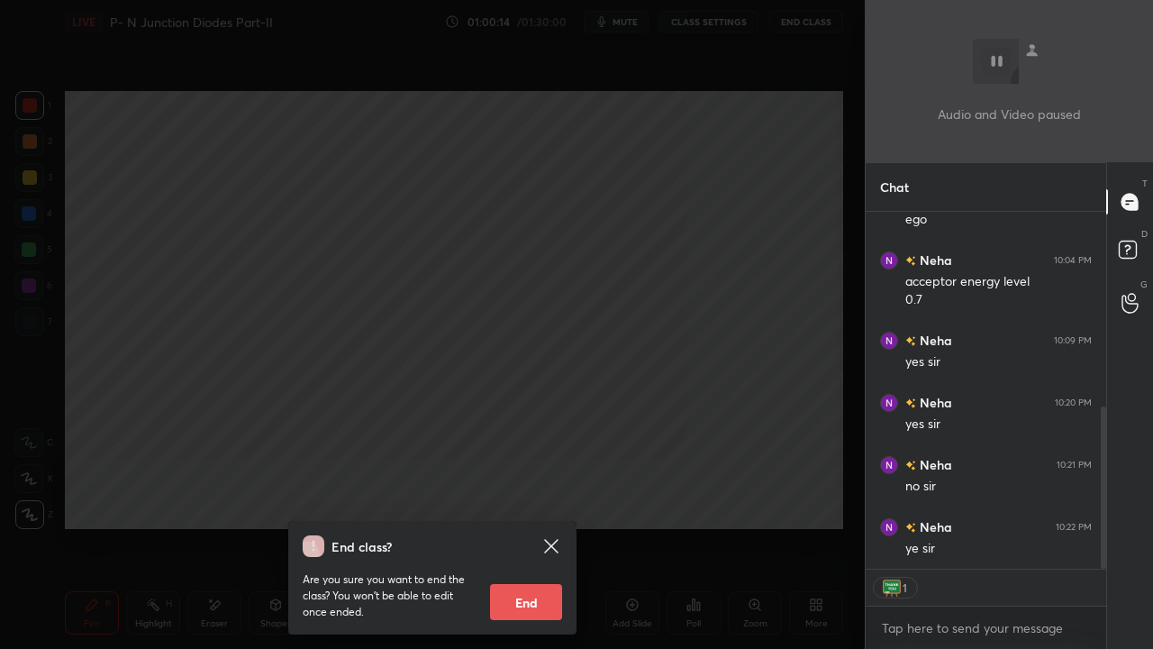
click at [529, 496] on button "End" at bounding box center [526, 602] width 72 height 36
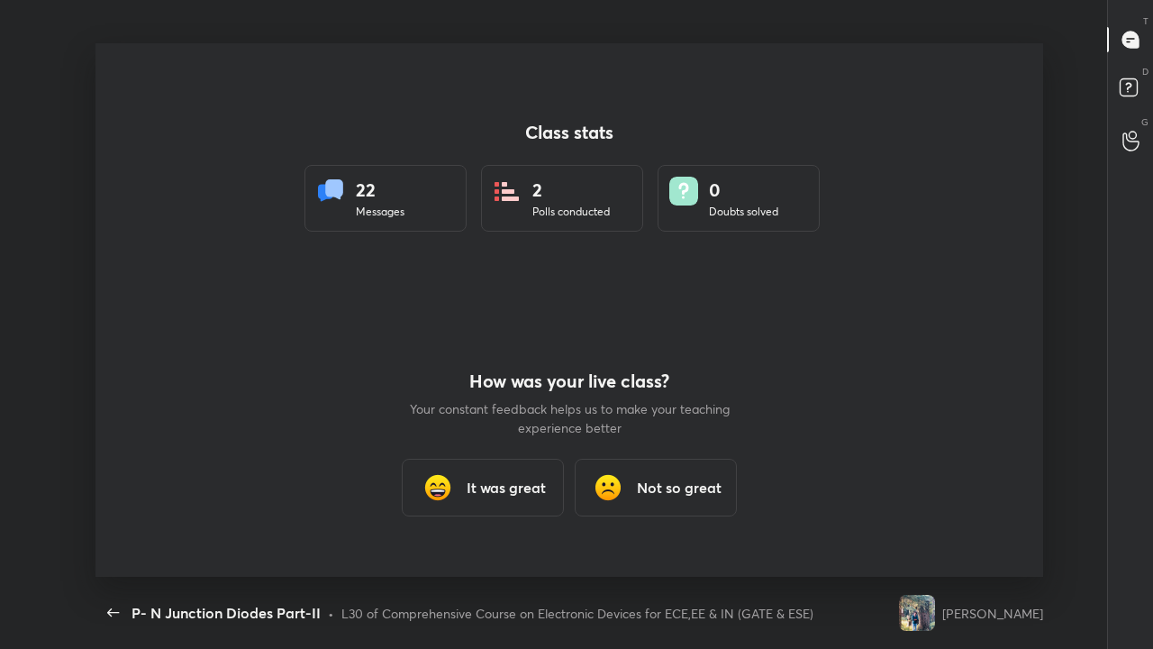
scroll to position [533, 1139]
click at [490, 488] on h3 "It was great" at bounding box center [506, 488] width 79 height 22
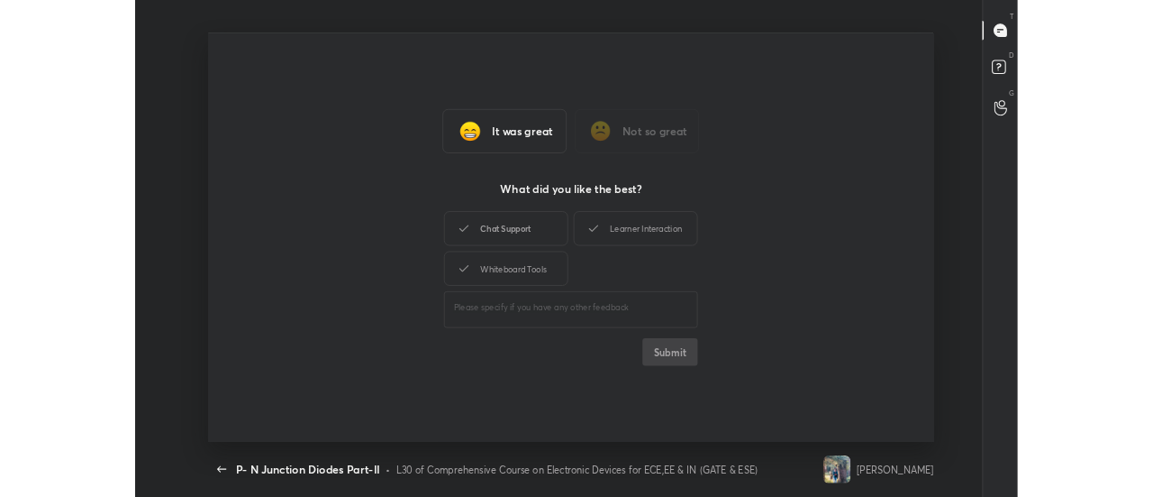
scroll to position [5, 1]
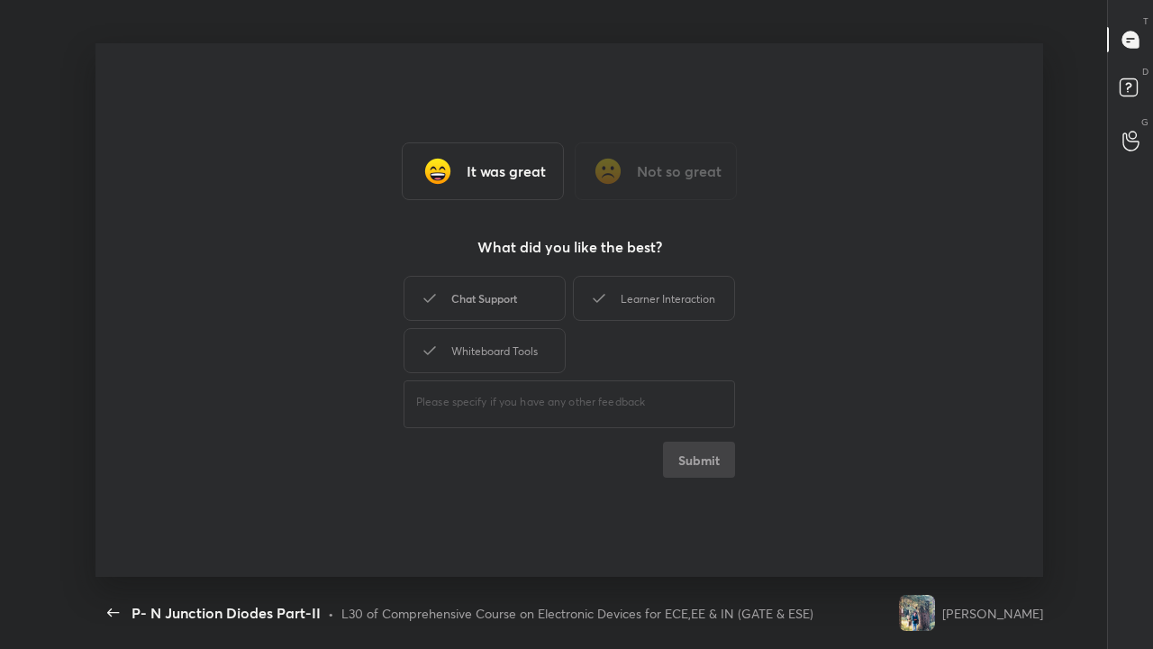
click at [470, 301] on div "Chat Support" at bounding box center [485, 298] width 162 height 45
click at [462, 355] on div "Whiteboard Tools" at bounding box center [485, 350] width 162 height 45
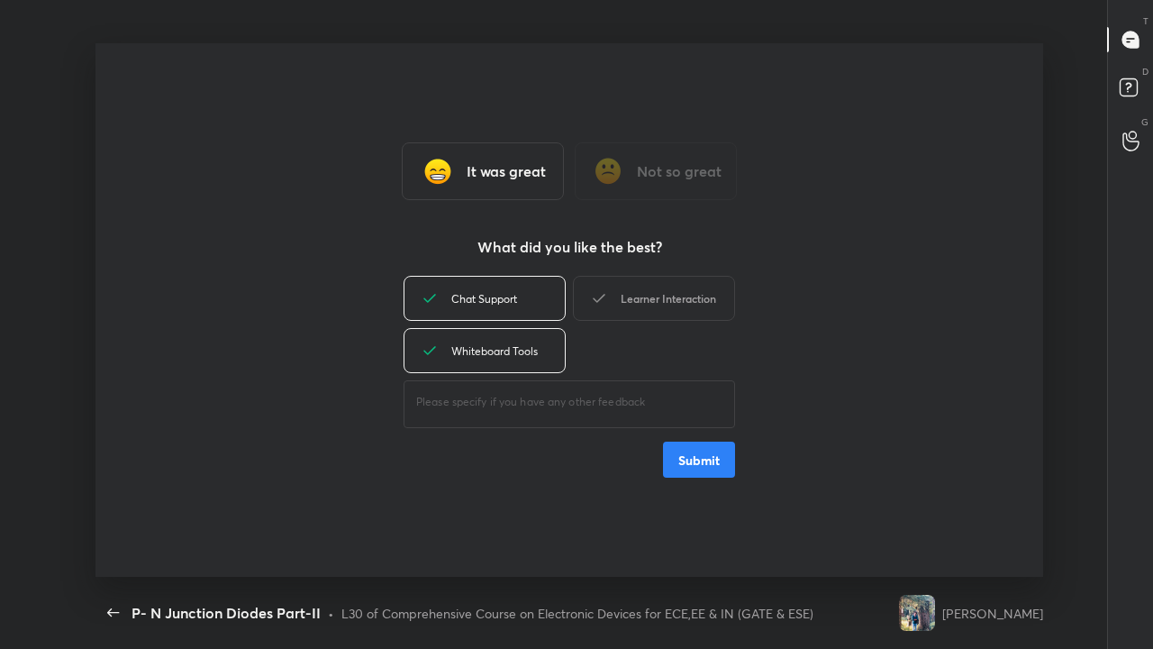
click at [656, 305] on div "Learner Interaction" at bounding box center [654, 298] width 162 height 45
click at [699, 465] on button "Submit" at bounding box center [699, 460] width 72 height 36
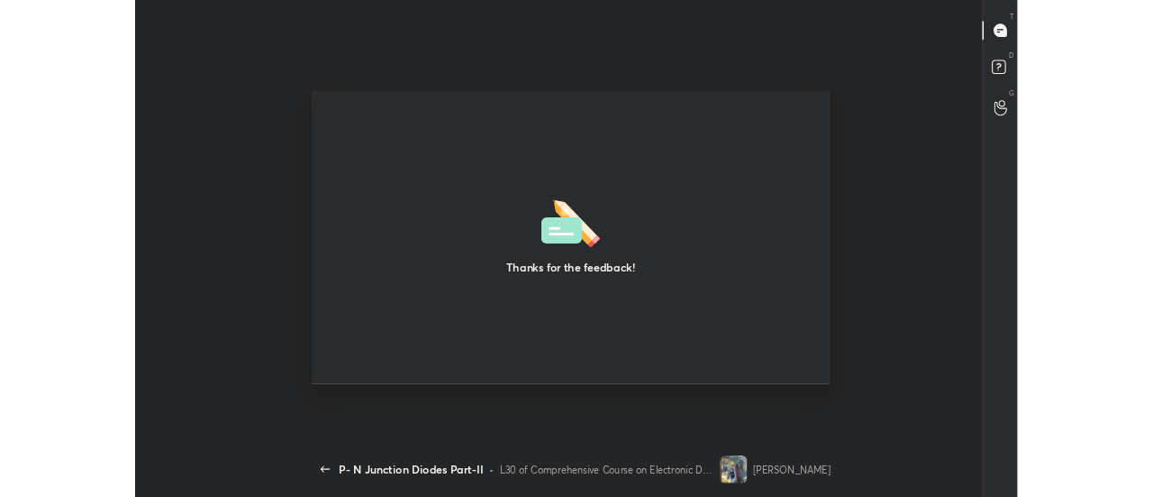
scroll to position [89731, 88974]
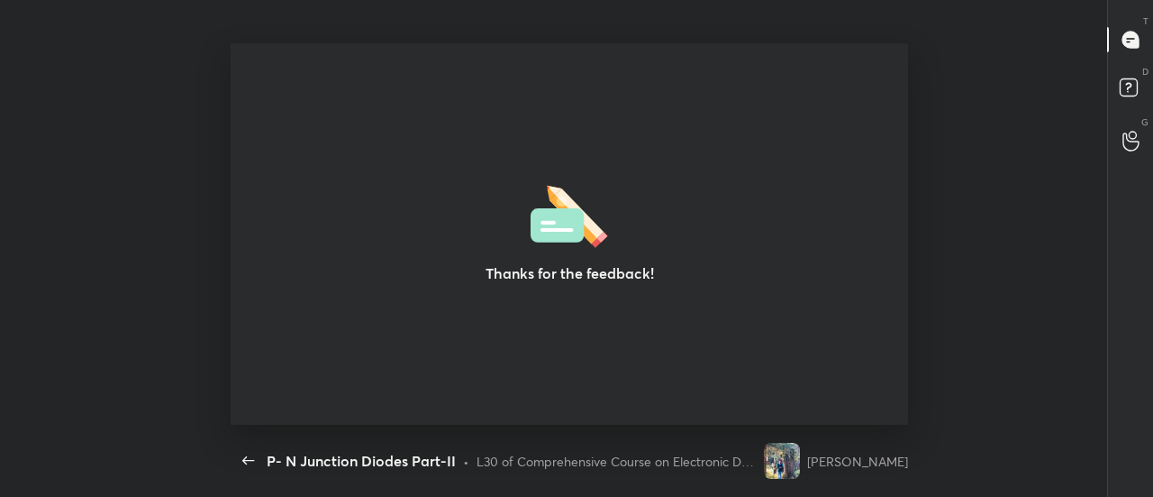
type textarea "x"
